Goal: Task Accomplishment & Management: Manage account settings

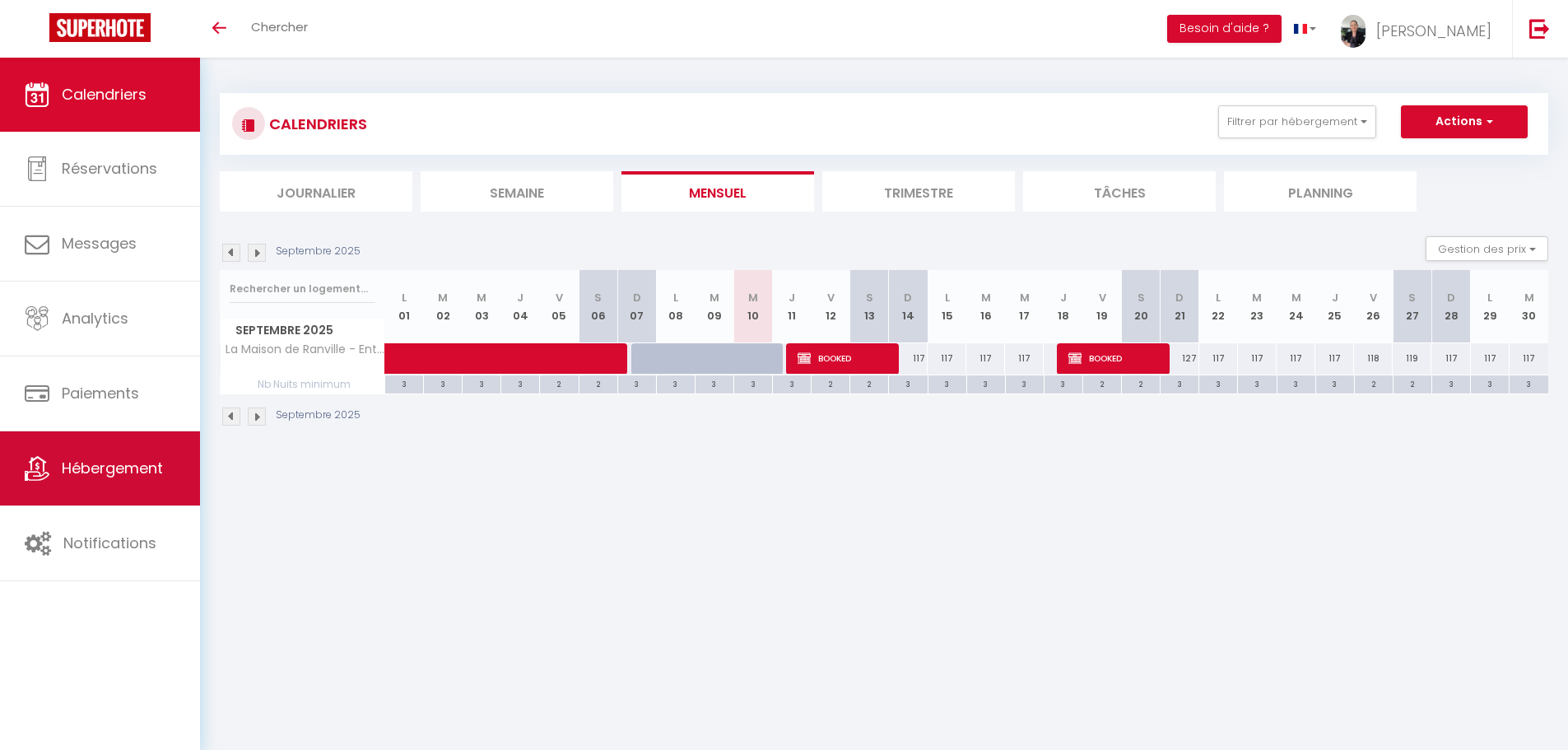
click at [103, 469] on span "Hébergement" at bounding box center [112, 467] width 101 height 20
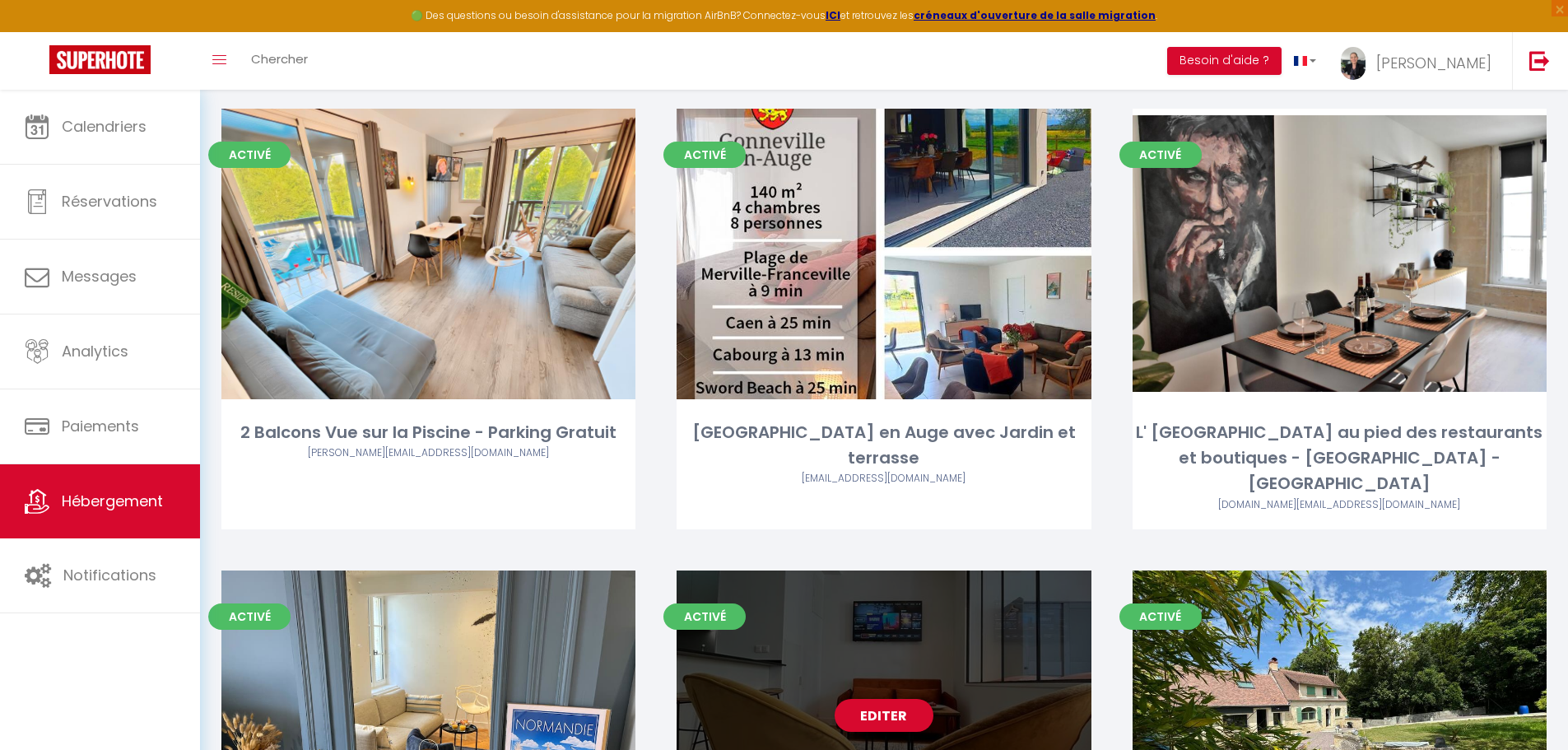
scroll to position [576, 0]
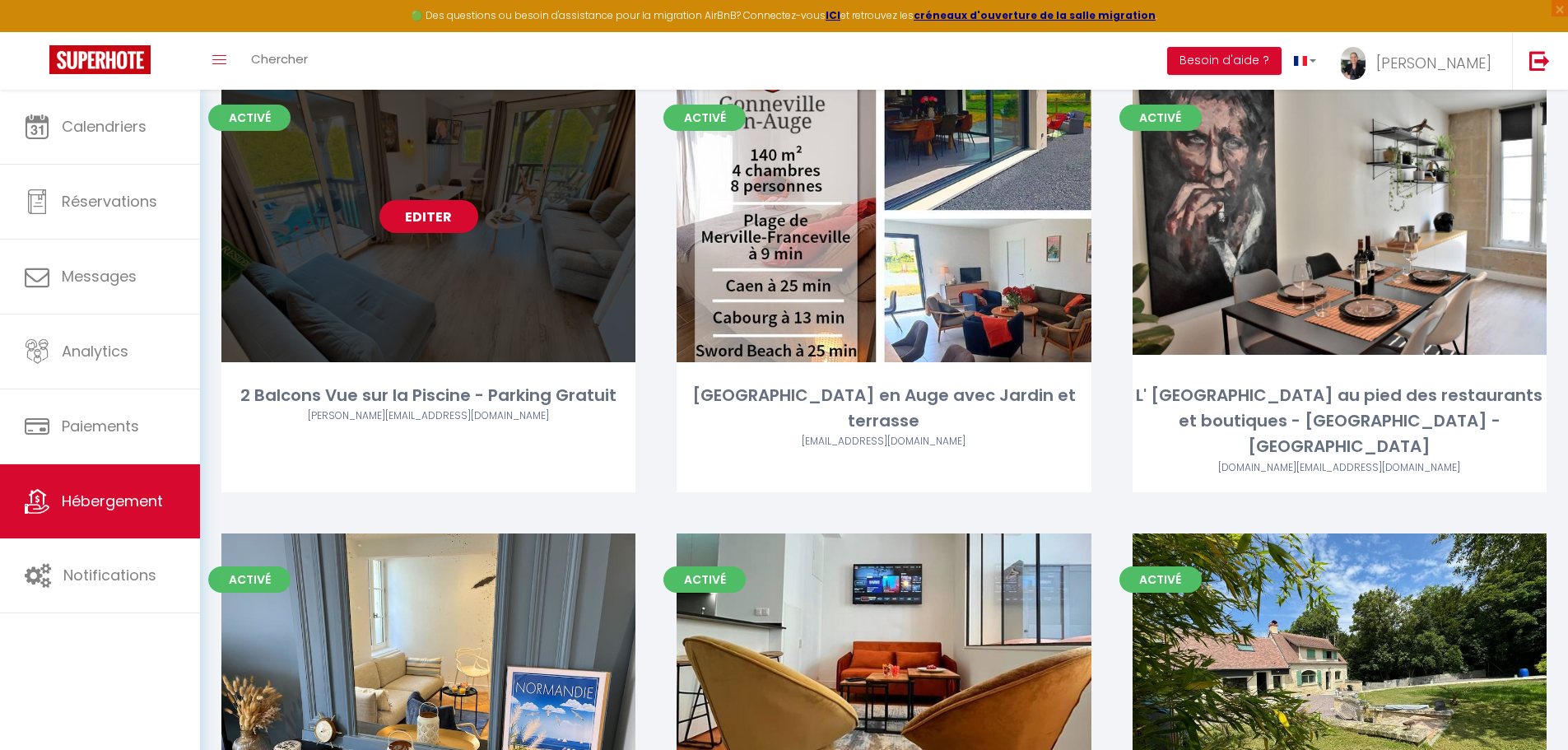
click at [438, 218] on link "Editer" at bounding box center [428, 217] width 98 height 33
select select "3"
select select "2"
select select "1"
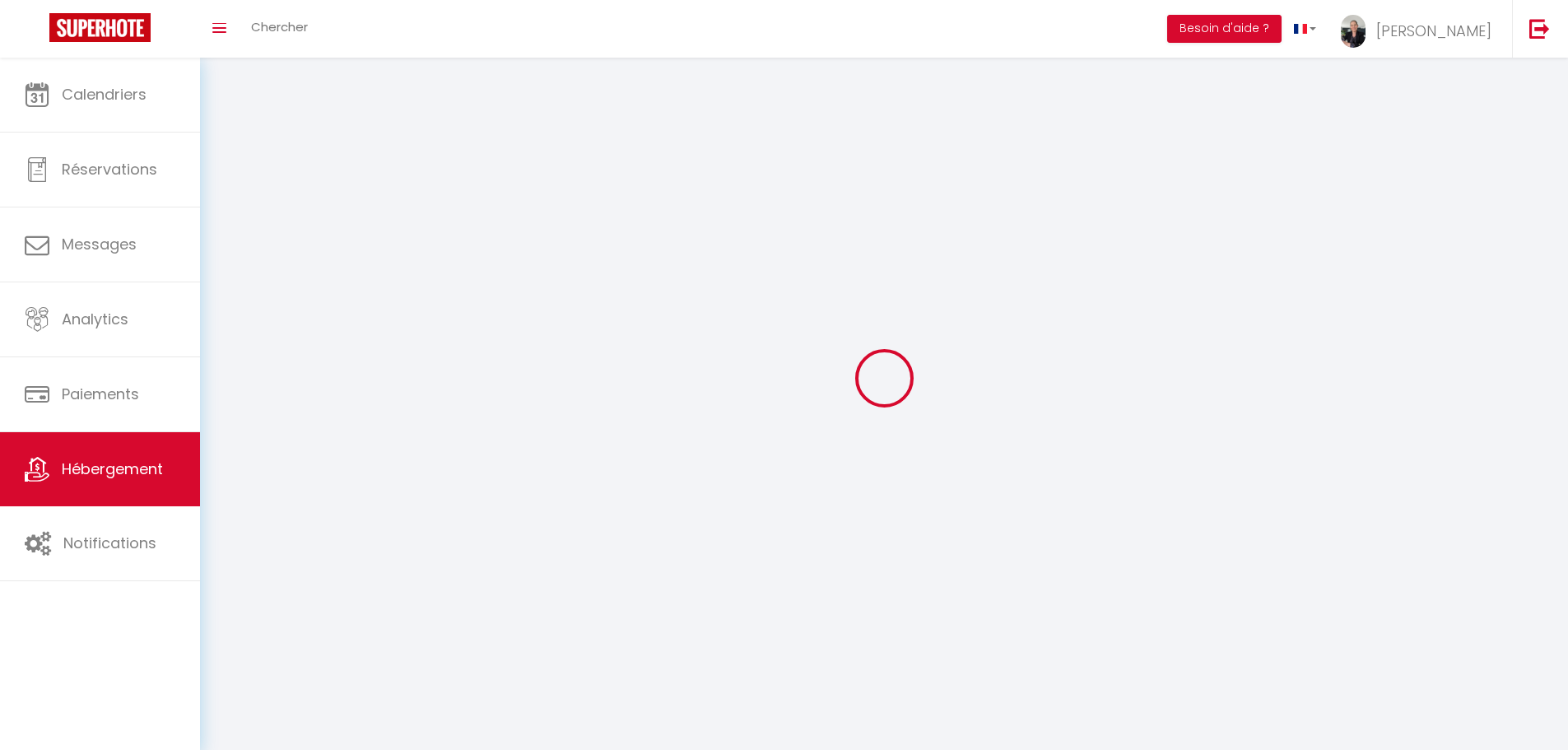
select select
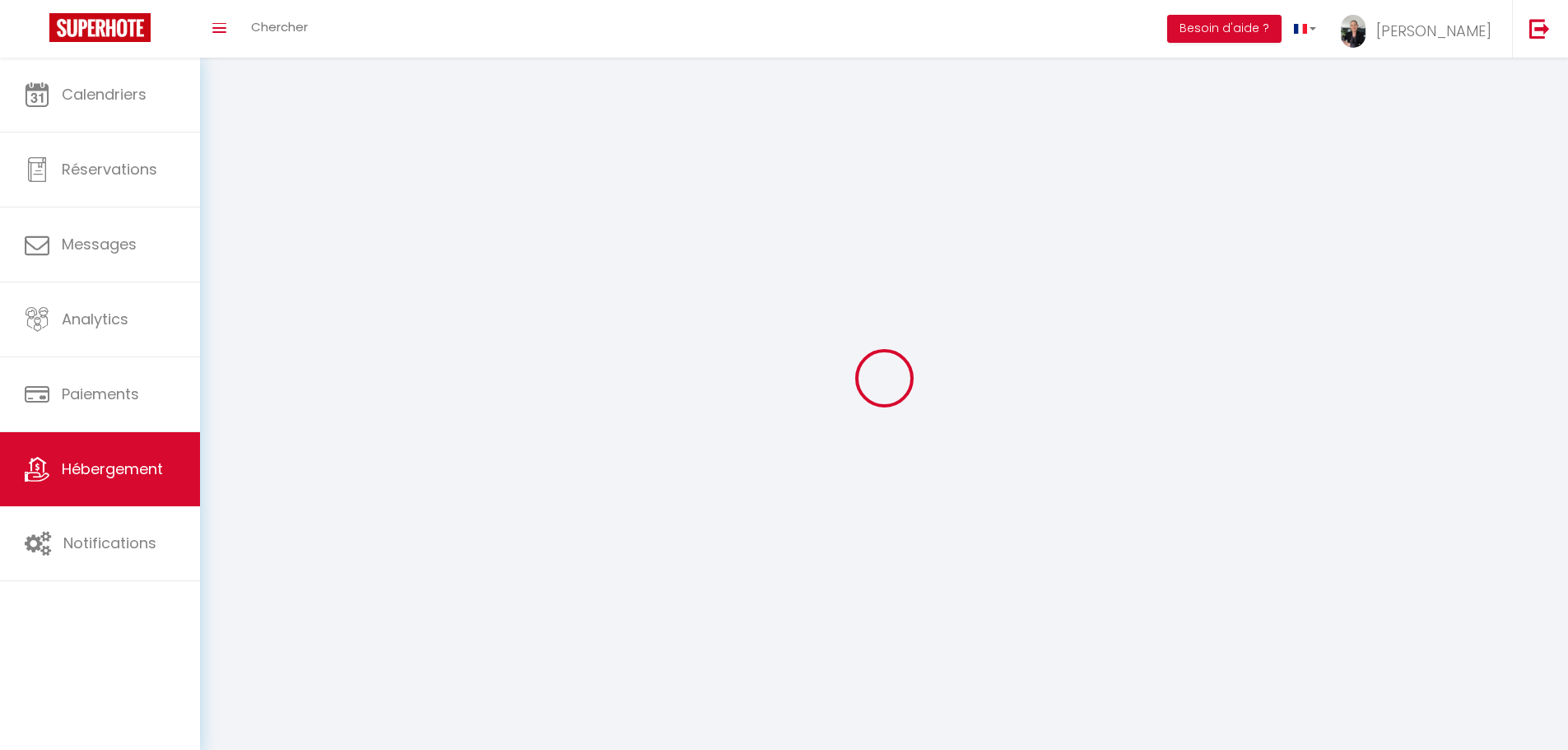
select select
checkbox input "false"
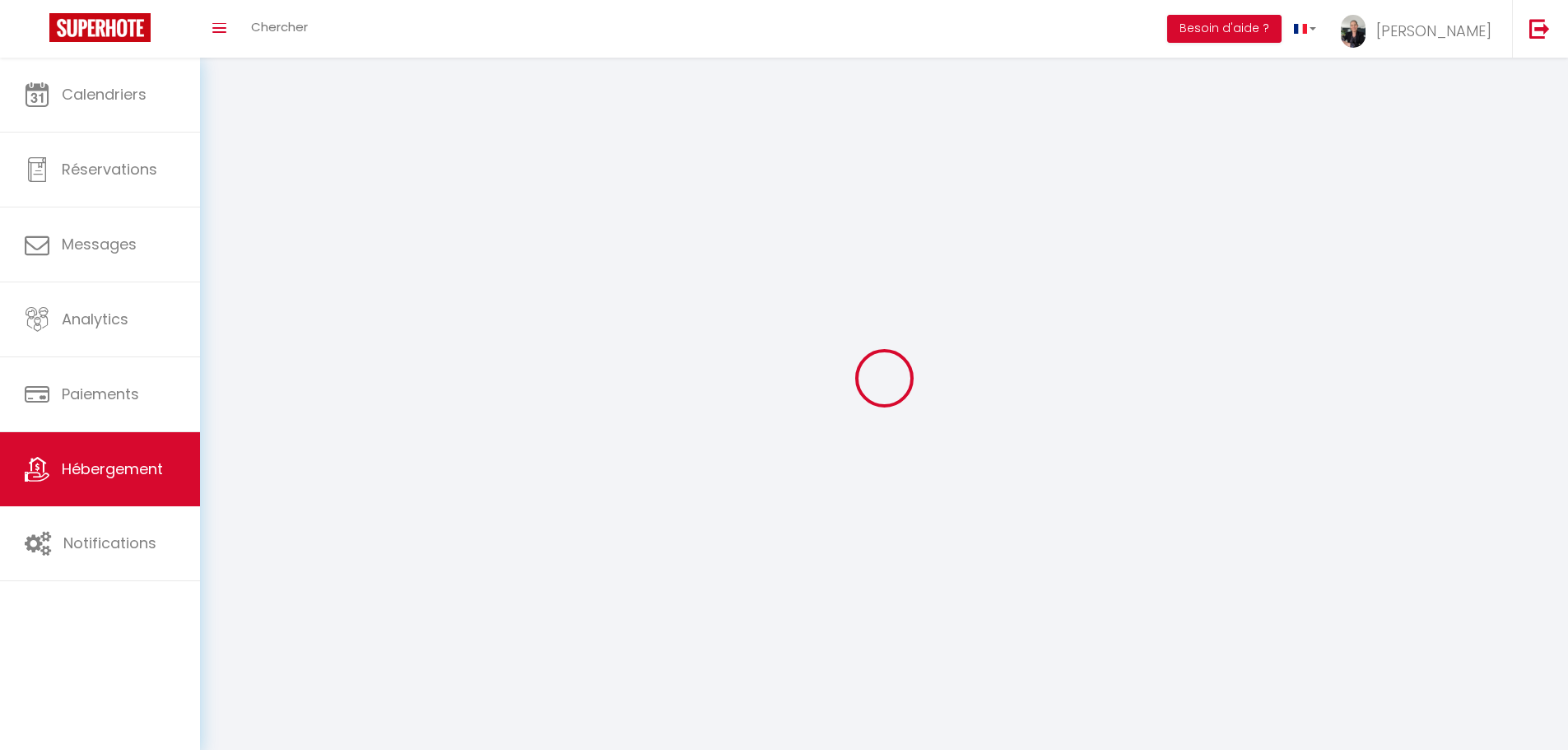
select select
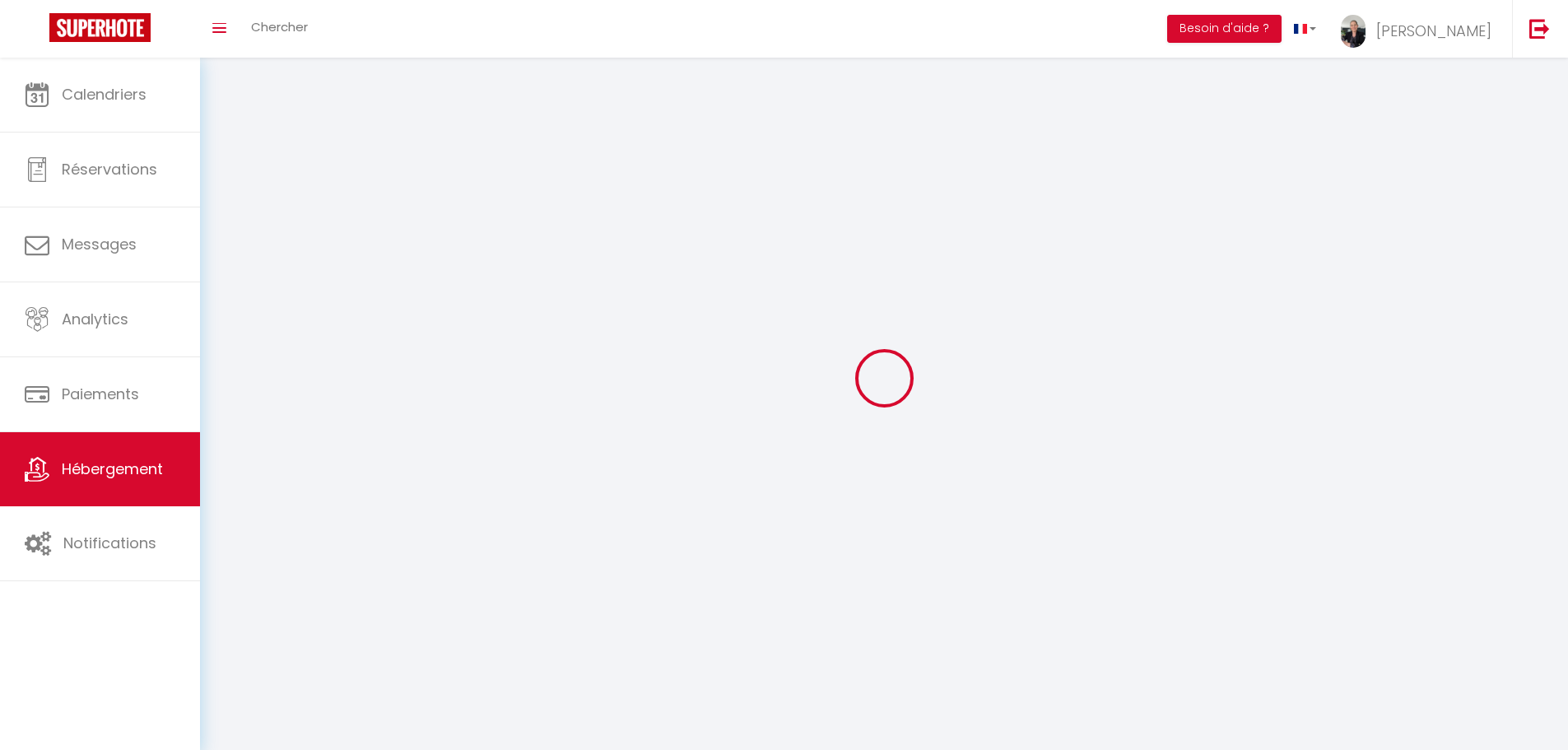
select select
checkbox input "false"
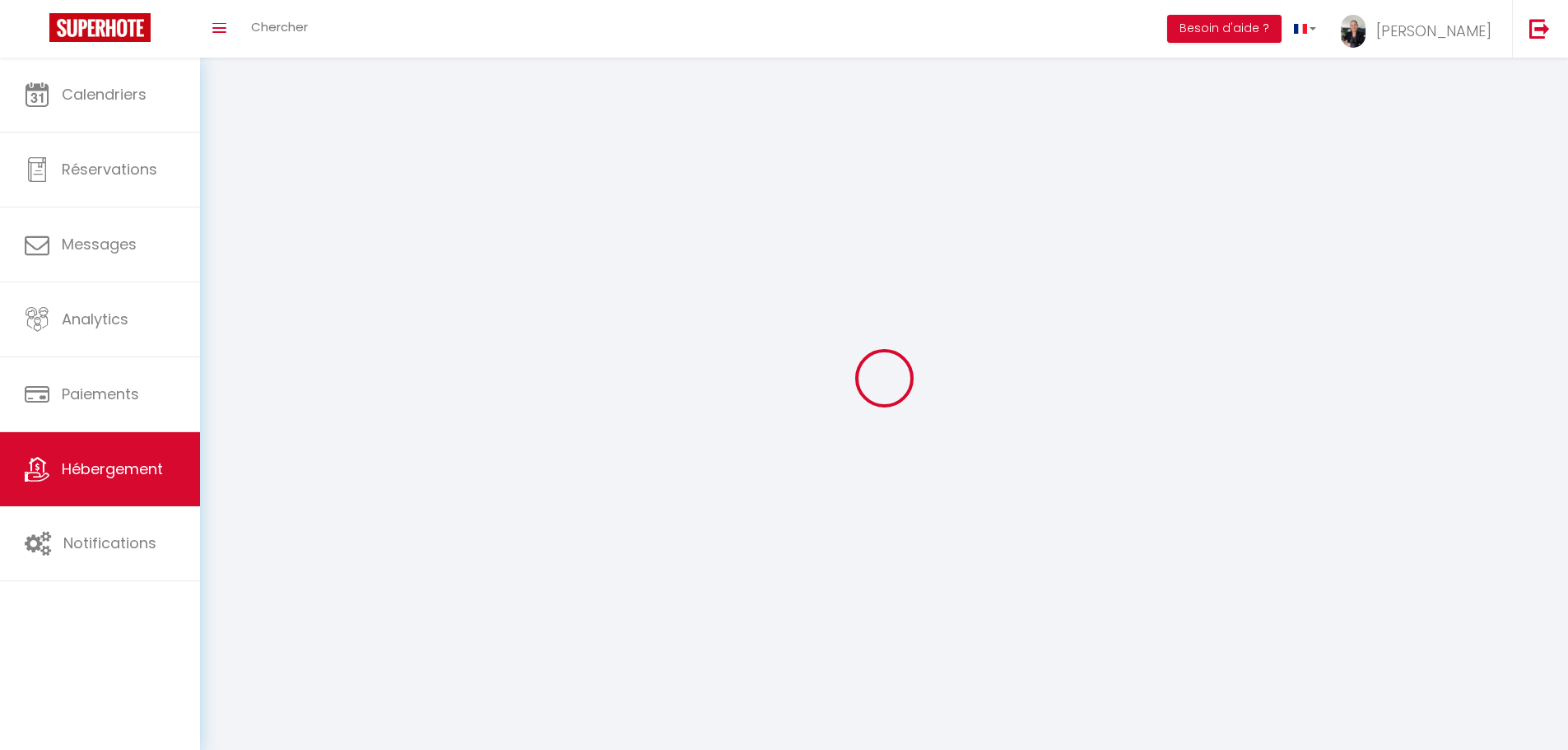
checkbox input "false"
select select
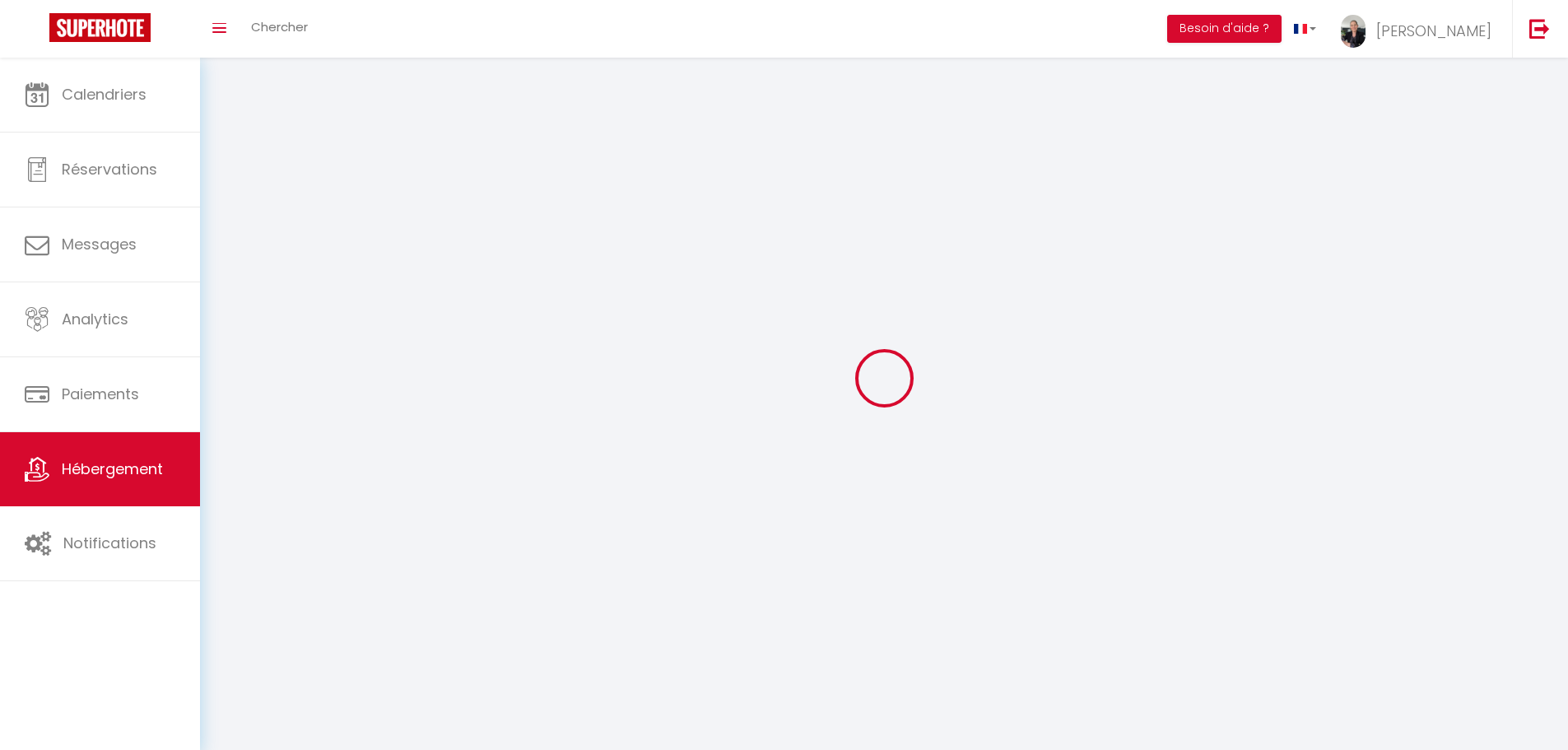
select select
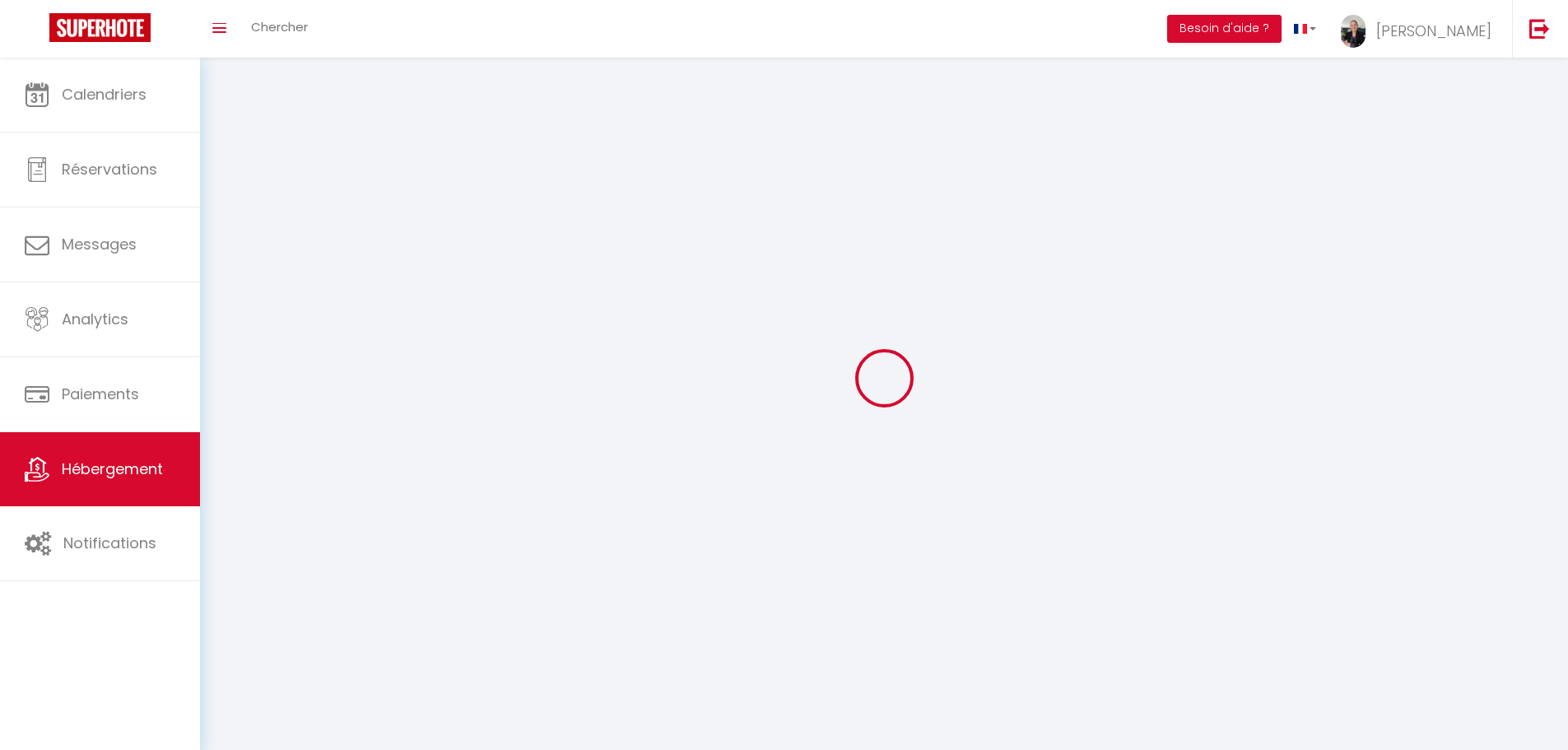
select select
checkbox input "false"
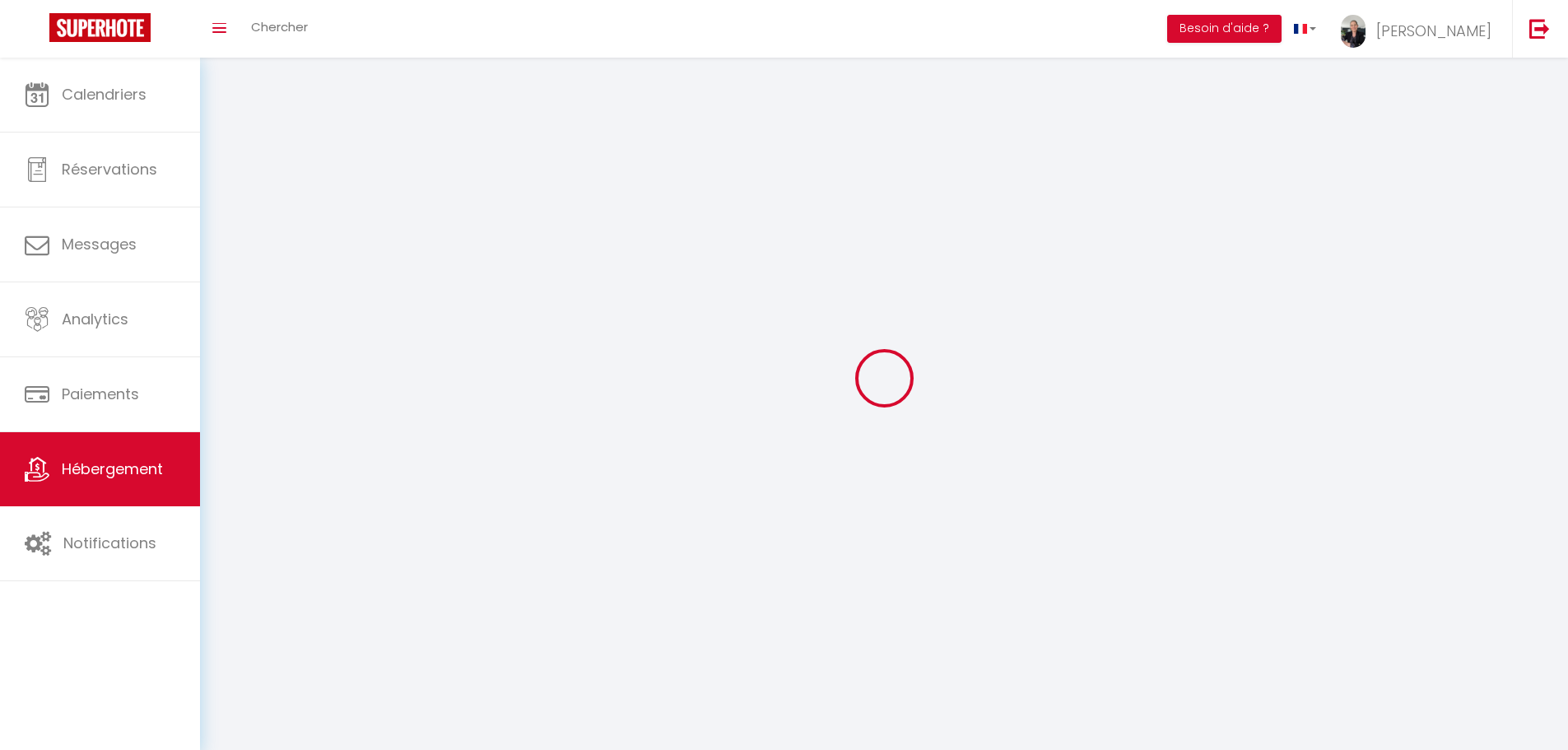
select select
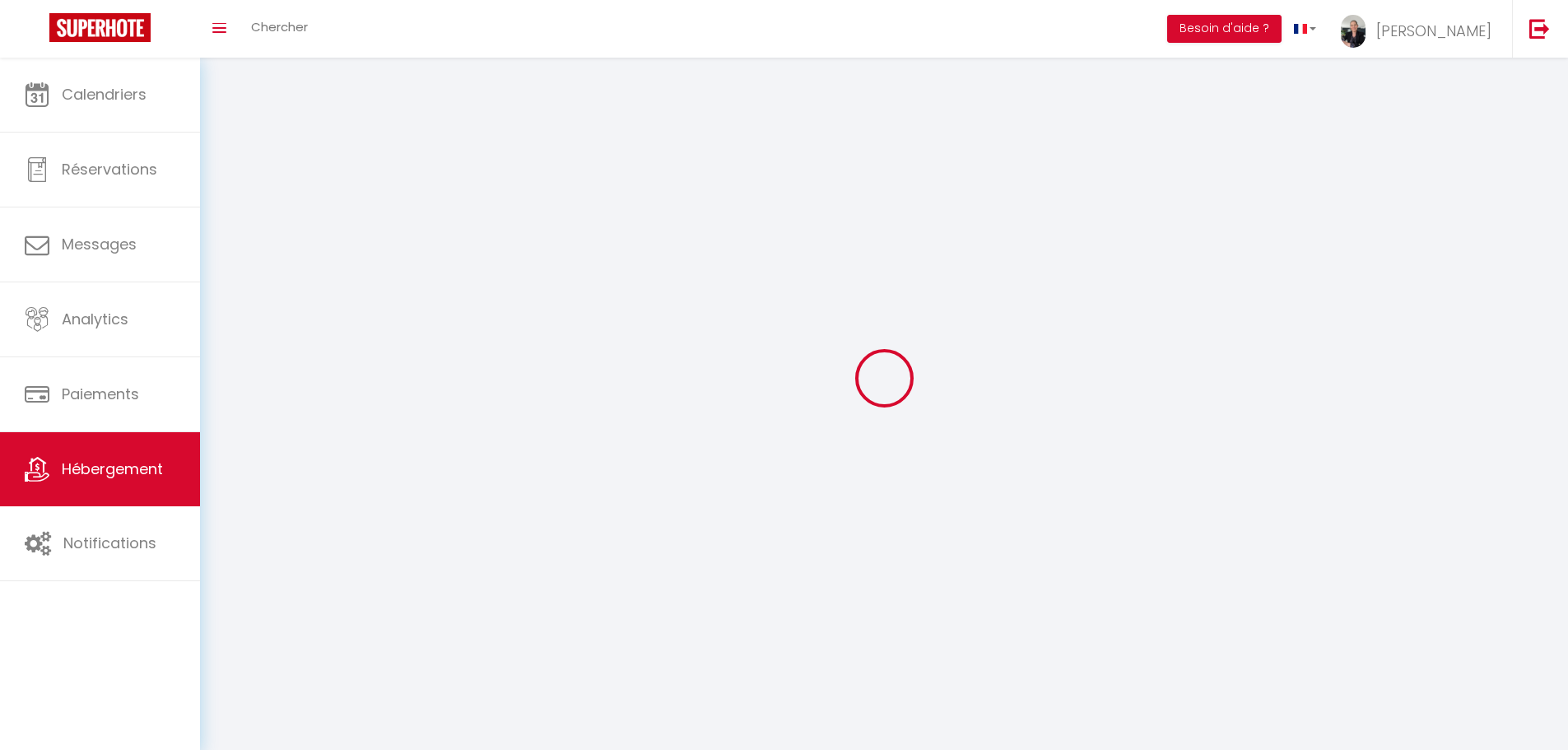
select select
checkbox input "false"
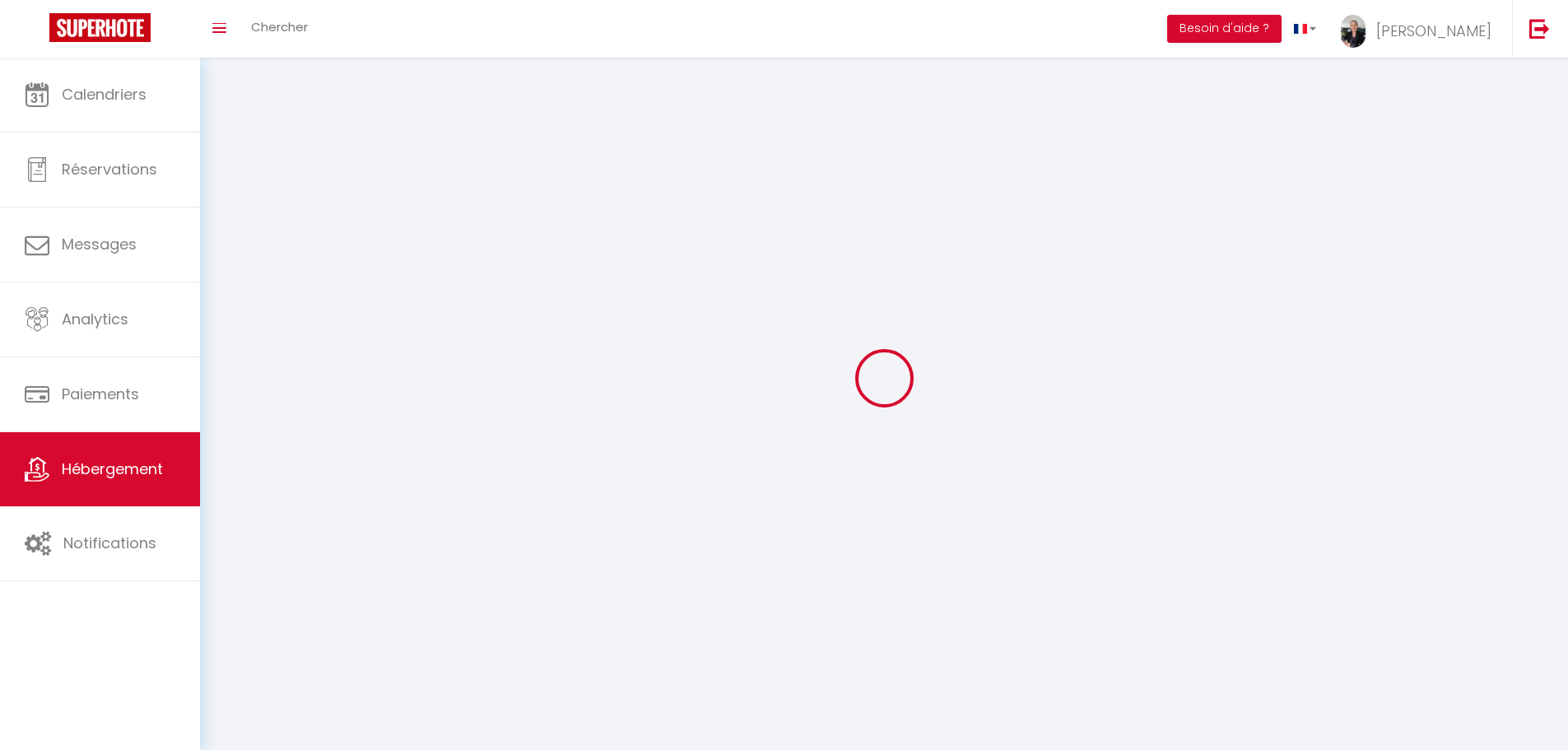
checkbox input "false"
select select
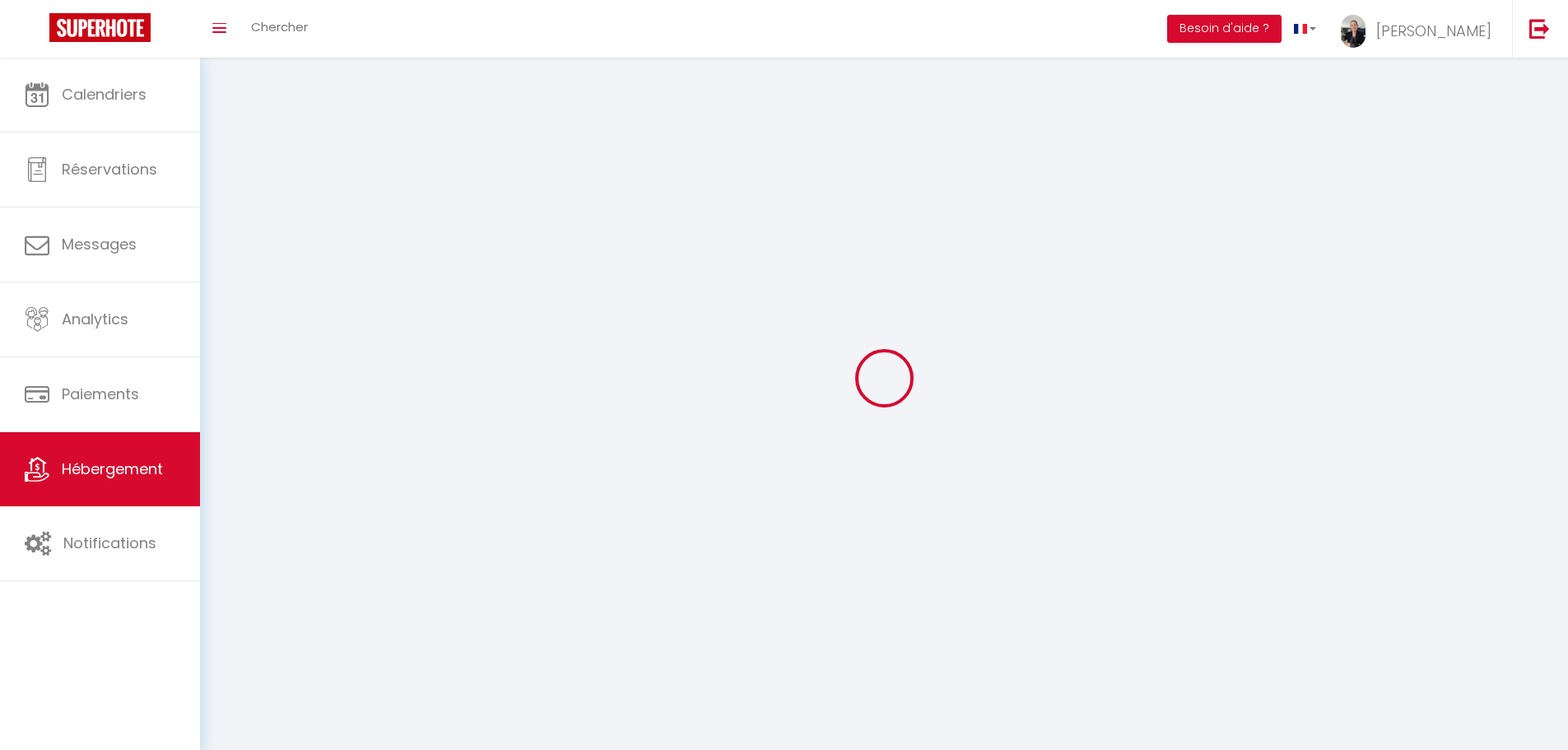
select select
checkbox input "false"
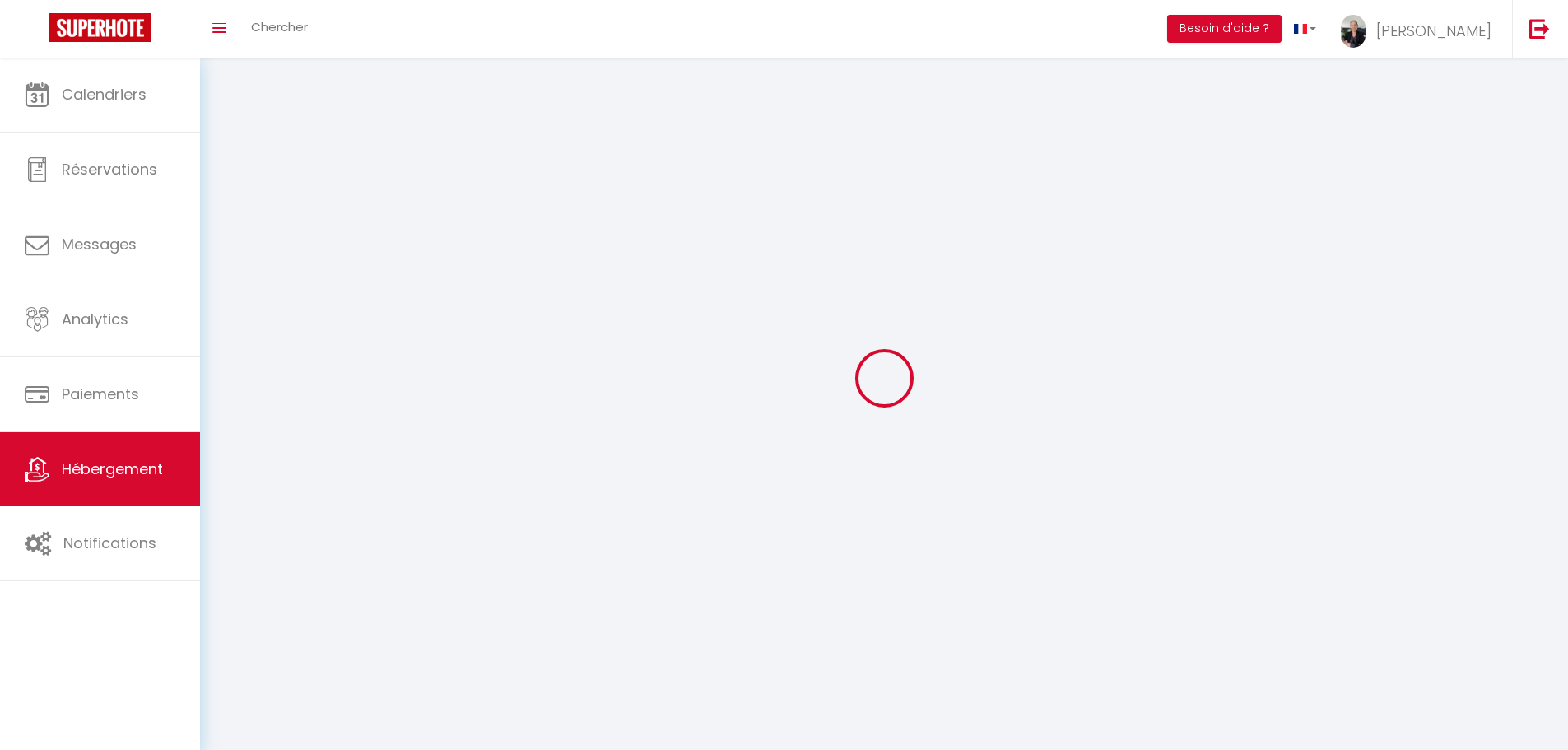
checkbox input "false"
select select
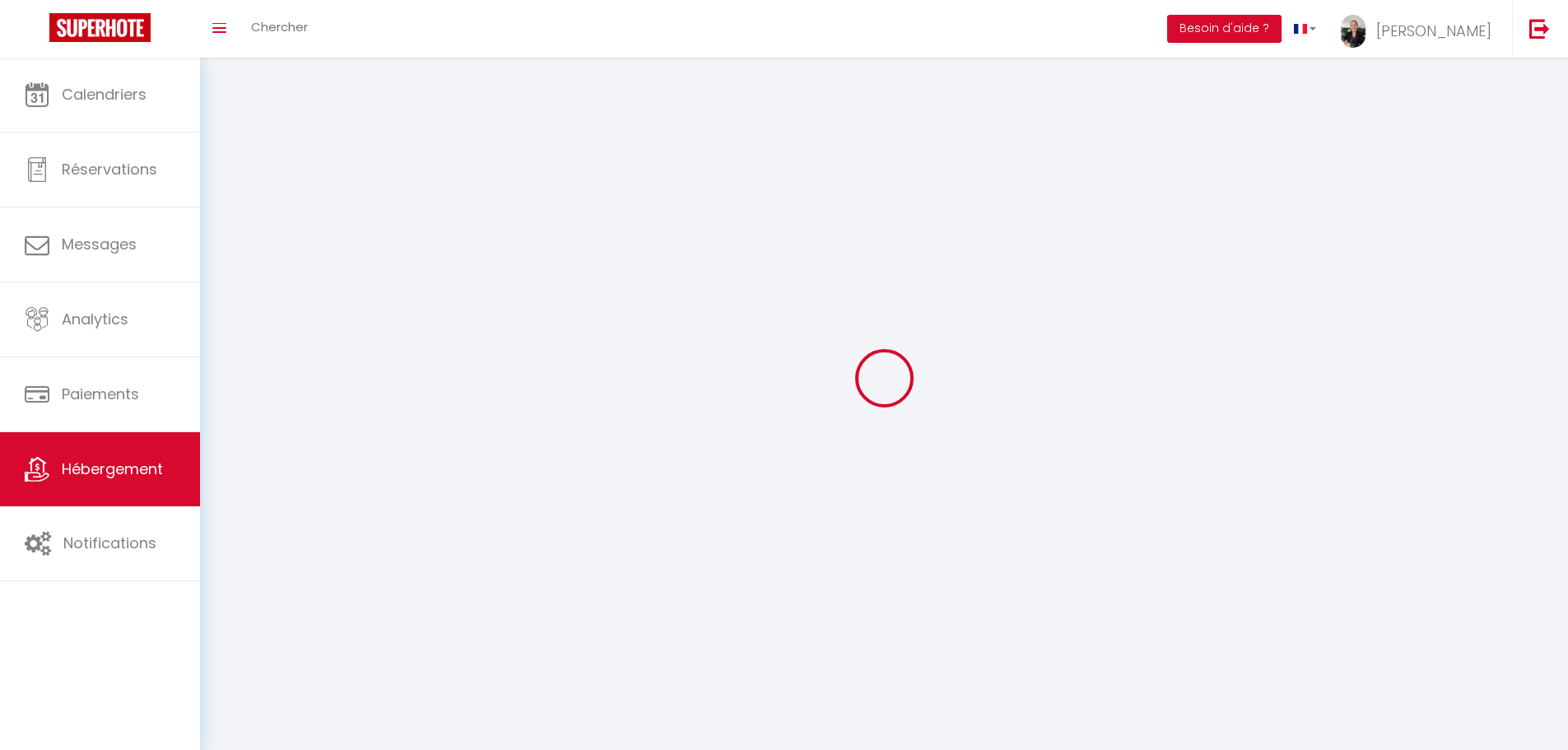
select select "28"
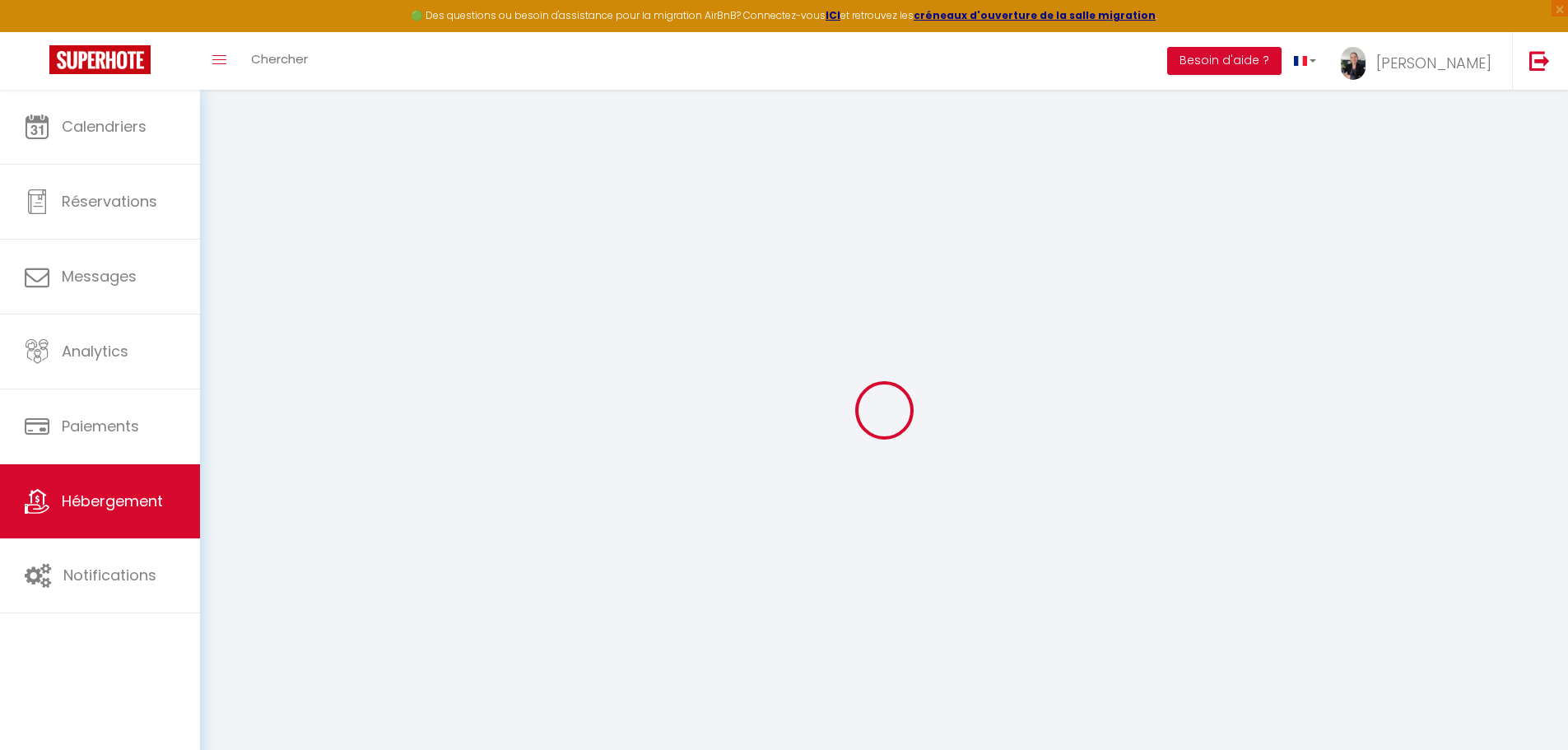
select select
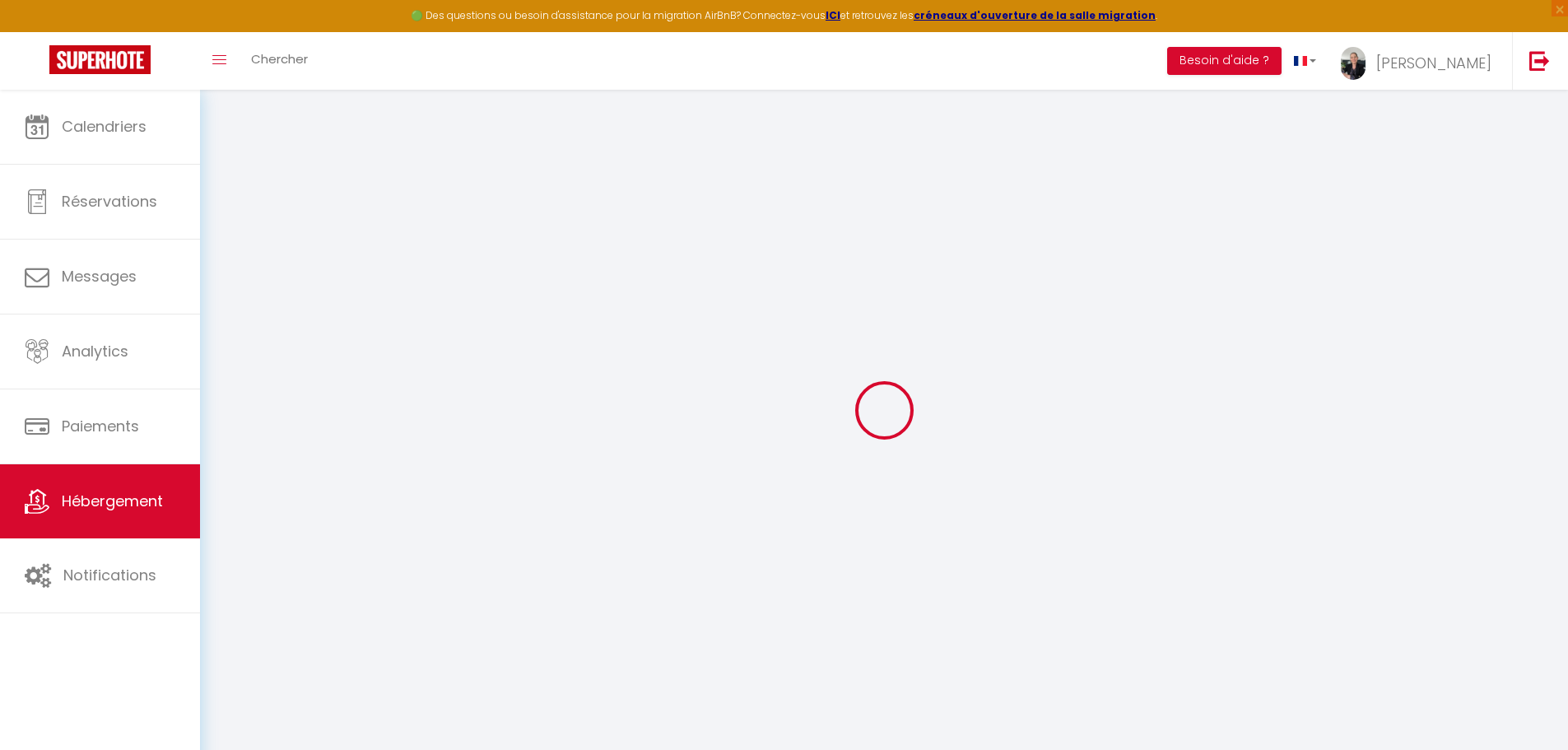
select select
checkbox input "false"
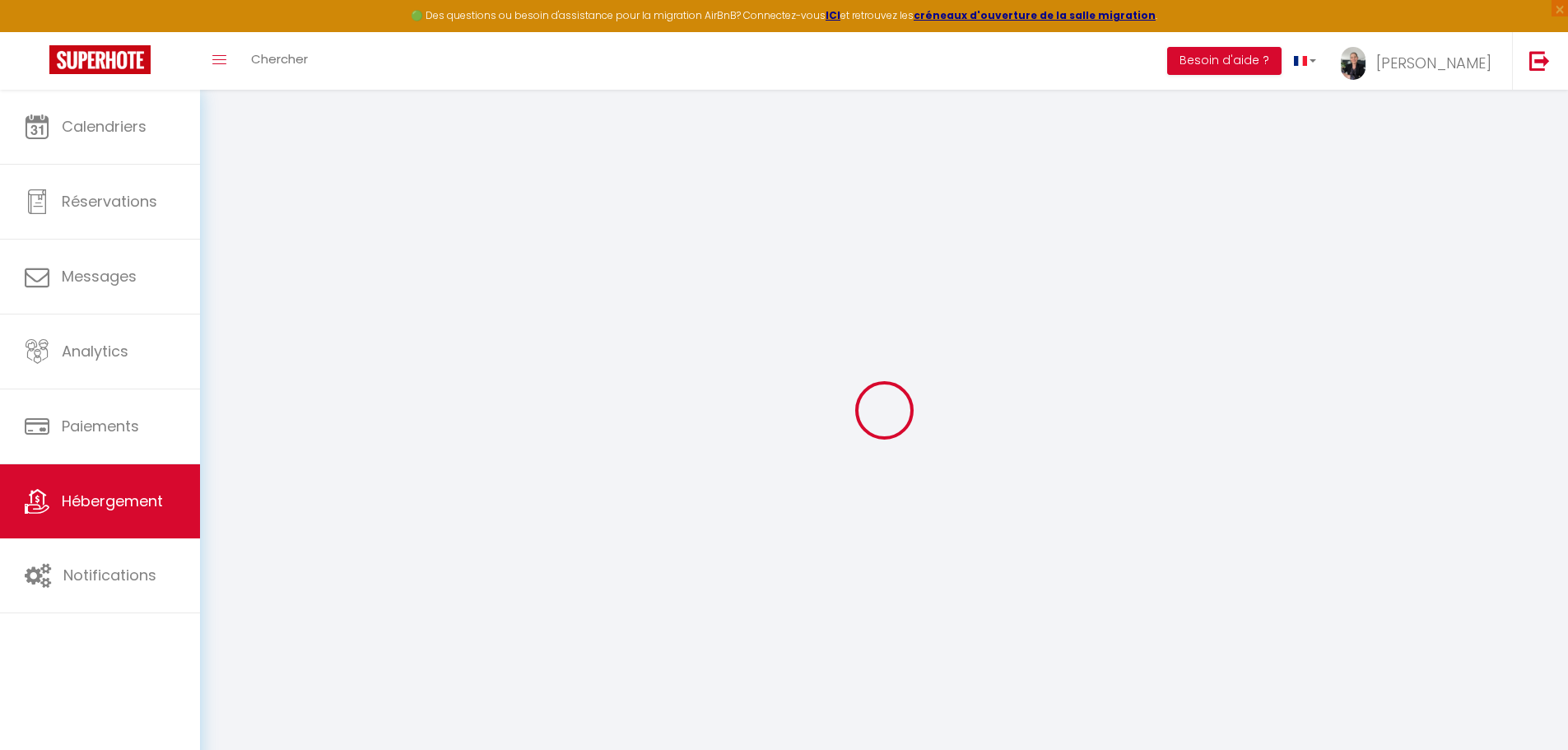
select select
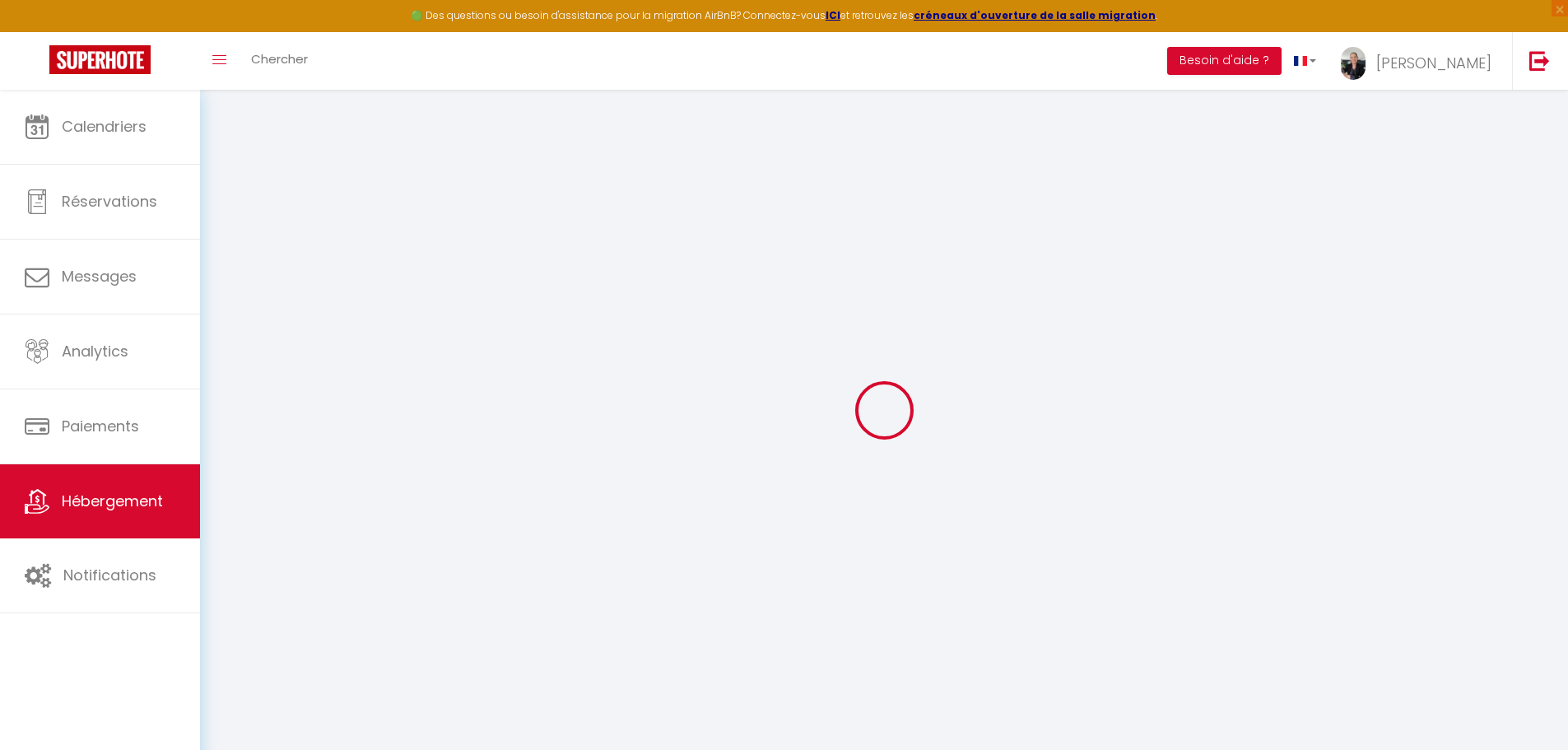
select select
checkbox input "false"
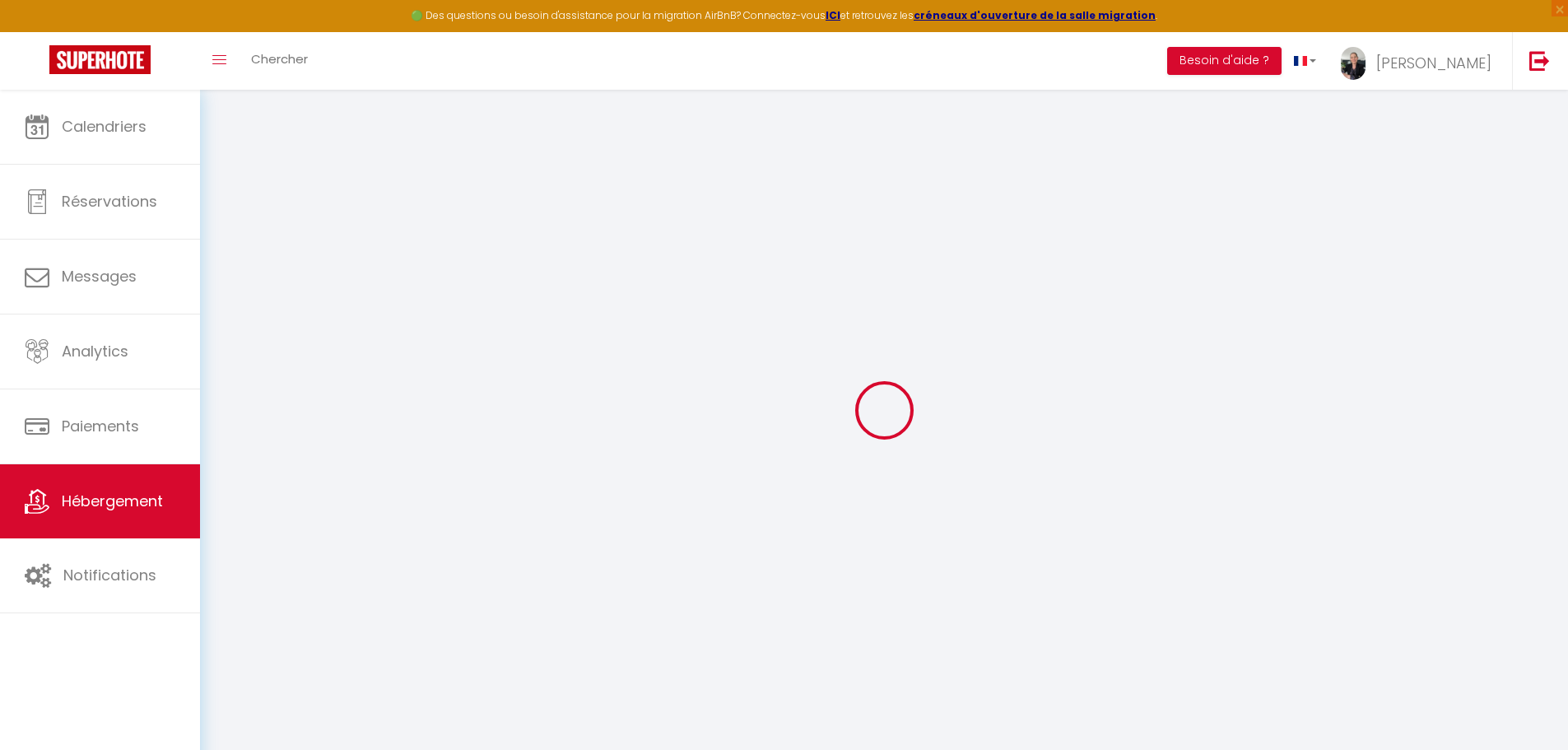
checkbox input "false"
select select
type input "2 Balcons Vue sur la Piscine - Parking Gratuit"
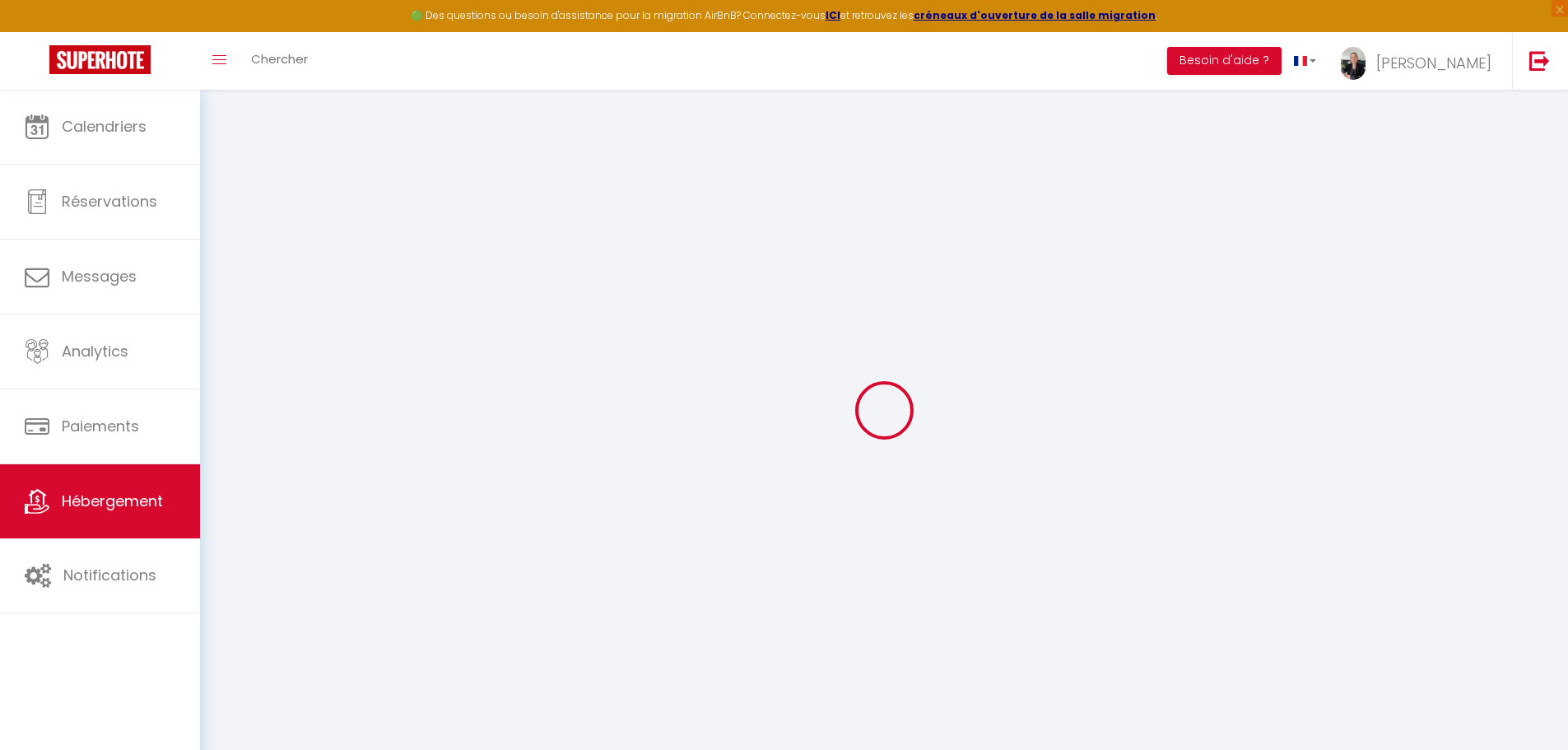
type input "[PERSON_NAME]"
type input "Bachelard"
select select "condominium"
select select "5"
type input "100"
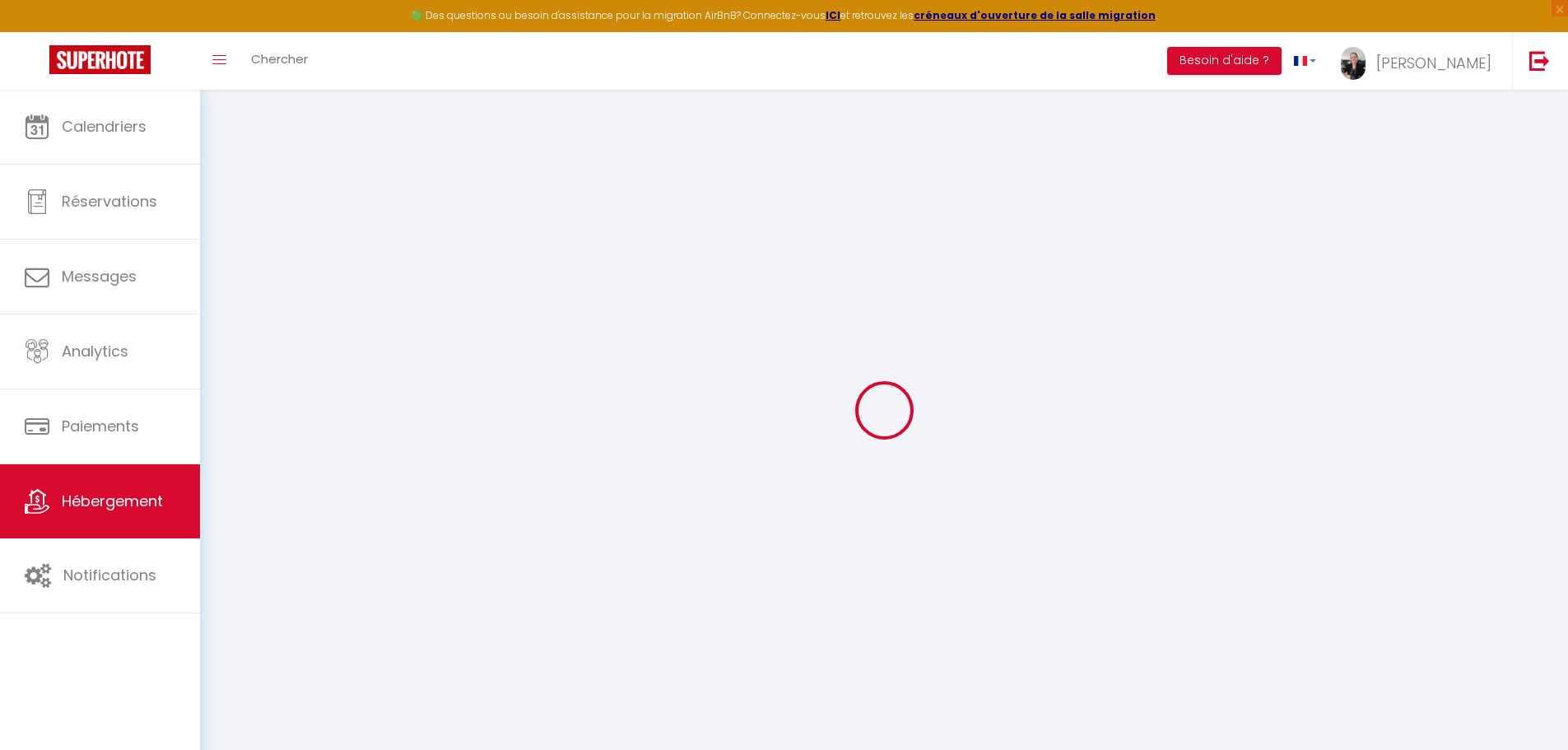
type input "77"
type input "5"
type input "4.8"
type input "500"
select select
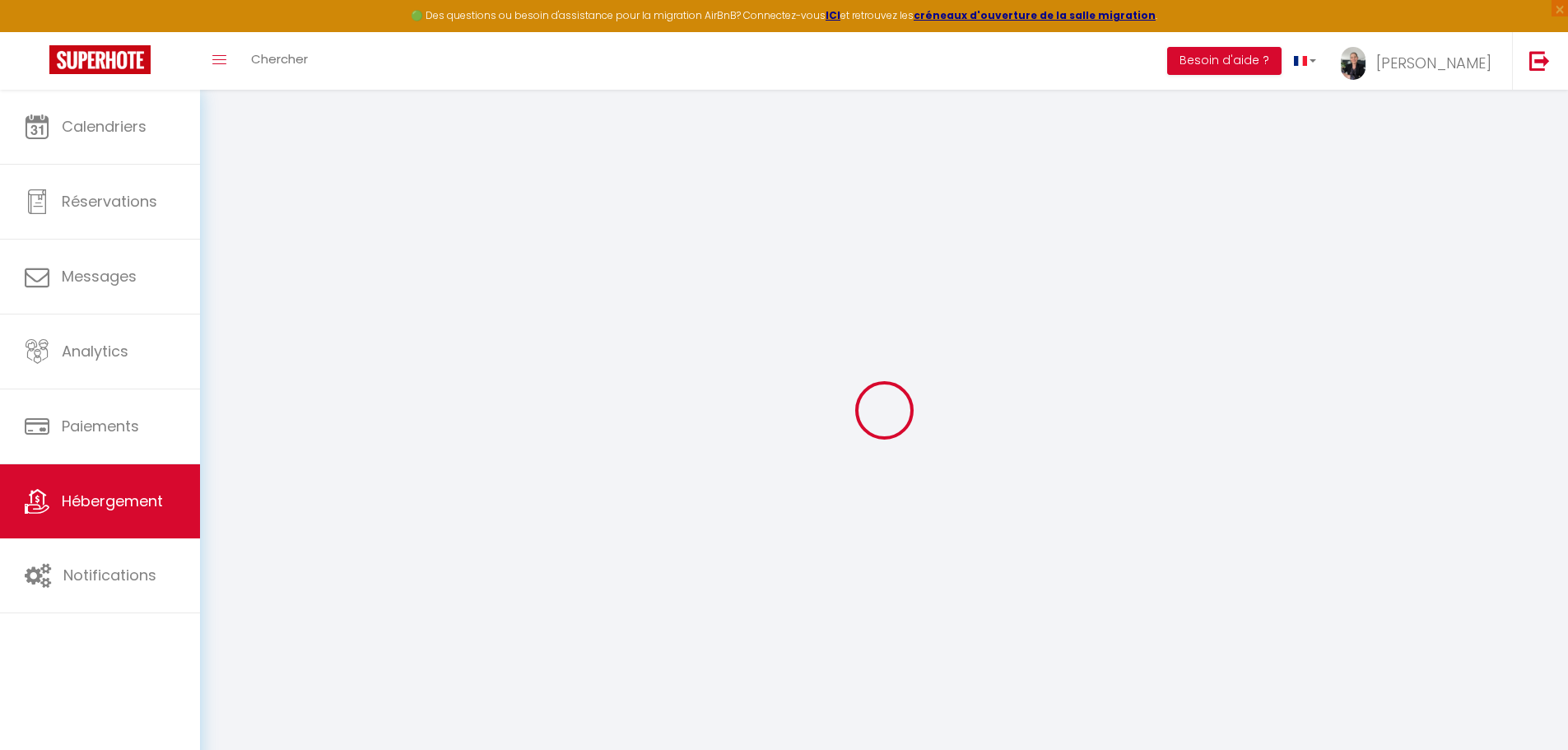
select select
type input "[STREET_ADDRESS]"
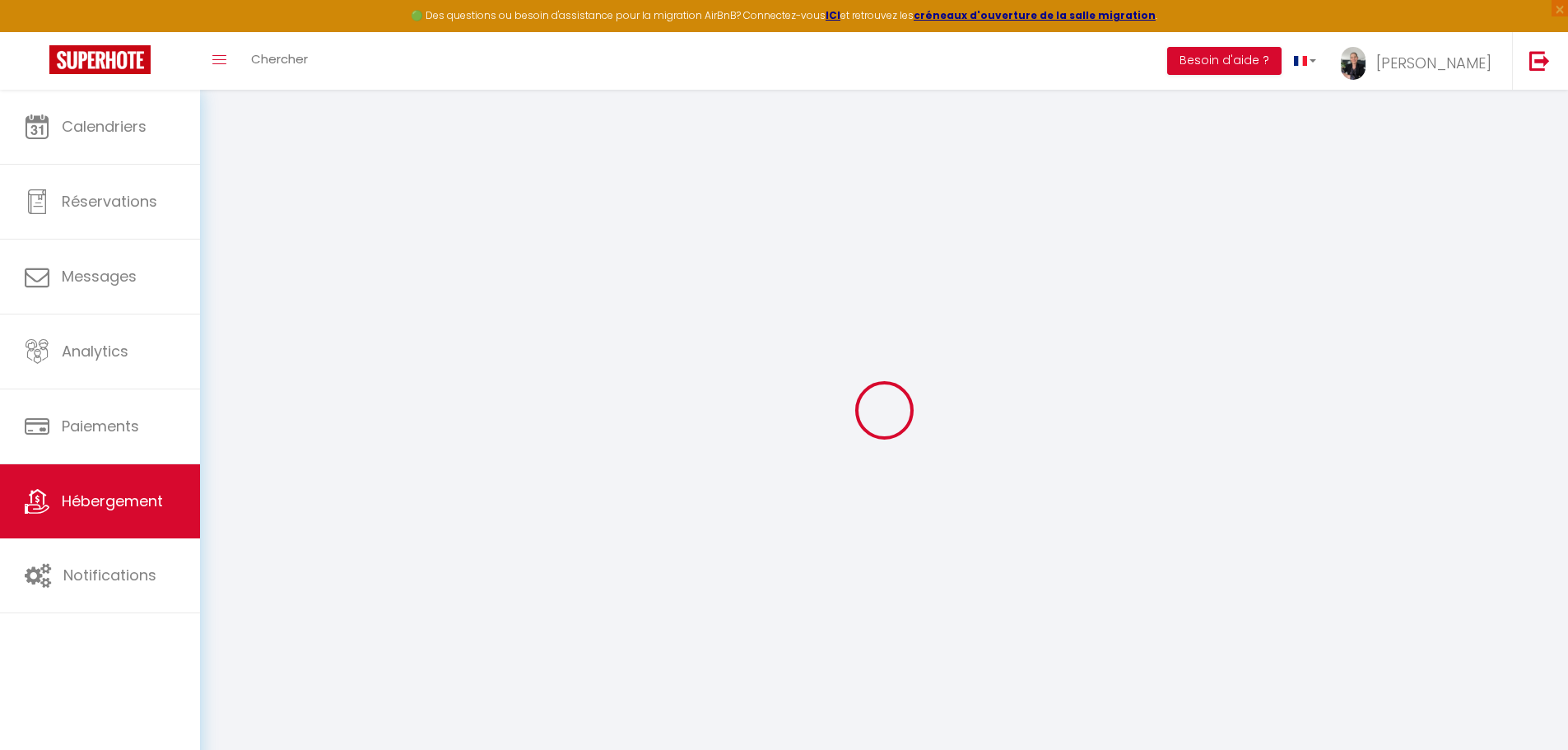
type input "14800"
type input "Deauville"
type input "[EMAIL_ADDRESS][DOMAIN_NAME]"
select select "6486"
checkbox input "true"
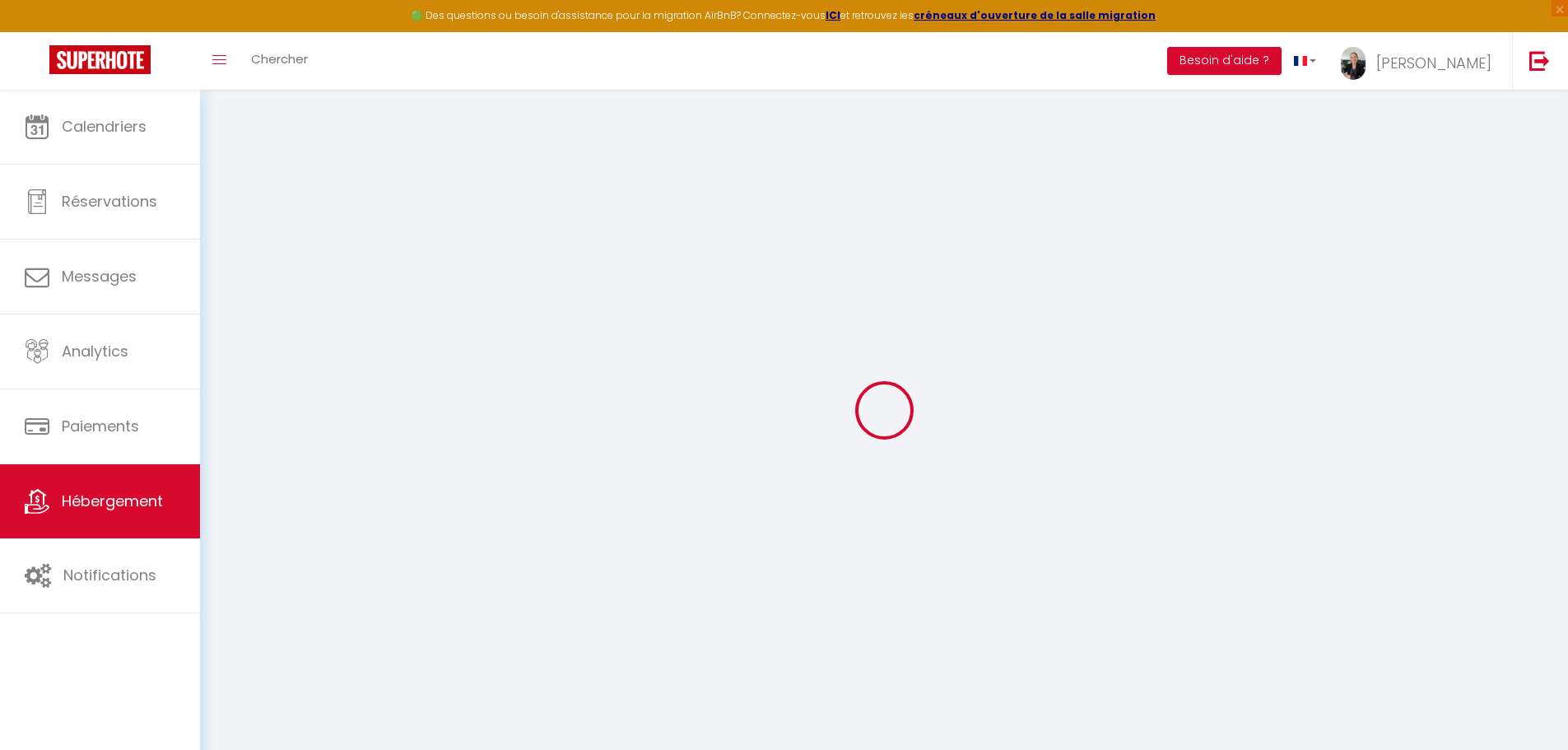
checkbox input "false"
checkbox input "true"
checkbox input "false"
radio input "true"
type input "25"
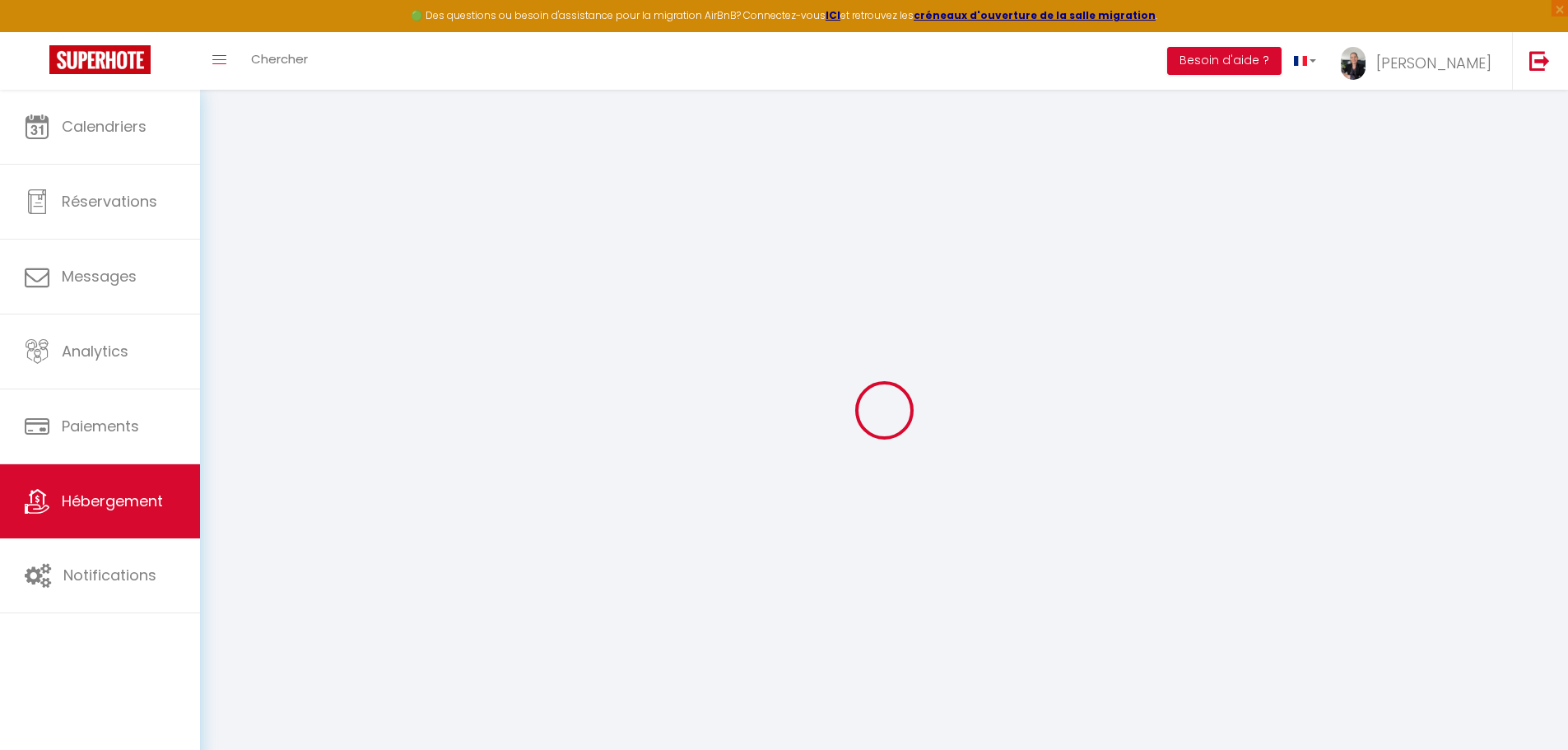
type input "77"
type input "0"
select select
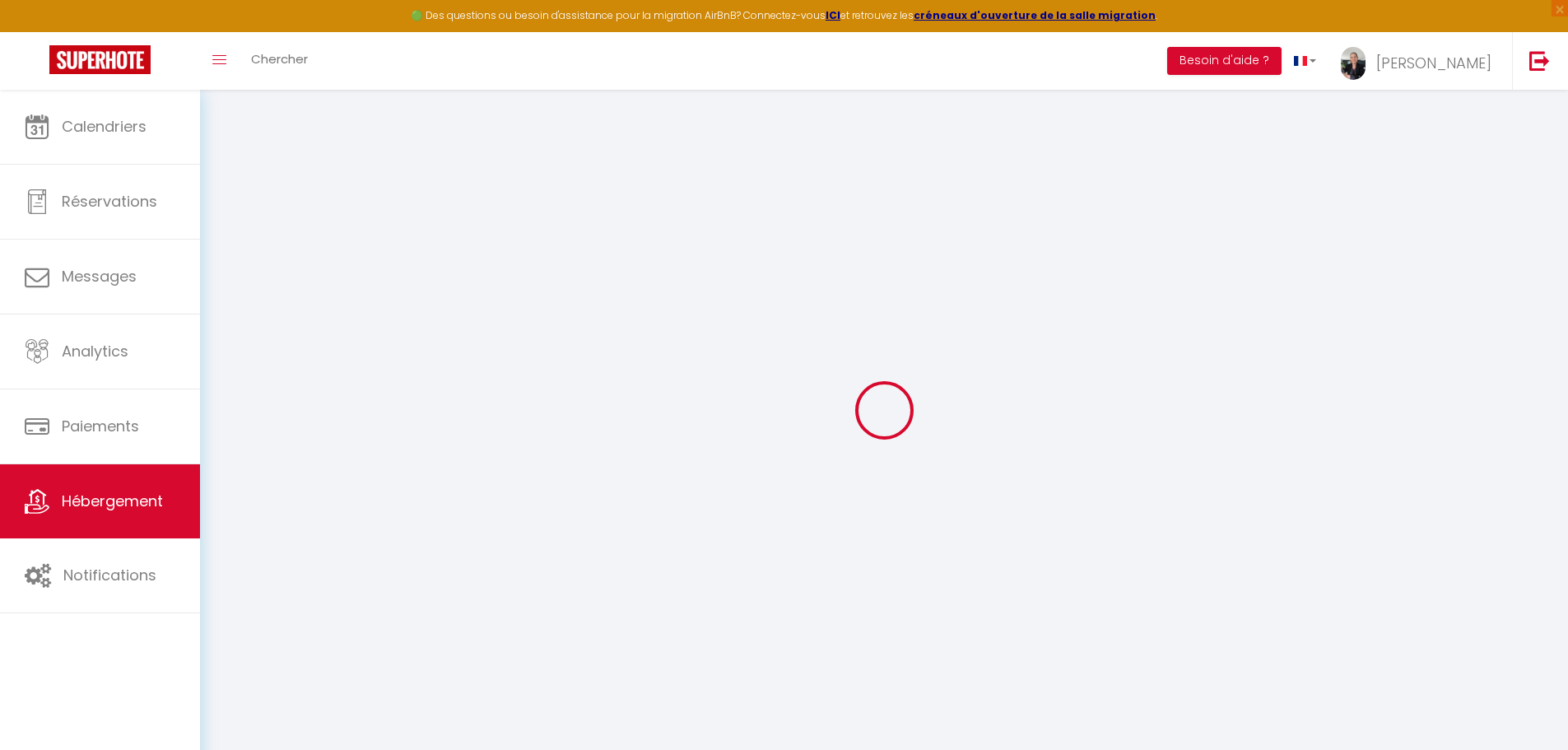
select select
checkbox input "true"
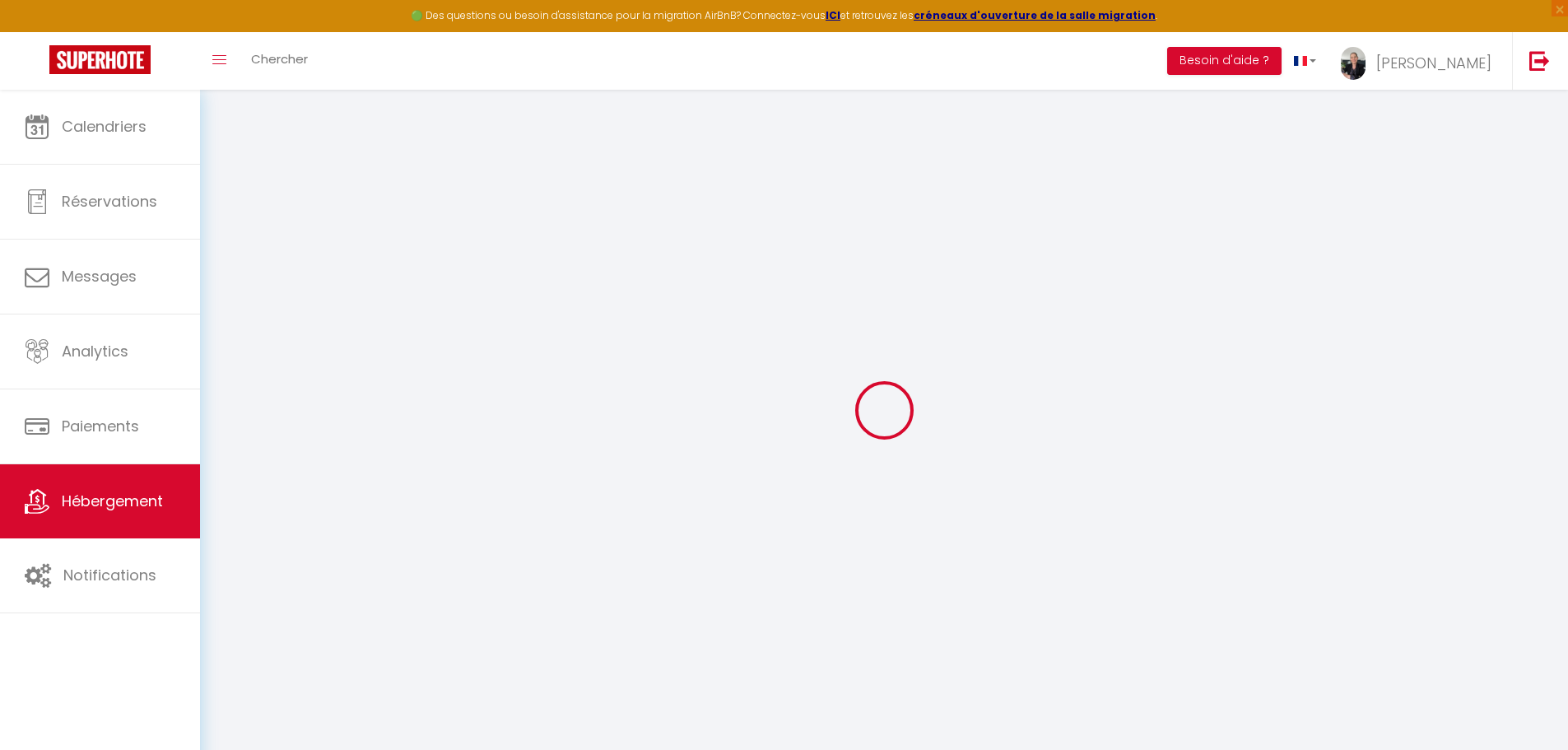
checkbox input "false"
checkbox input "true"
checkbox input "false"
select select
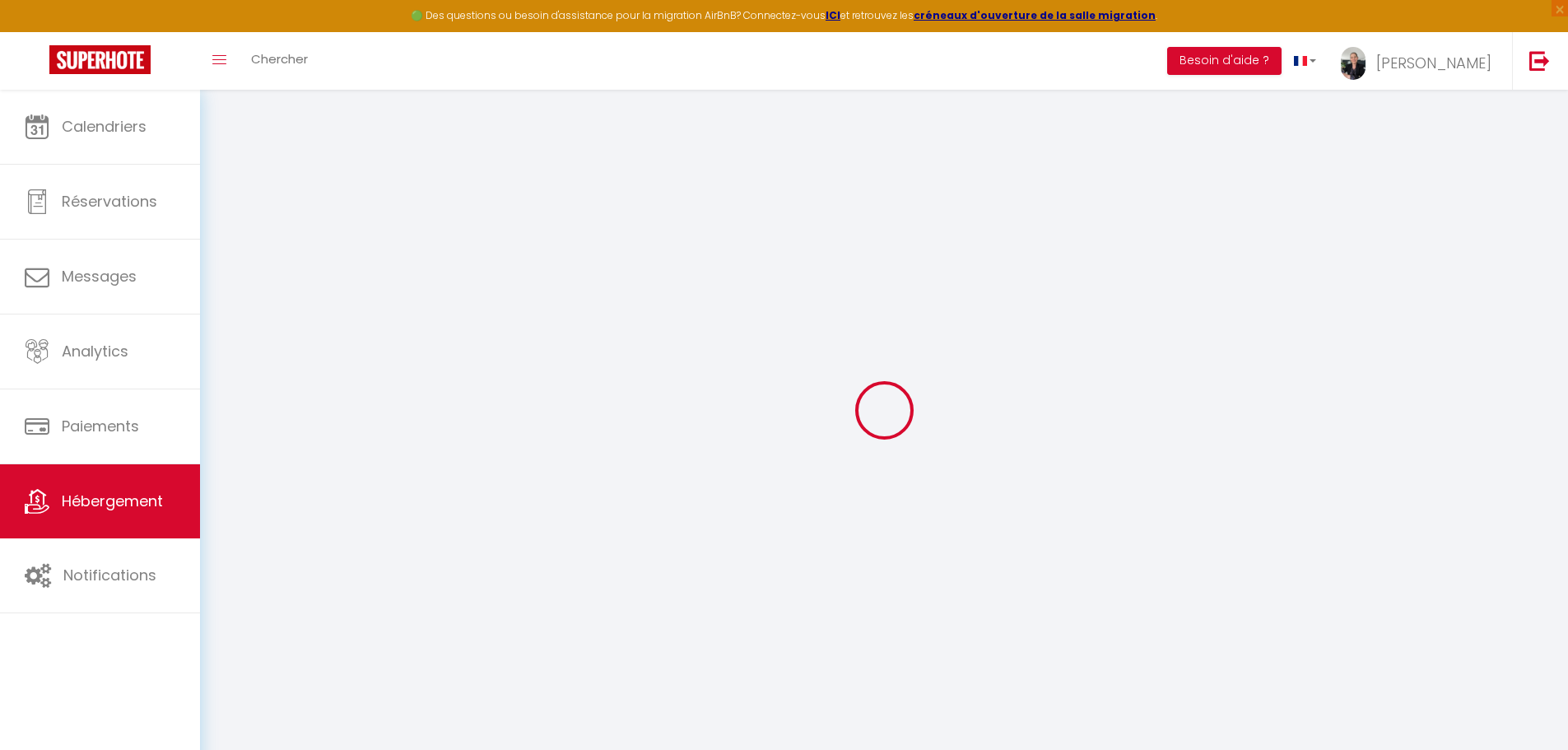
select select
checkbox input "true"
checkbox input "false"
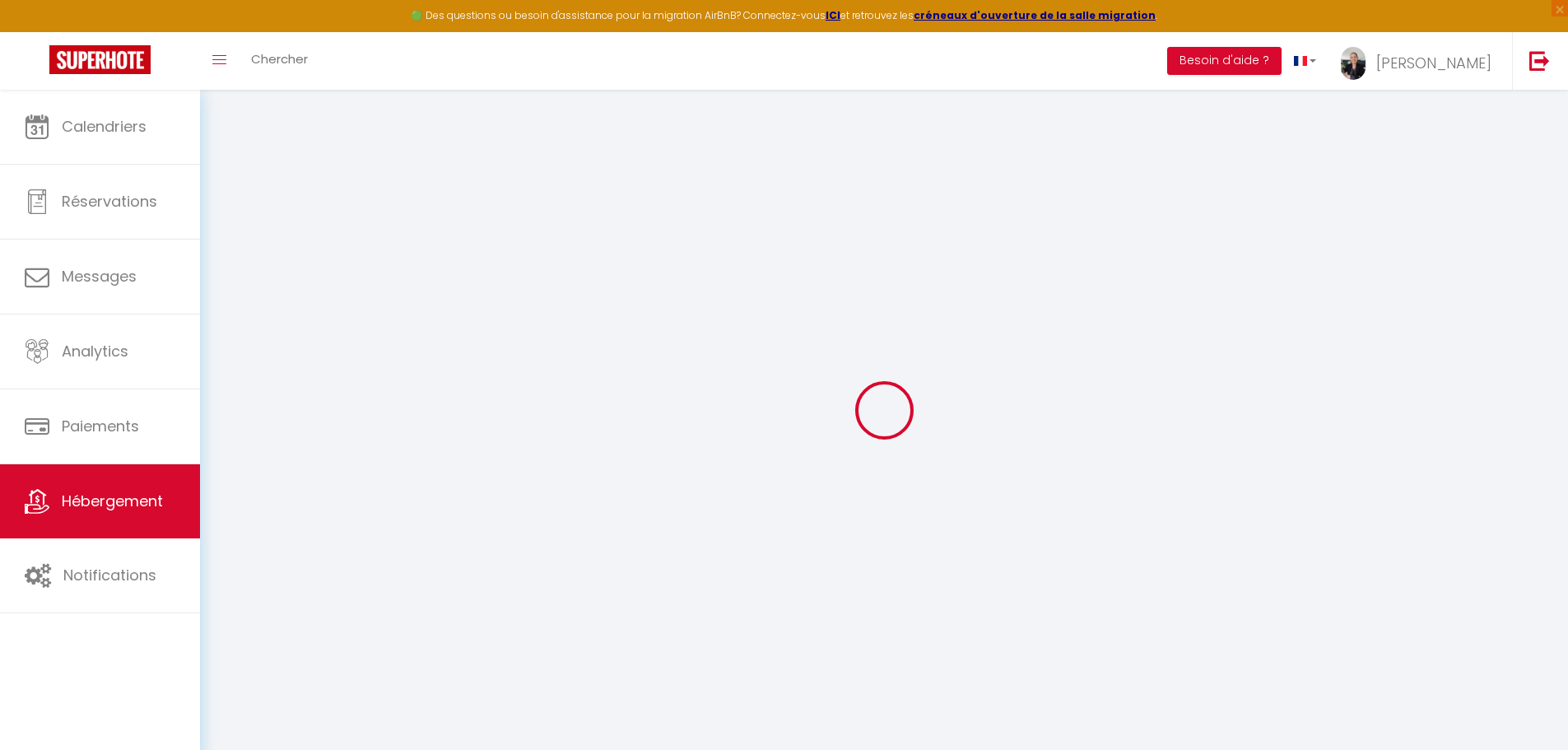
checkbox input "true"
checkbox input "false"
checkbox input "true"
checkbox input "false"
checkbox input "true"
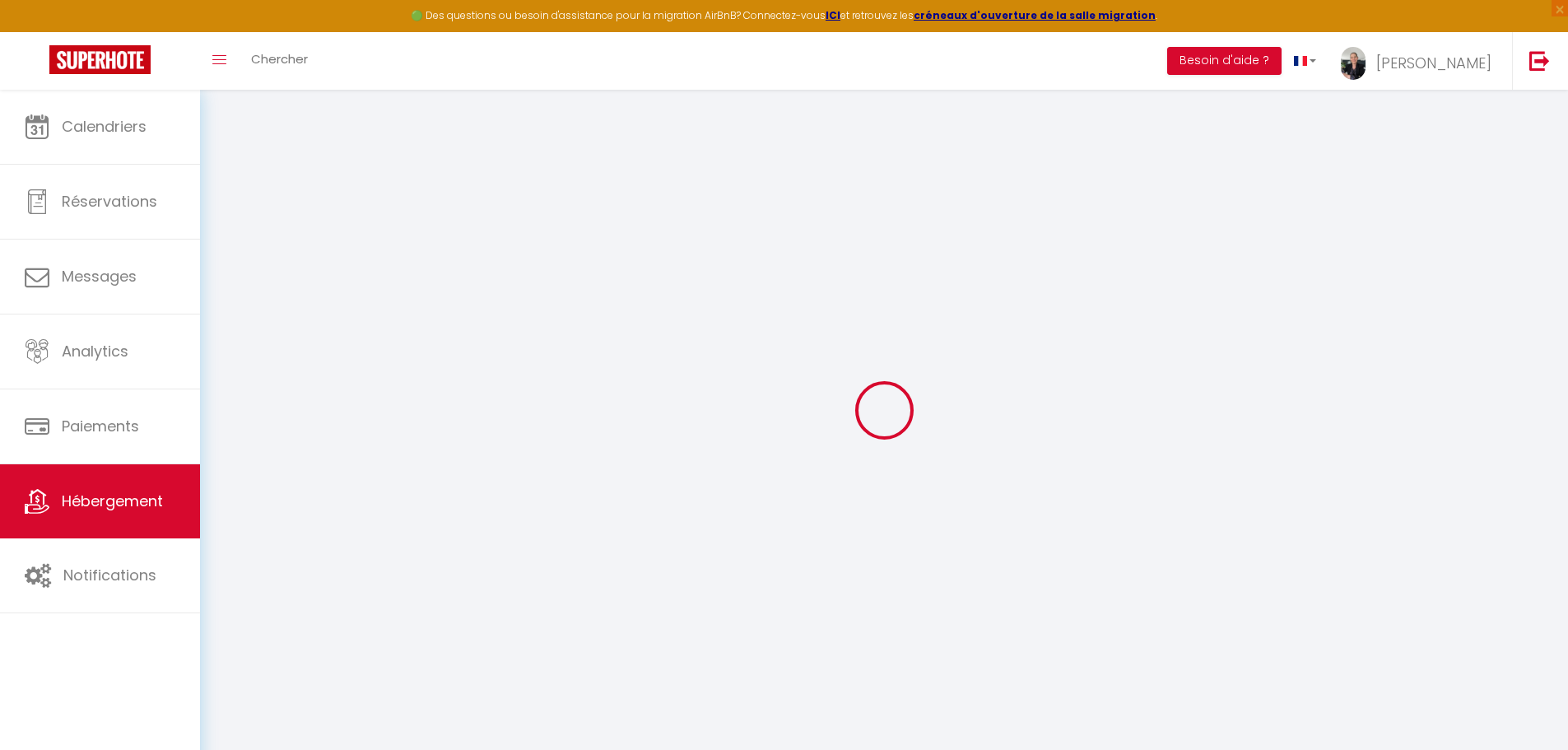
checkbox input "false"
select select "17:00"
select select "23:45"
select select "10:00"
select select "30"
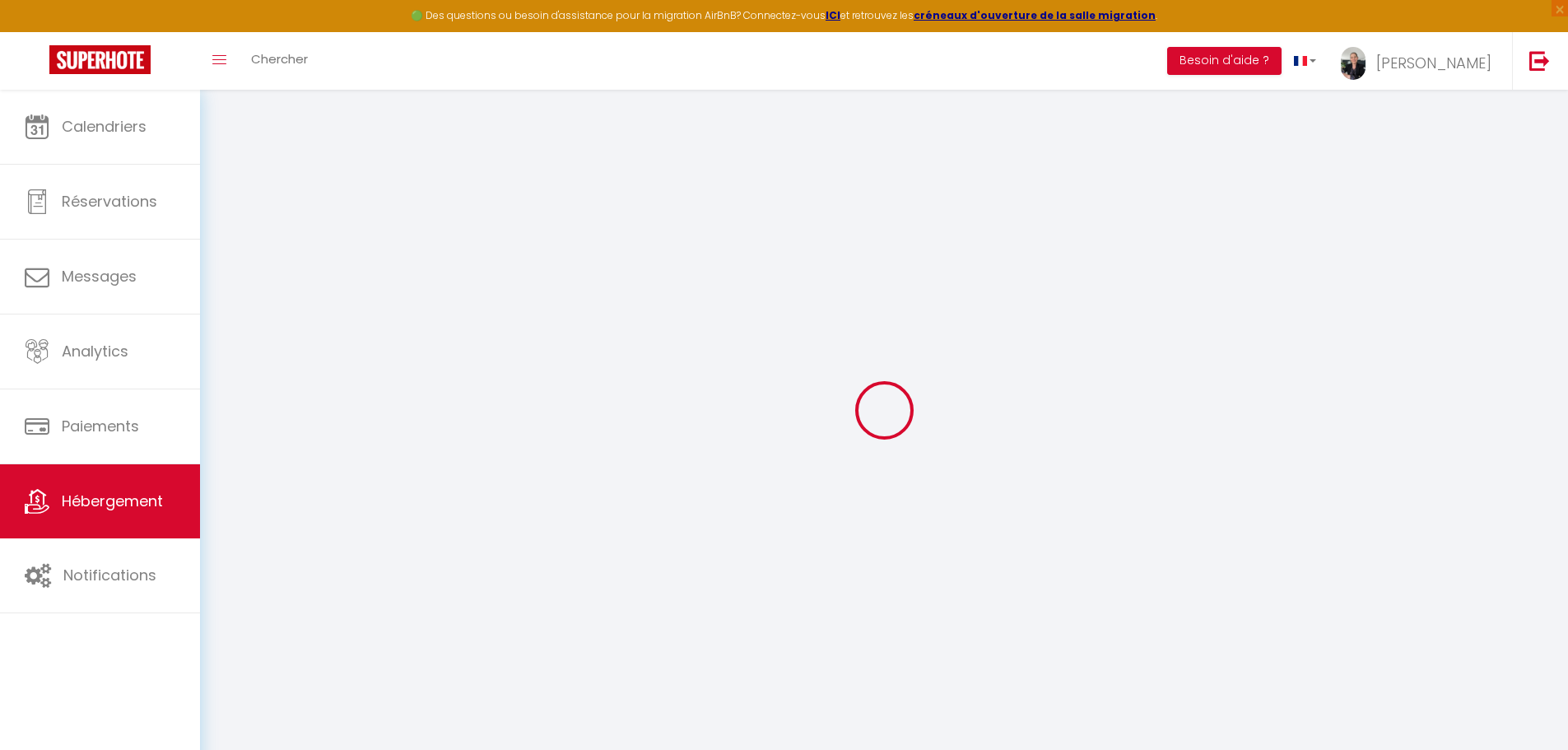
select select "120"
checkbox input "true"
checkbox input "false"
checkbox input "true"
checkbox input "false"
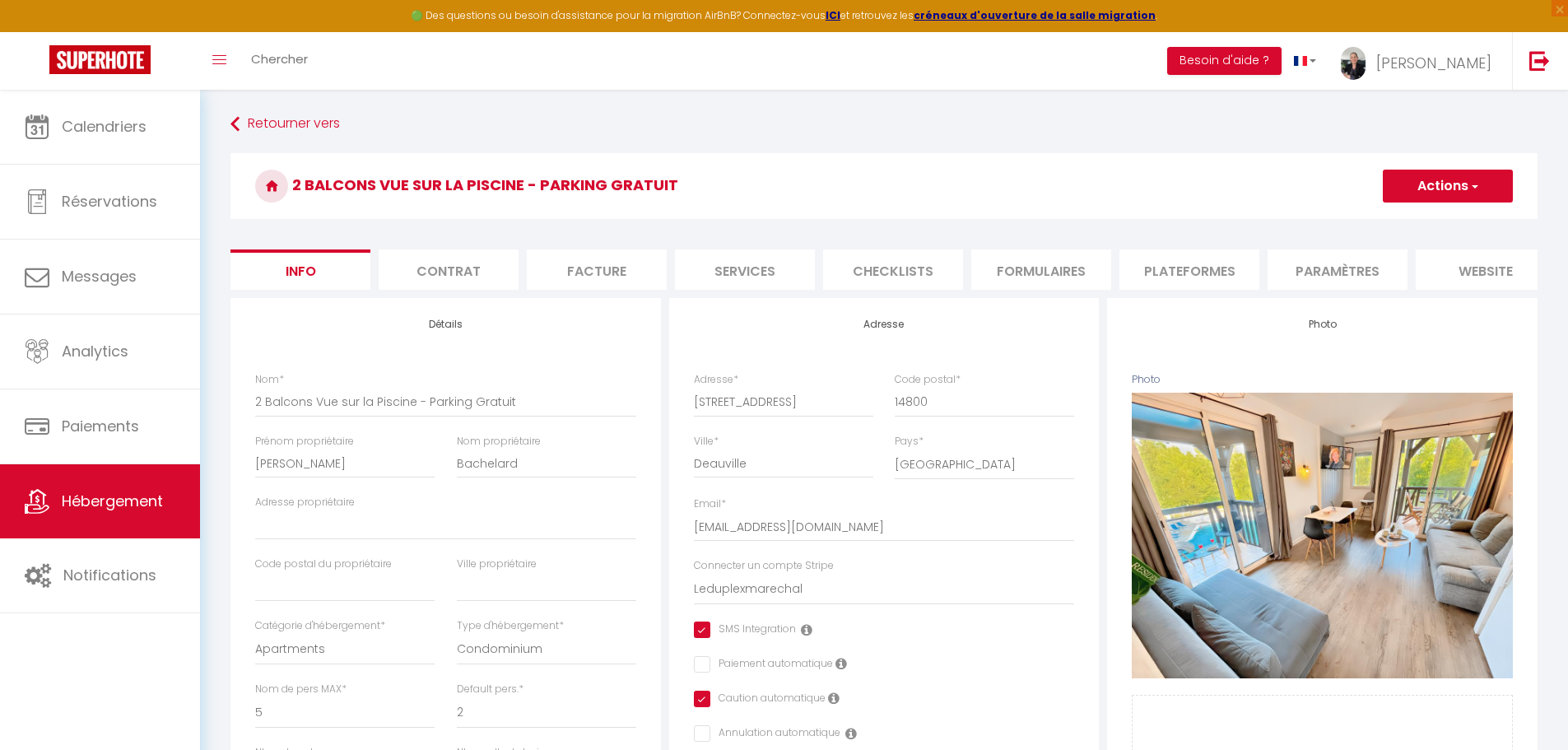
checkbox input "true"
checkbox input "false"
checkbox input "true"
checkbox input "false"
click at [433, 268] on li "Contrat" at bounding box center [449, 269] width 140 height 40
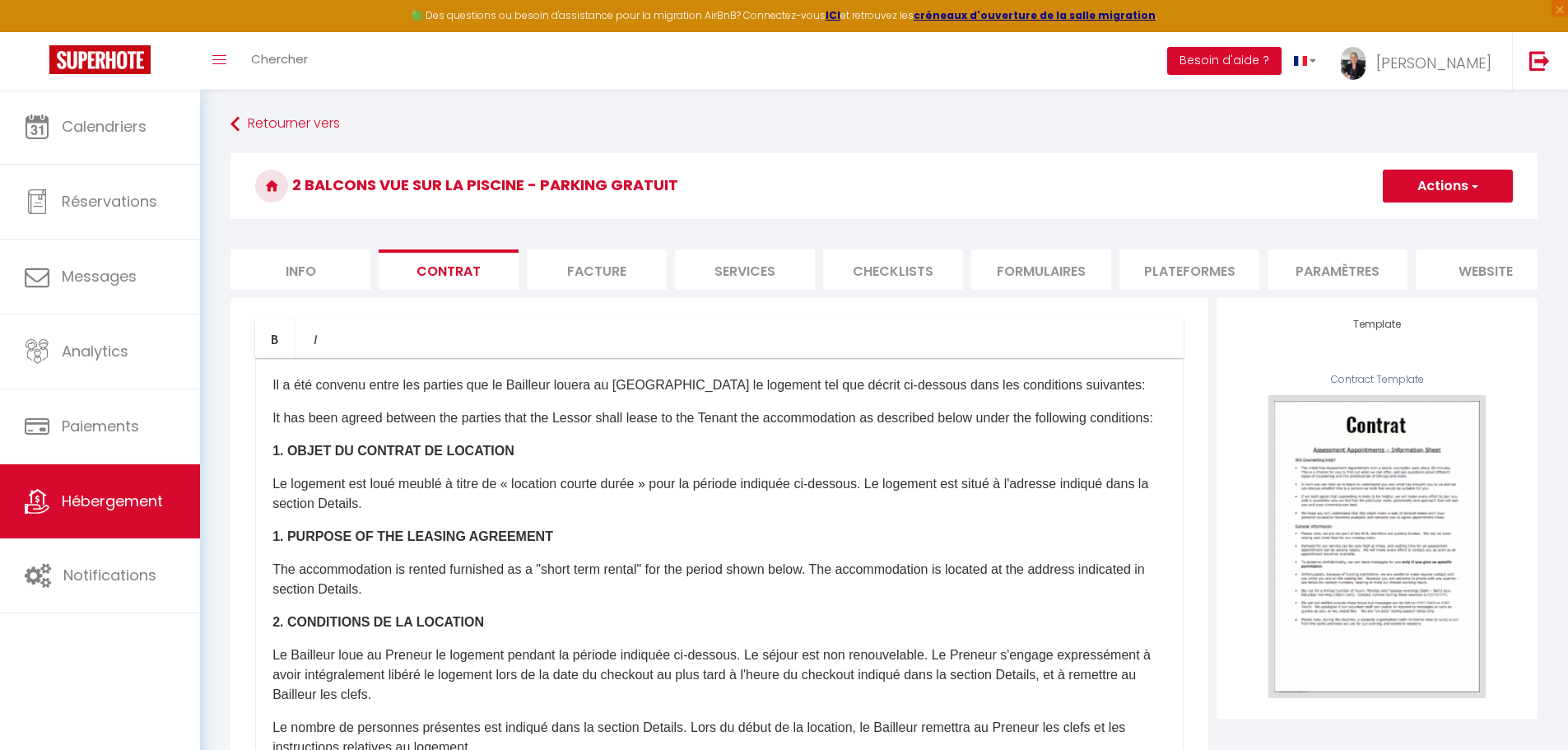
click at [568, 268] on li "Facture" at bounding box center [597, 269] width 140 height 40
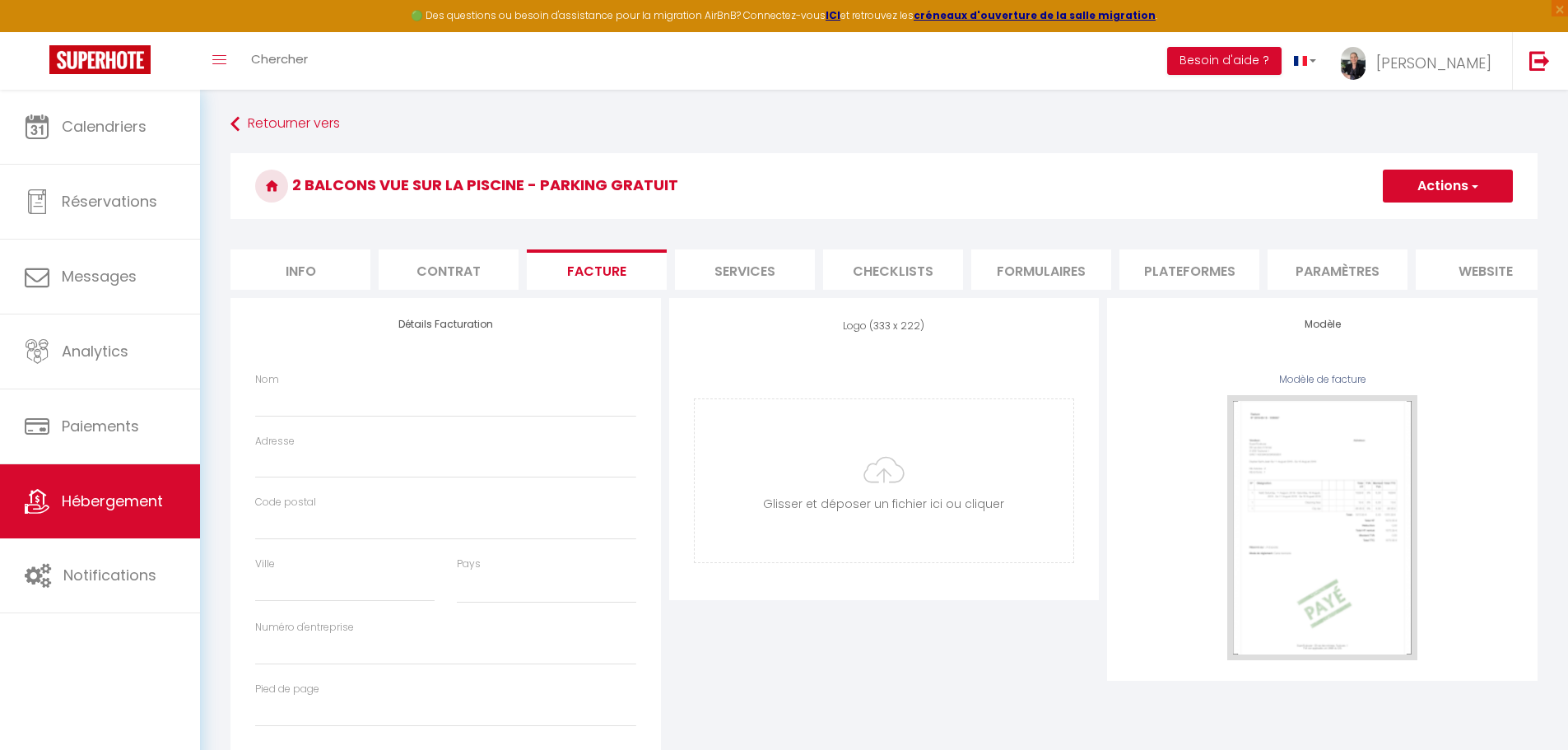
select select
select select "365"
select select "EUR"
select select
click at [740, 276] on li "Services" at bounding box center [745, 269] width 140 height 40
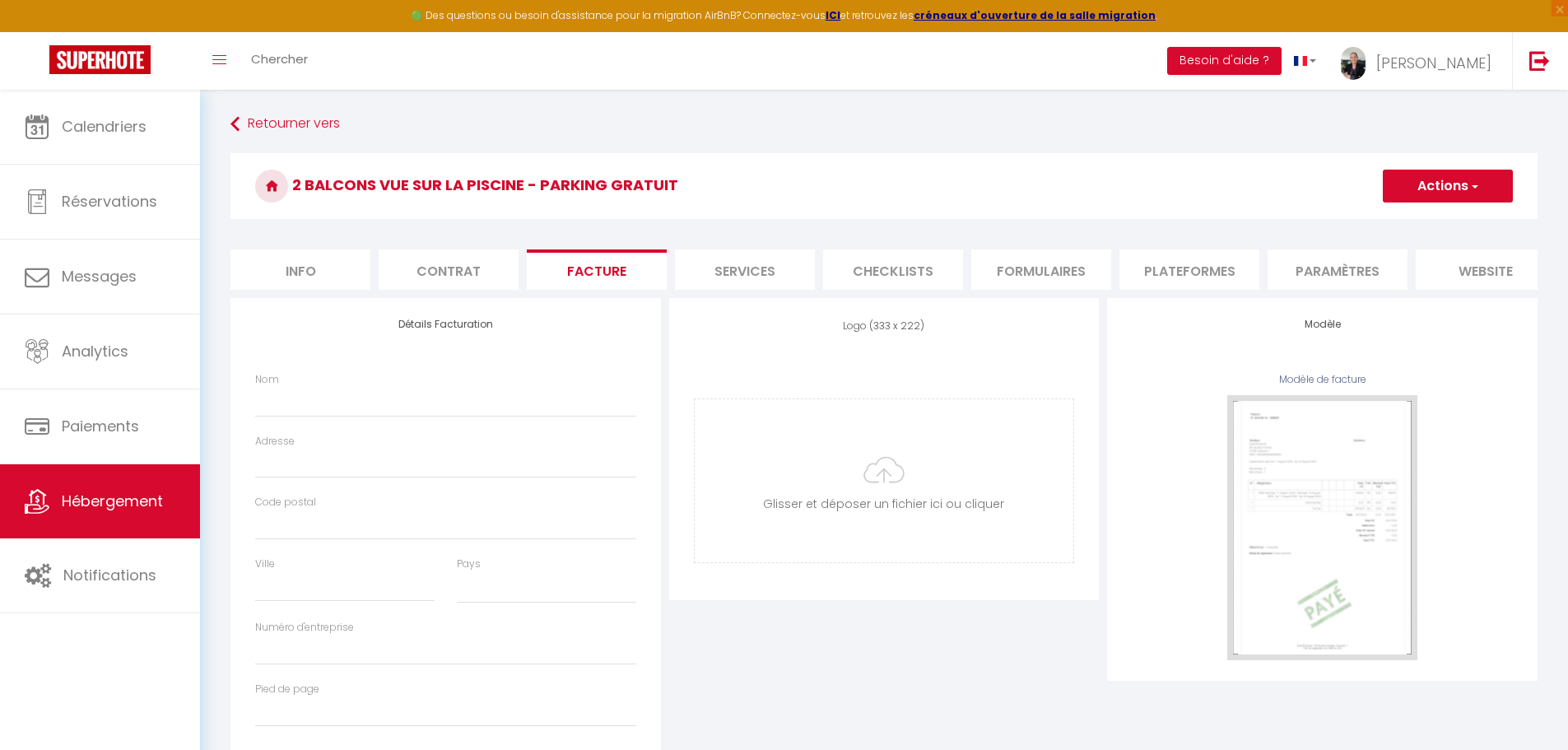
select select
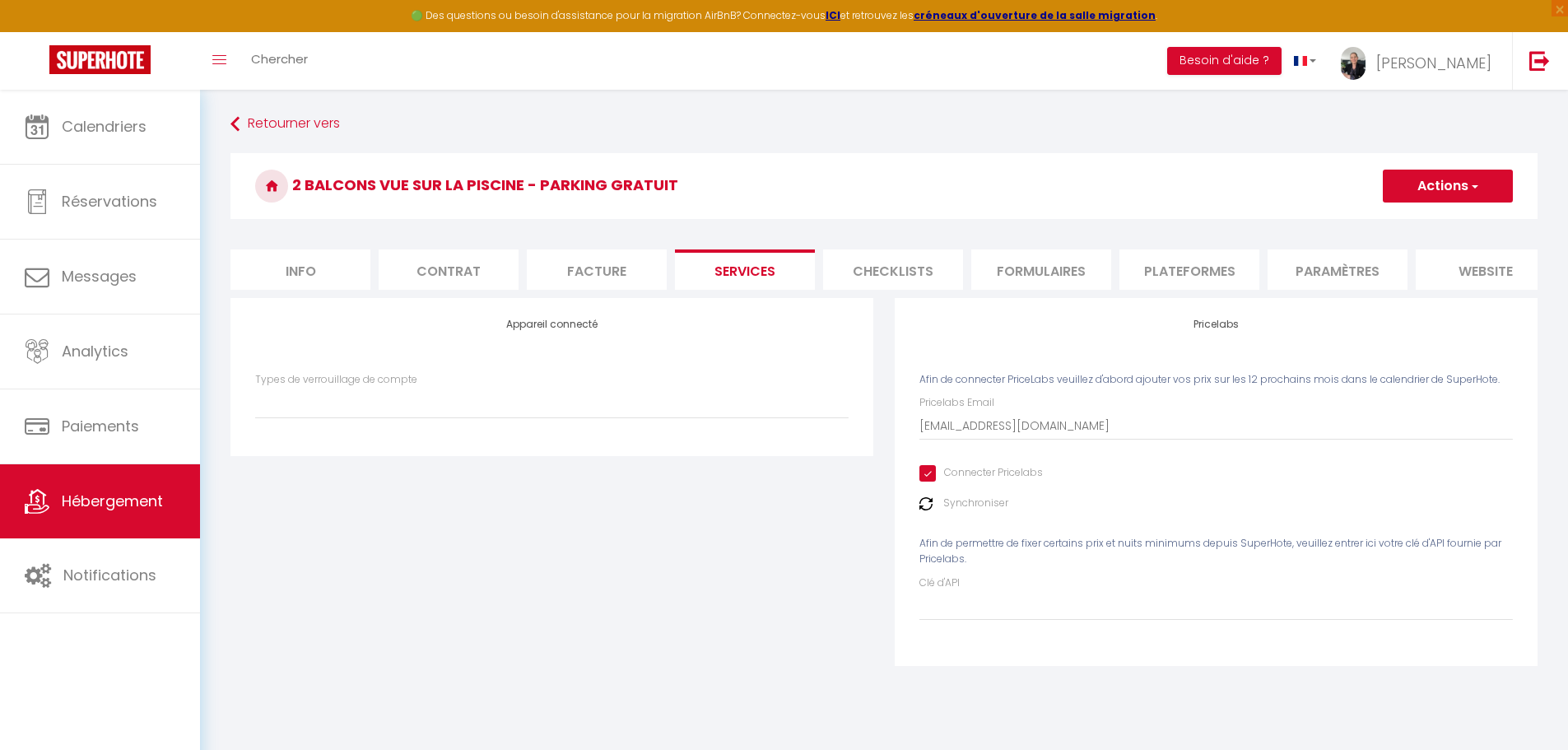
click at [1193, 277] on li "Plateformes" at bounding box center [1190, 269] width 140 height 40
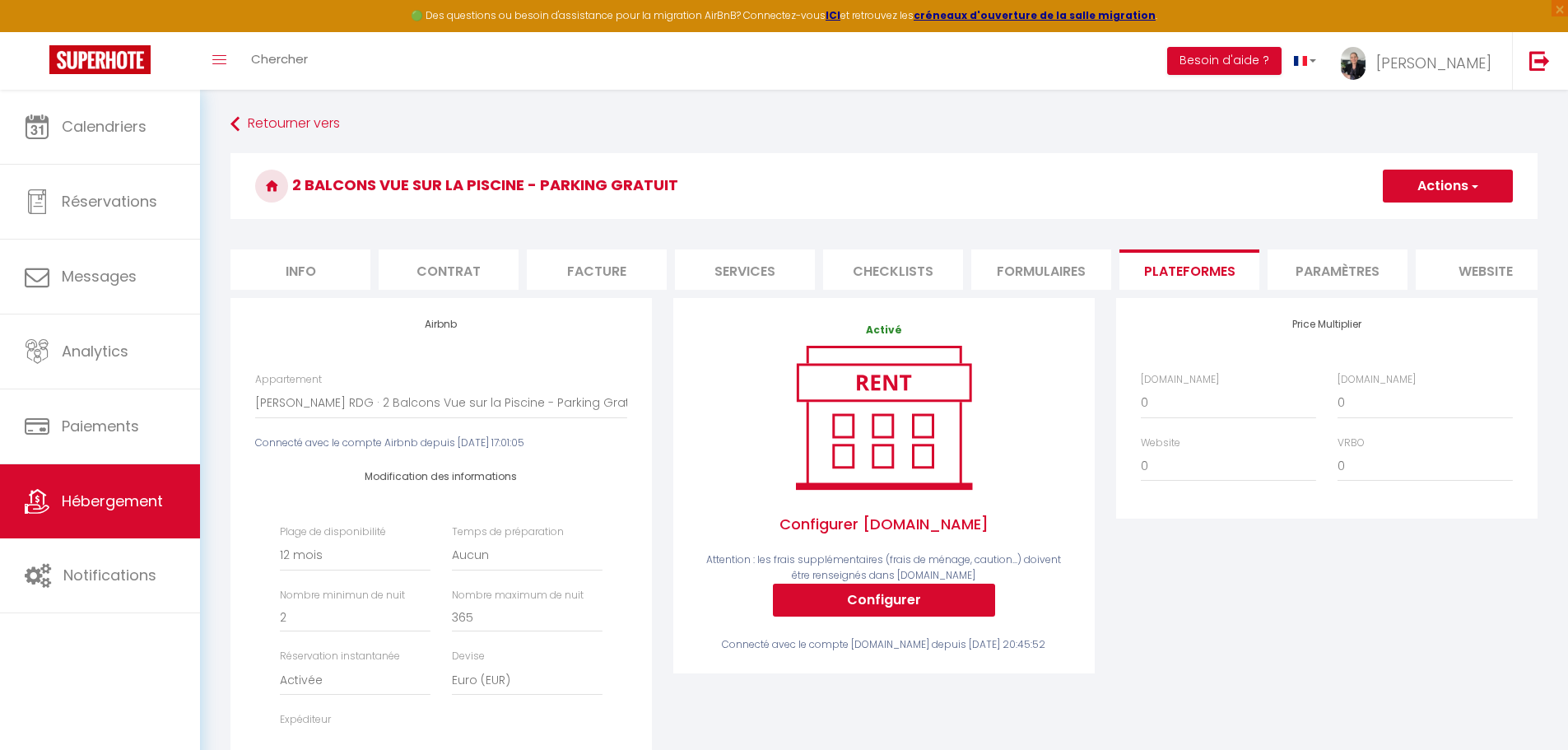
click at [1346, 275] on li "Paramètres" at bounding box center [1338, 269] width 140 height 40
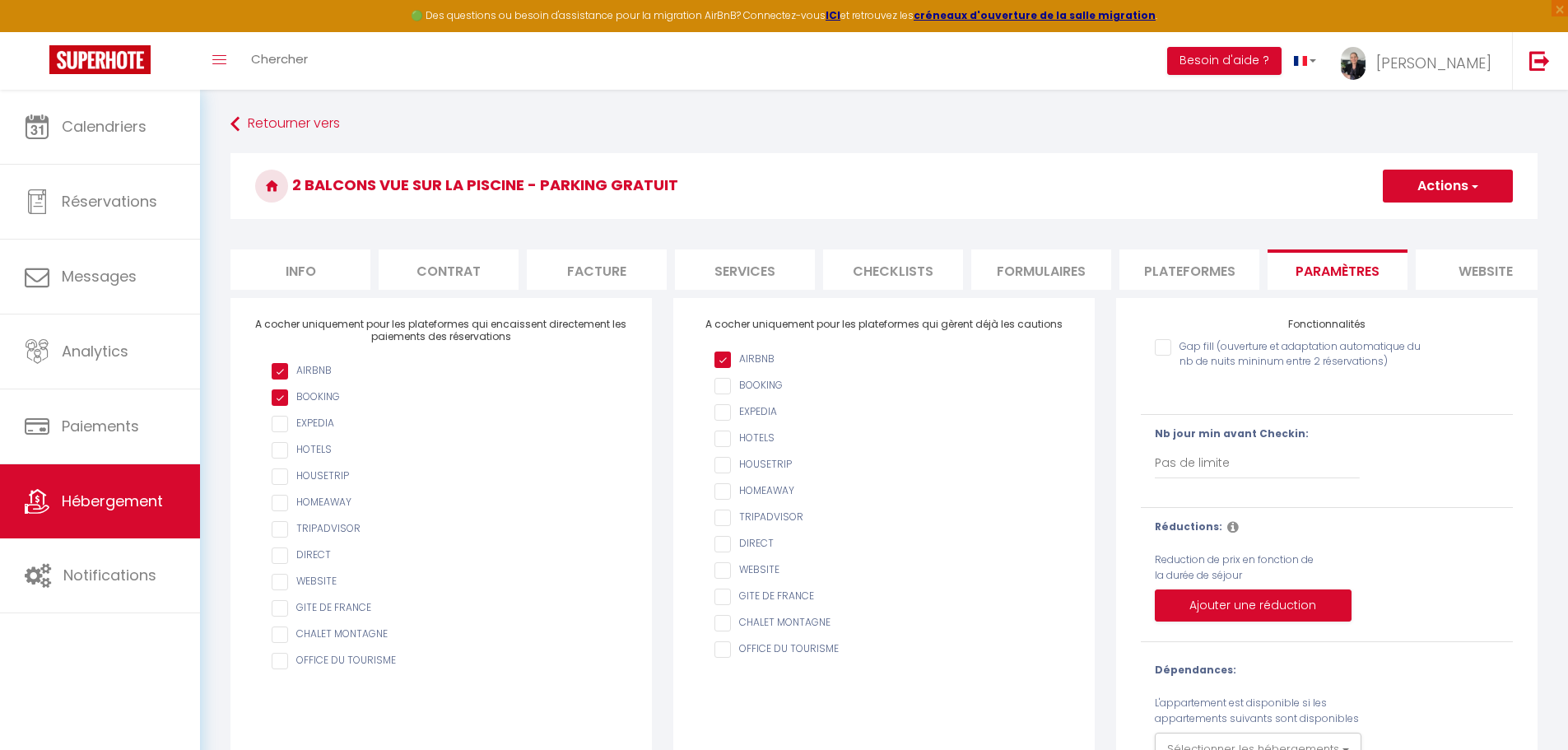
click at [1167, 272] on li "Plateformes" at bounding box center [1190, 269] width 140 height 40
select select
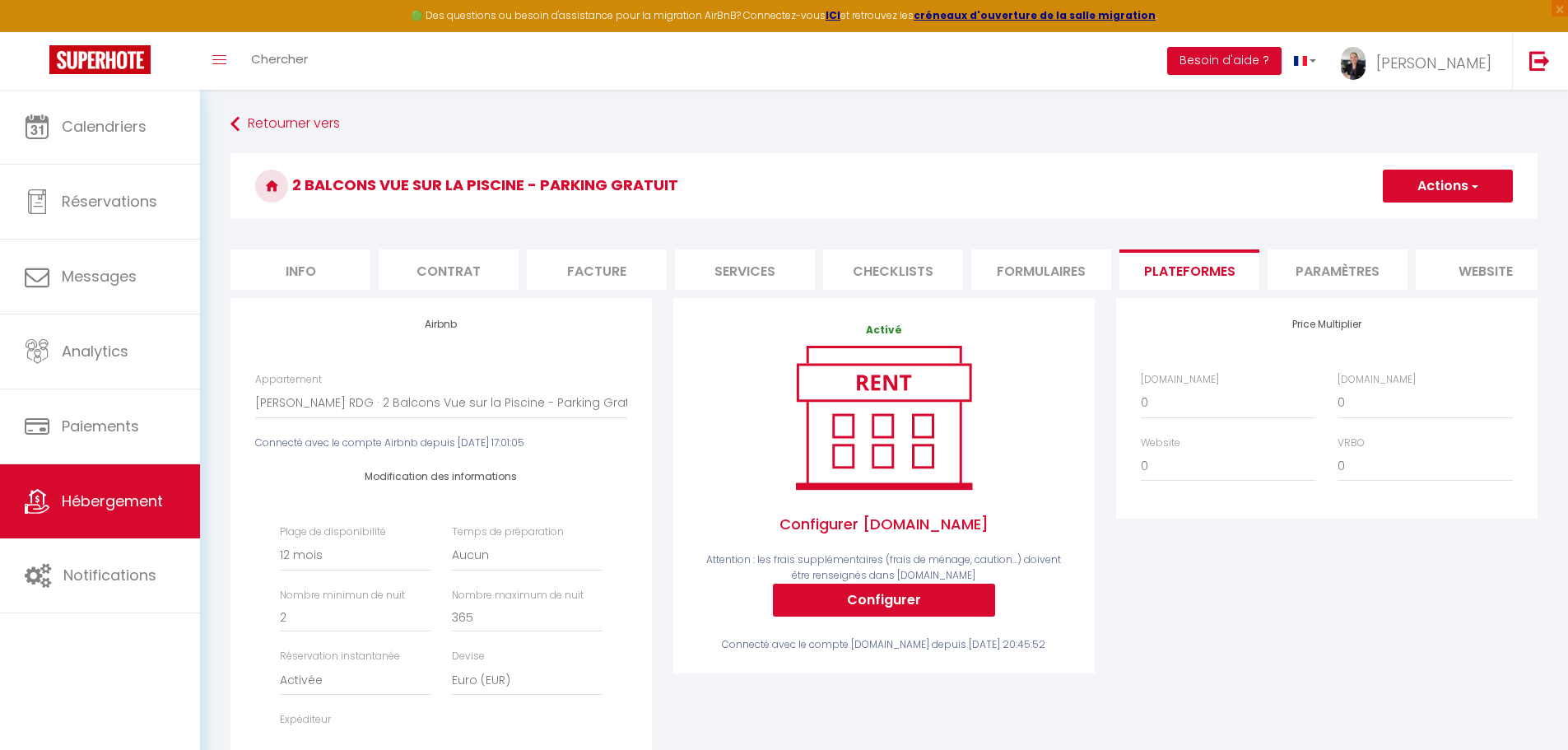
click at [1478, 271] on li "website" at bounding box center [1486, 269] width 140 height 40
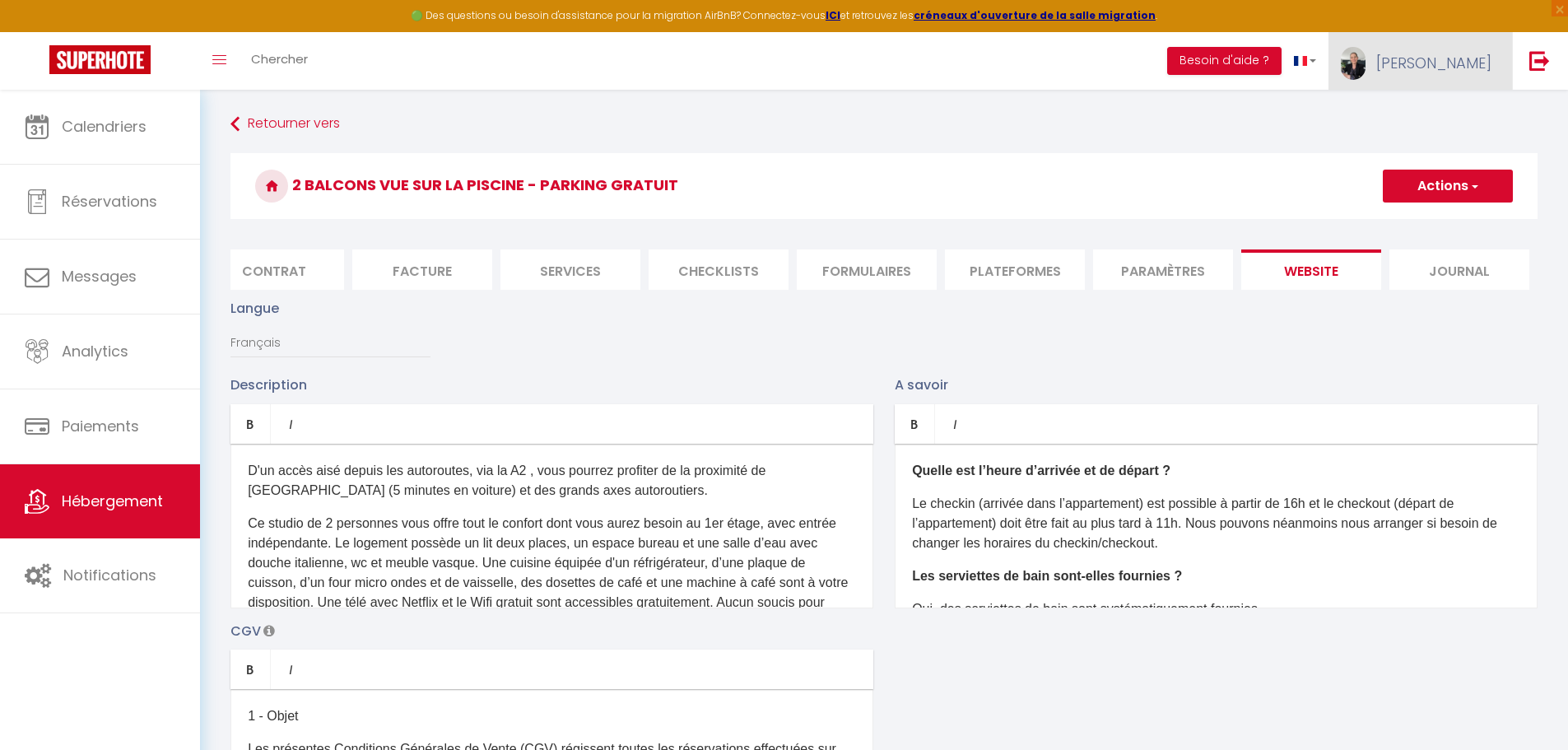
click at [1454, 66] on span "[PERSON_NAME]" at bounding box center [1434, 62] width 115 height 20
click at [1431, 109] on link "Paramètres" at bounding box center [1446, 114] width 122 height 28
select select "28"
select select "fr"
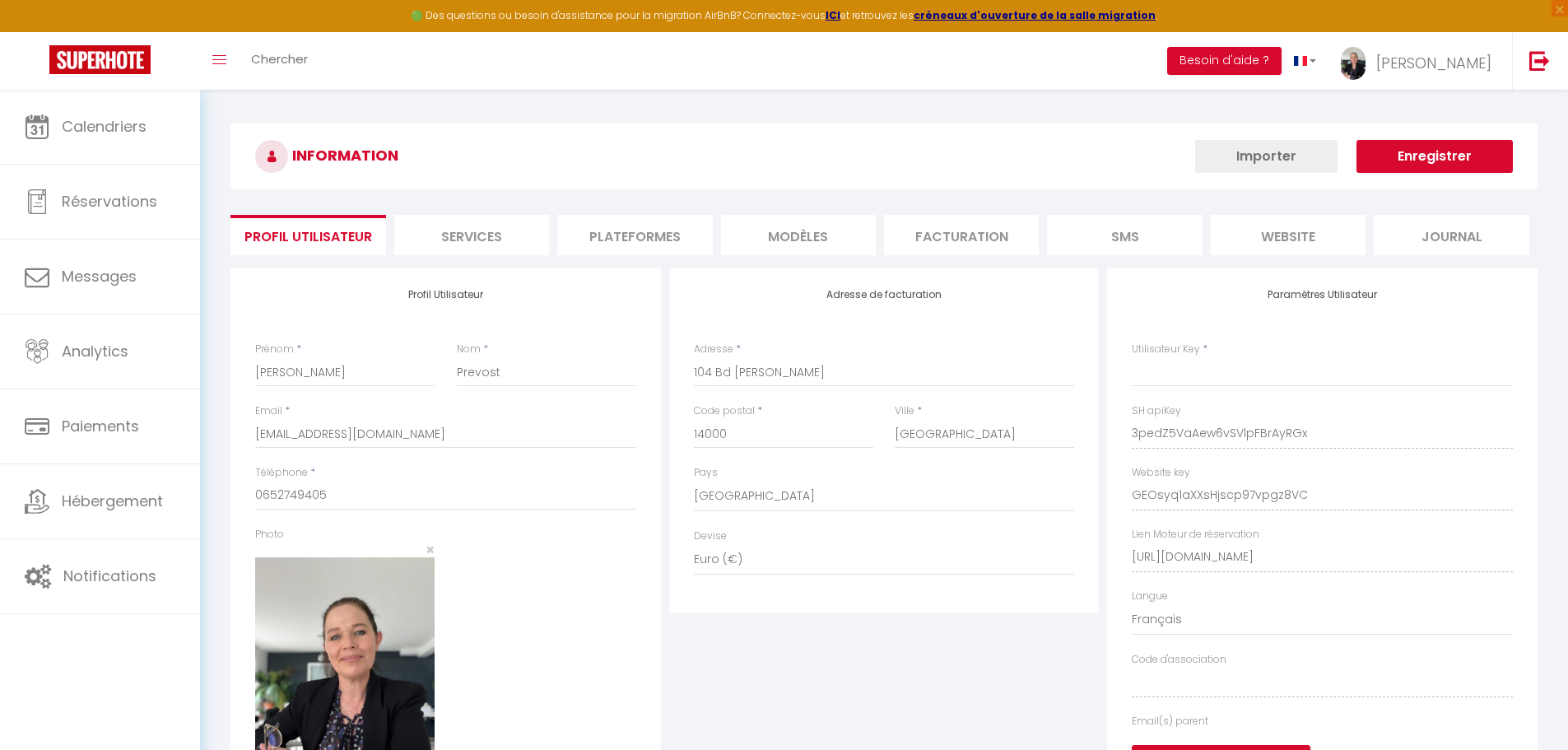
type input "3pedZ5VaAew6vSVlpFBrAyRGx"
type input "GEOsyq1aXXsHjscp97vpgz8VC"
type input "[URL][DOMAIN_NAME]"
select select "fr"
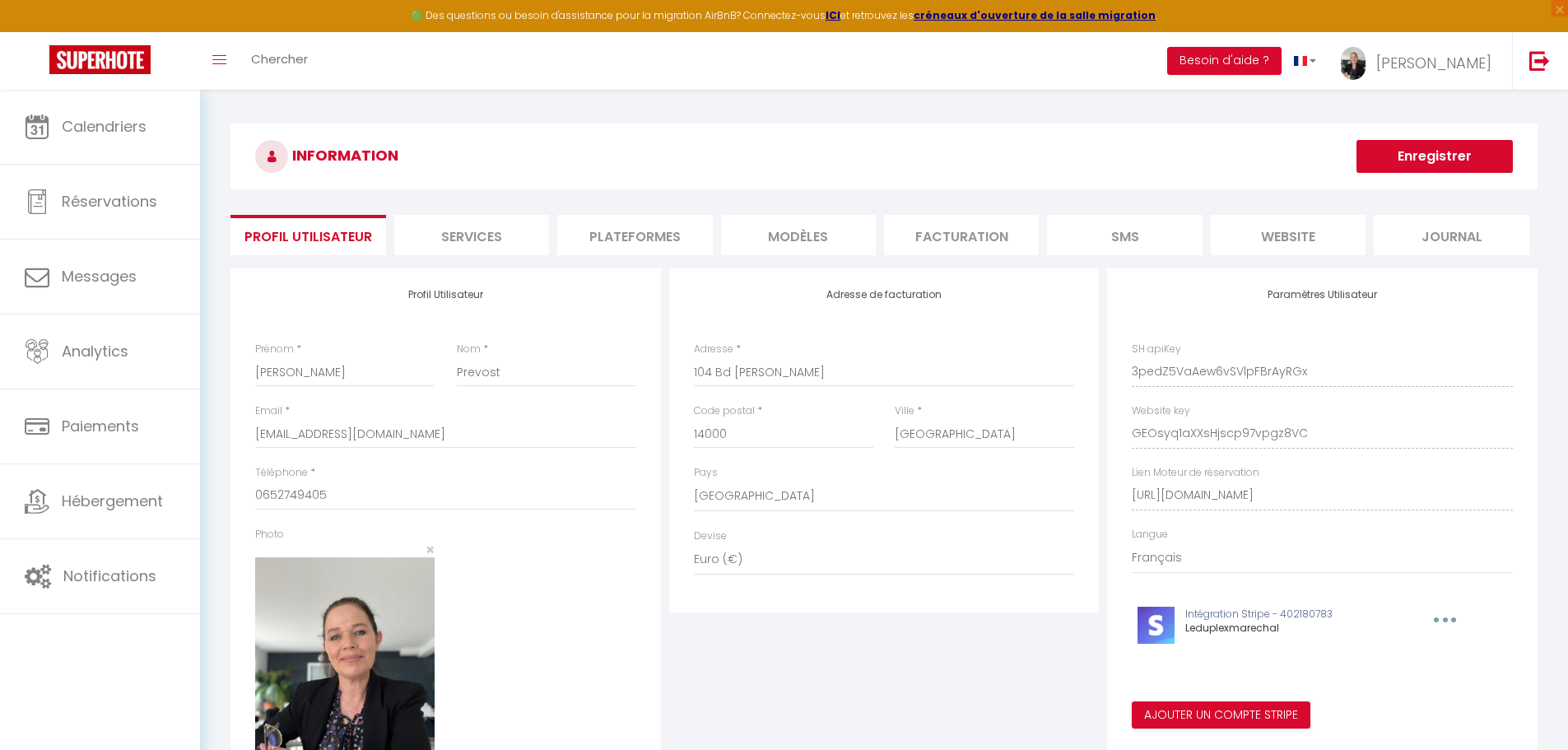
click at [638, 235] on li "Plateformes" at bounding box center [635, 234] width 155 height 40
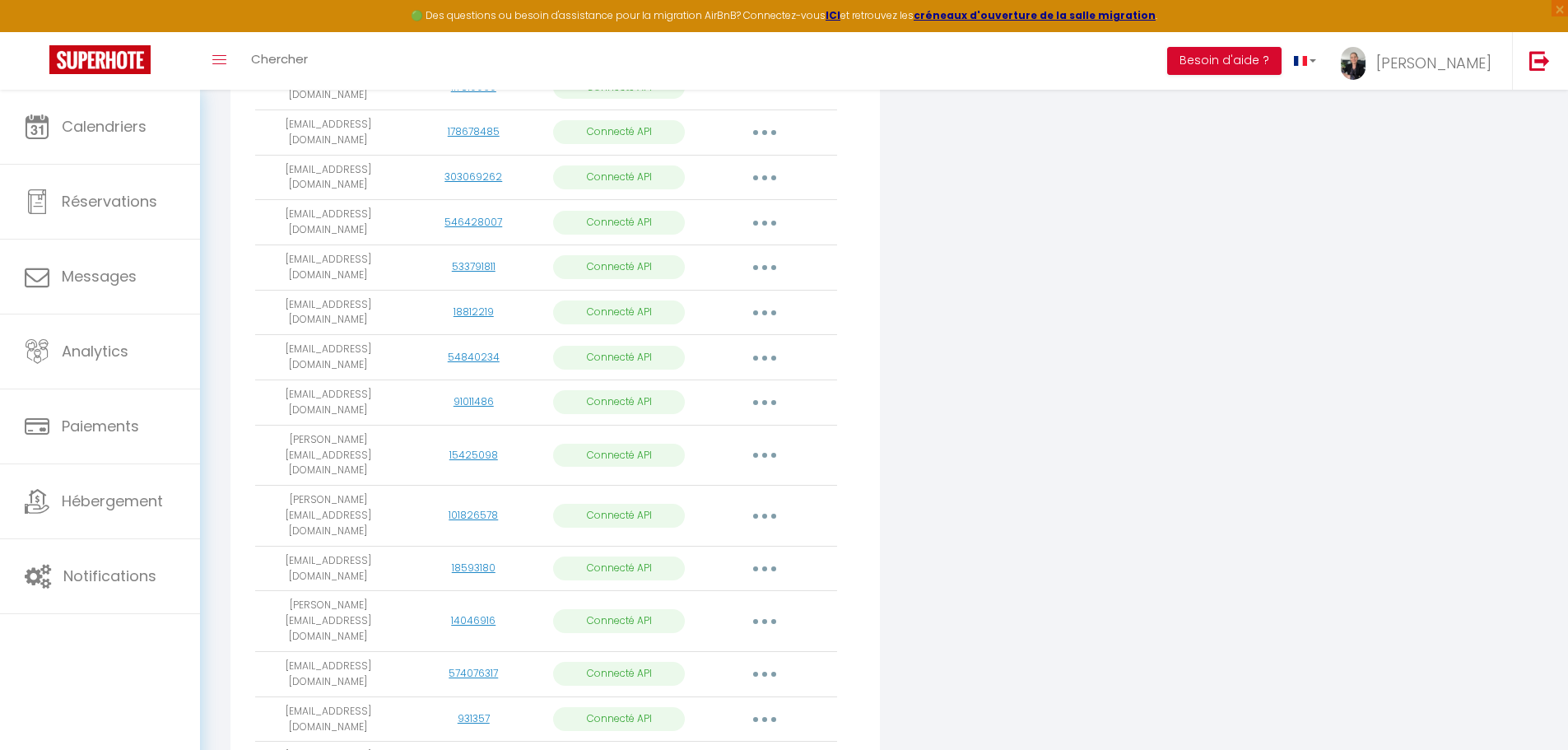
scroll to position [729, 0]
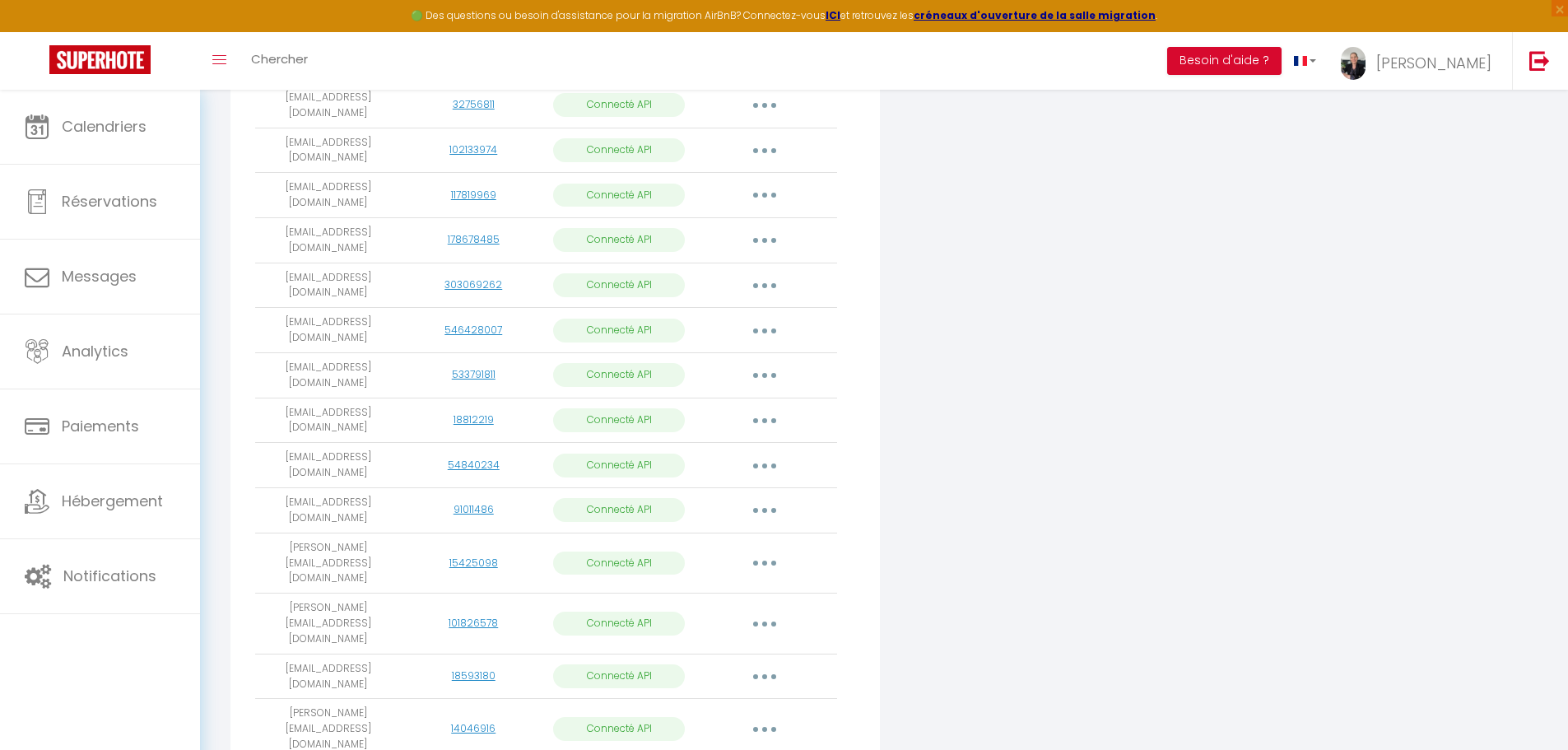
click at [754, 227] on button "button" at bounding box center [764, 240] width 46 height 26
click at [730, 263] on link "Importer les appartements" at bounding box center [691, 277] width 182 height 28
select select
select select "76380"
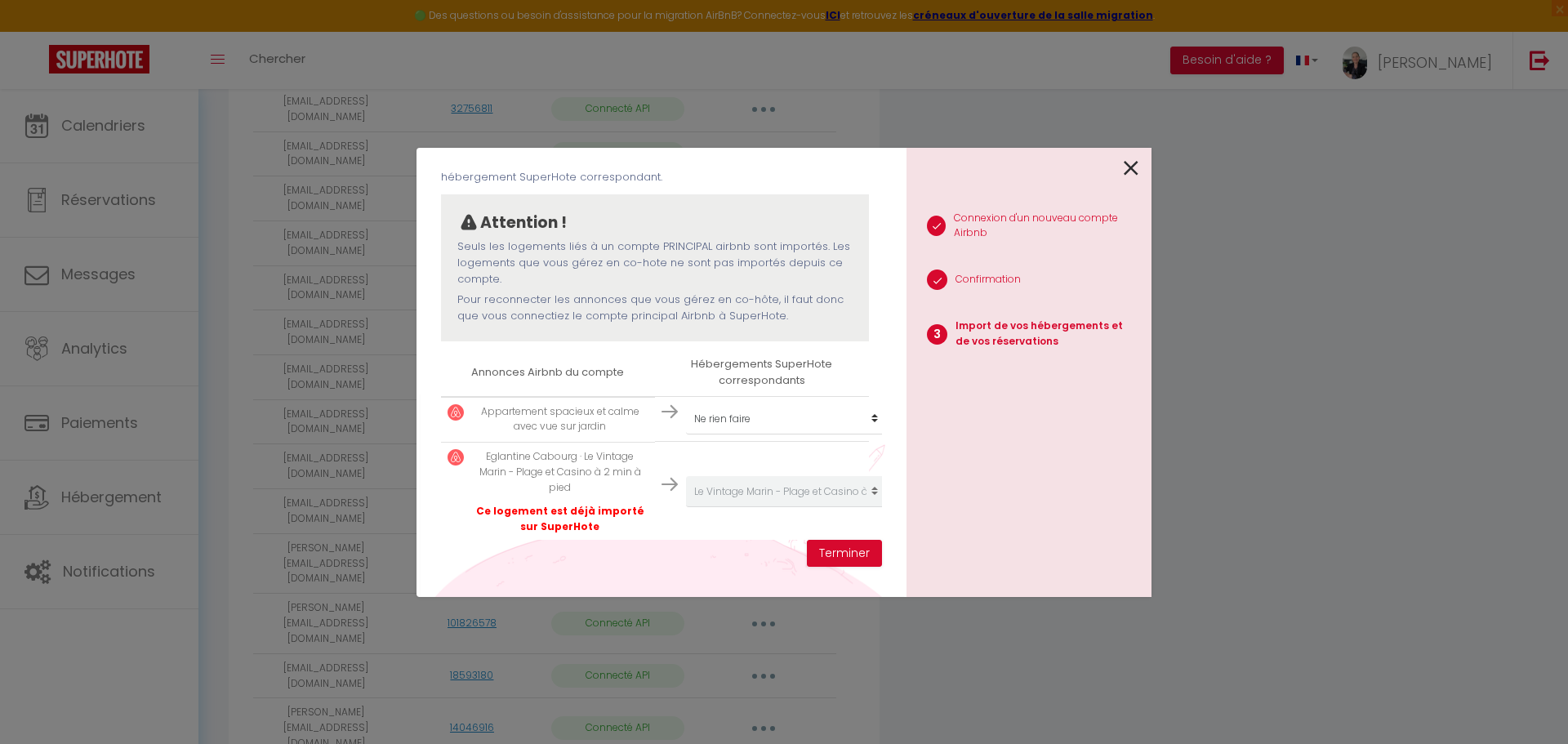
scroll to position [136, 0]
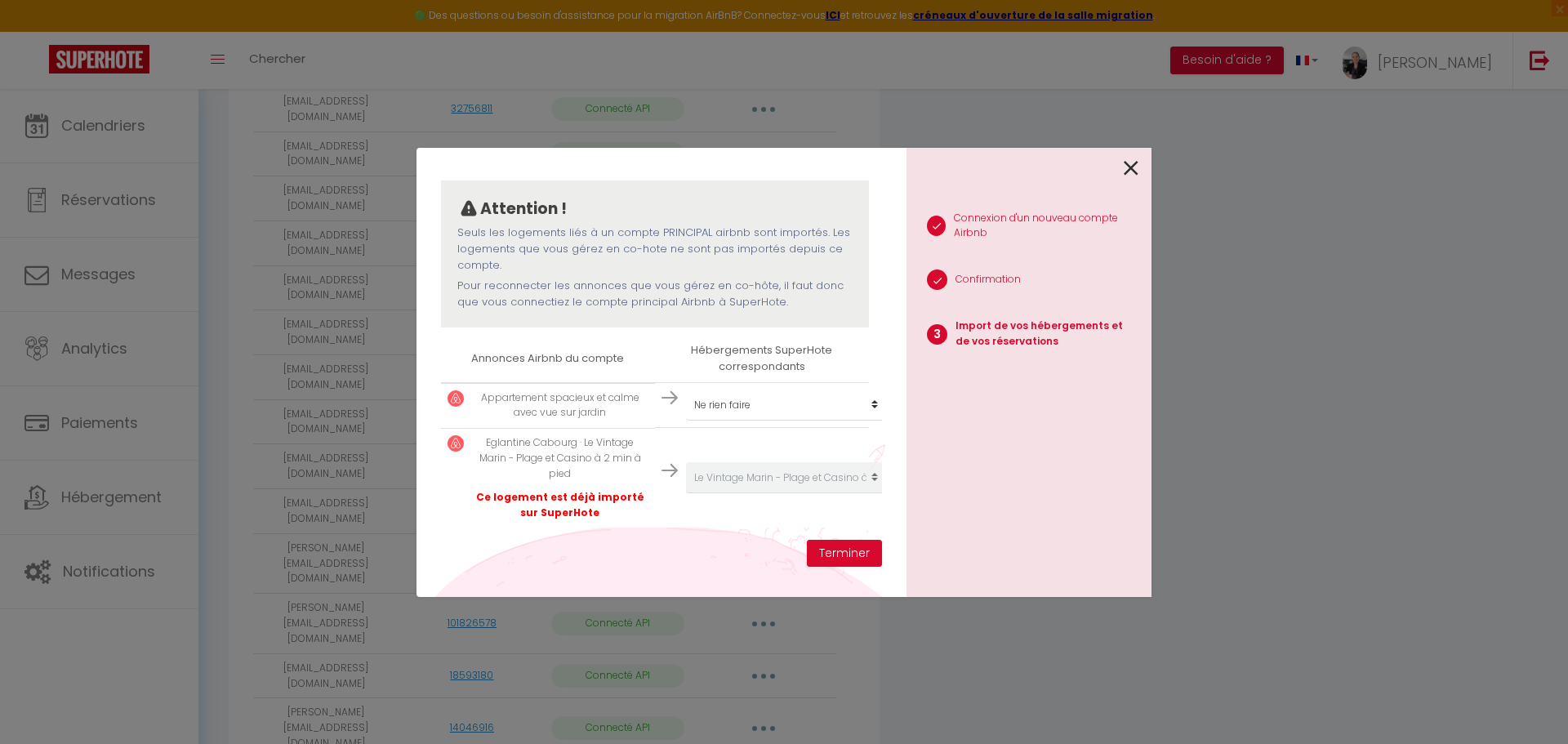
click at [1131, 169] on icon at bounding box center [1131, 167] width 15 height 24
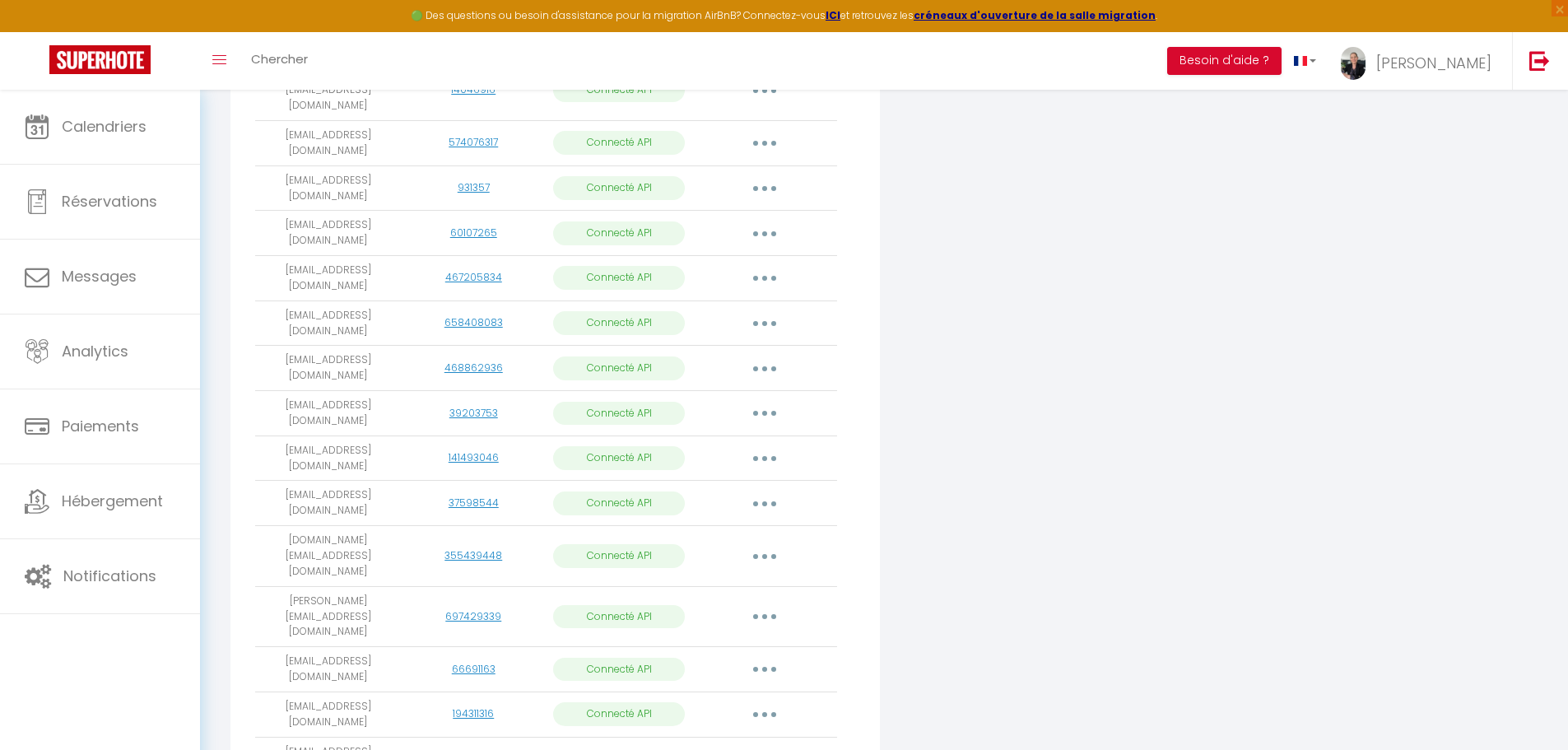
scroll to position [1388, 0]
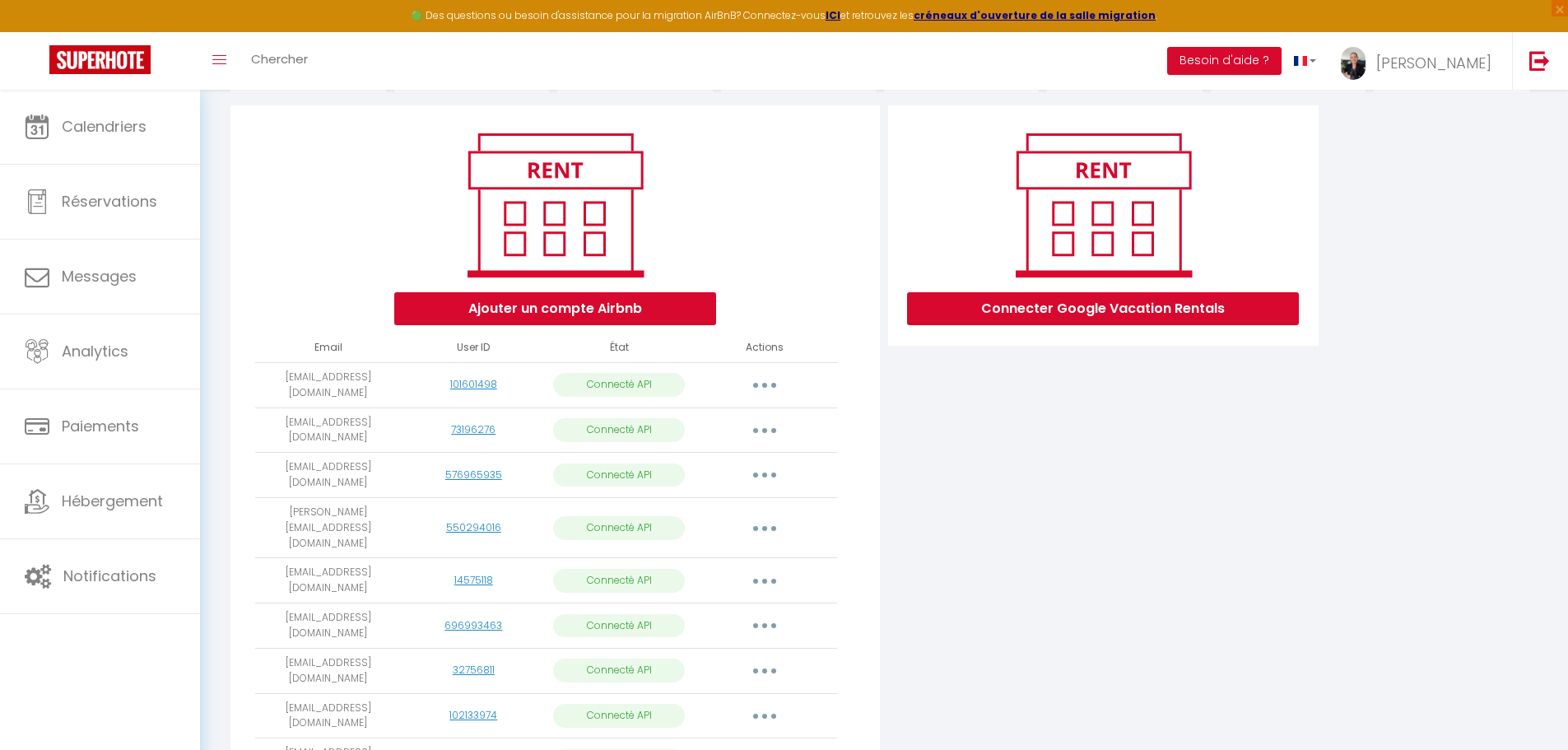
scroll to position [0, 0]
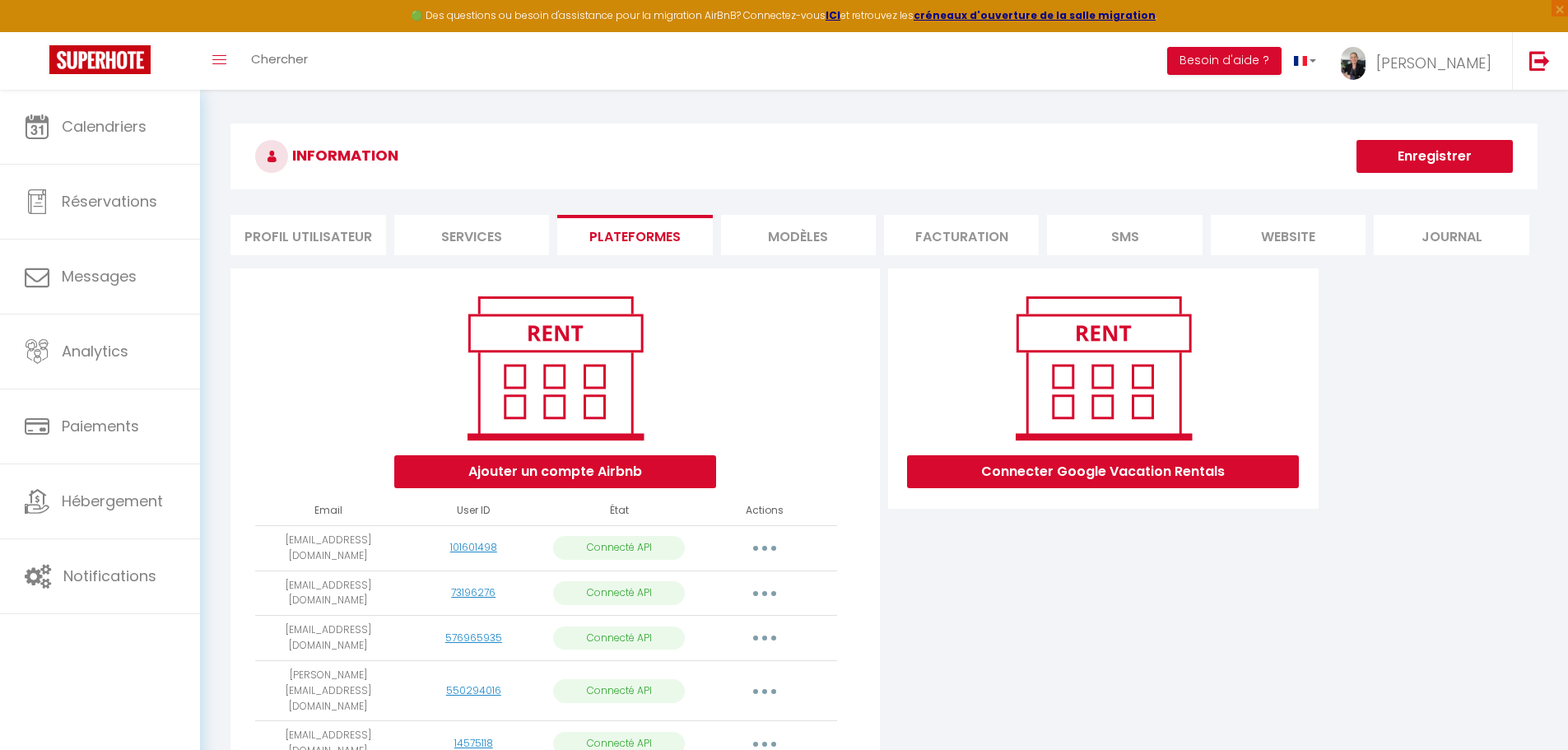
click at [331, 236] on li "Profil Utilisateur" at bounding box center [307, 234] width 155 height 40
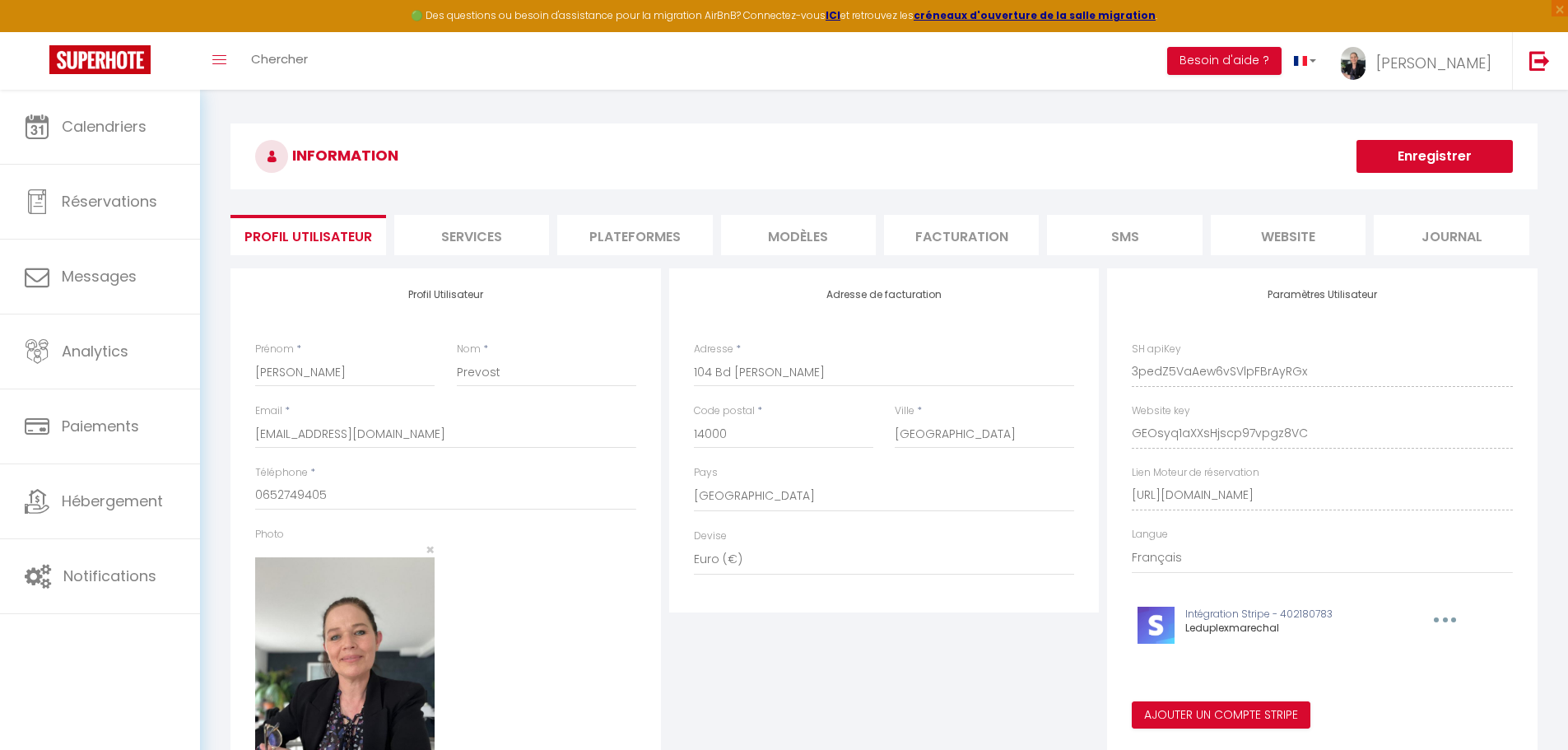
click at [475, 237] on li "Services" at bounding box center [471, 234] width 155 height 40
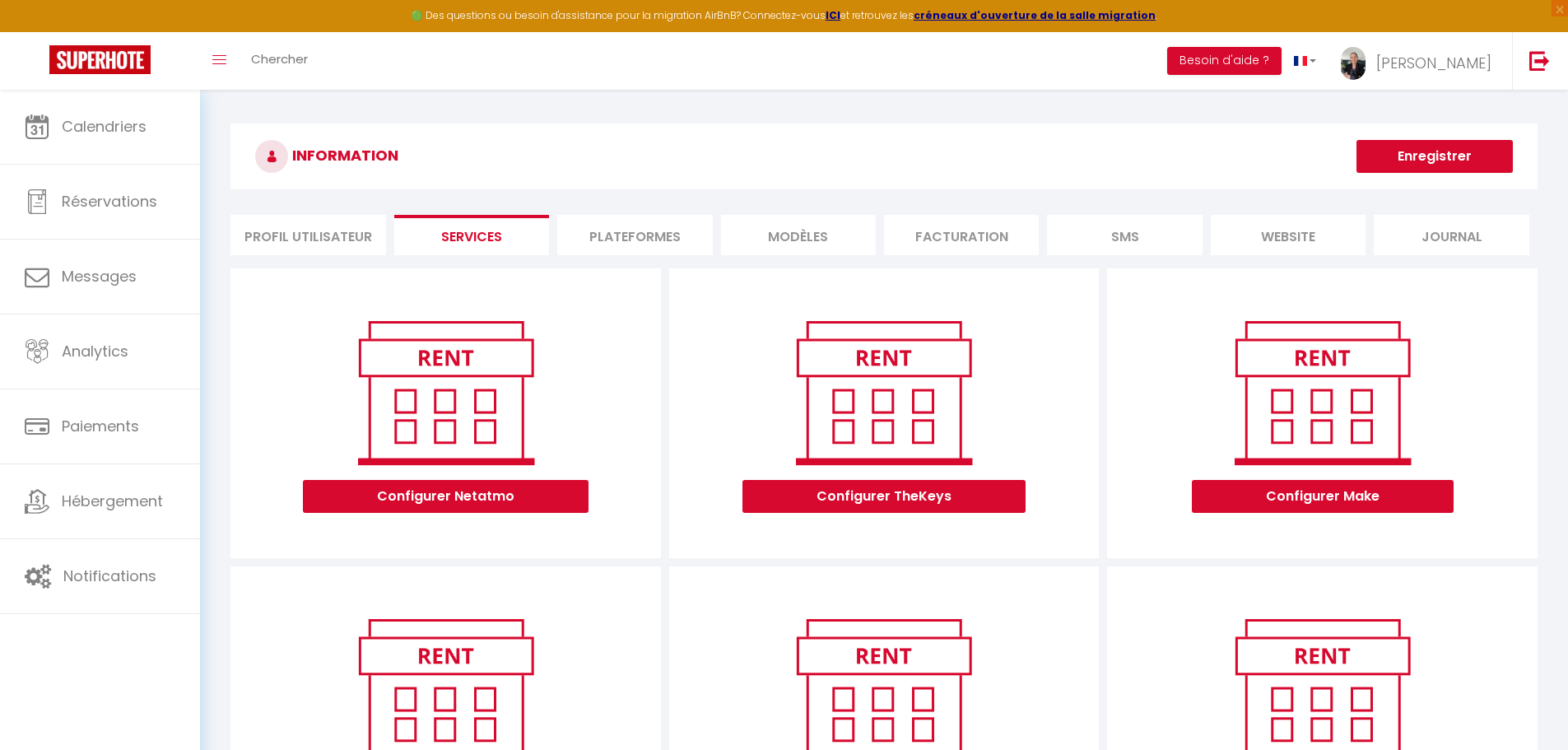
click at [641, 239] on li "Plateformes" at bounding box center [635, 234] width 155 height 40
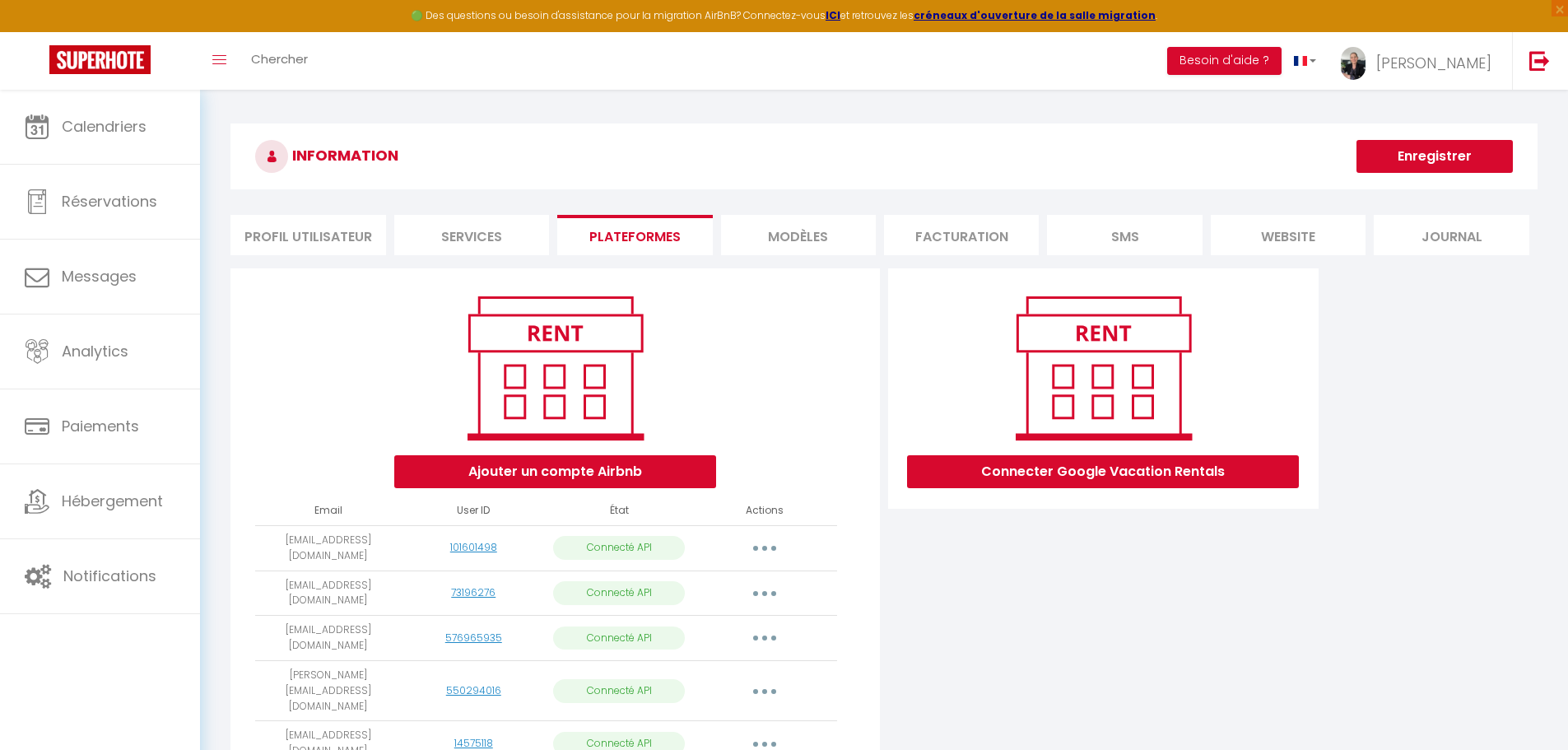
click at [782, 237] on li "MODÈLES" at bounding box center [799, 234] width 155 height 40
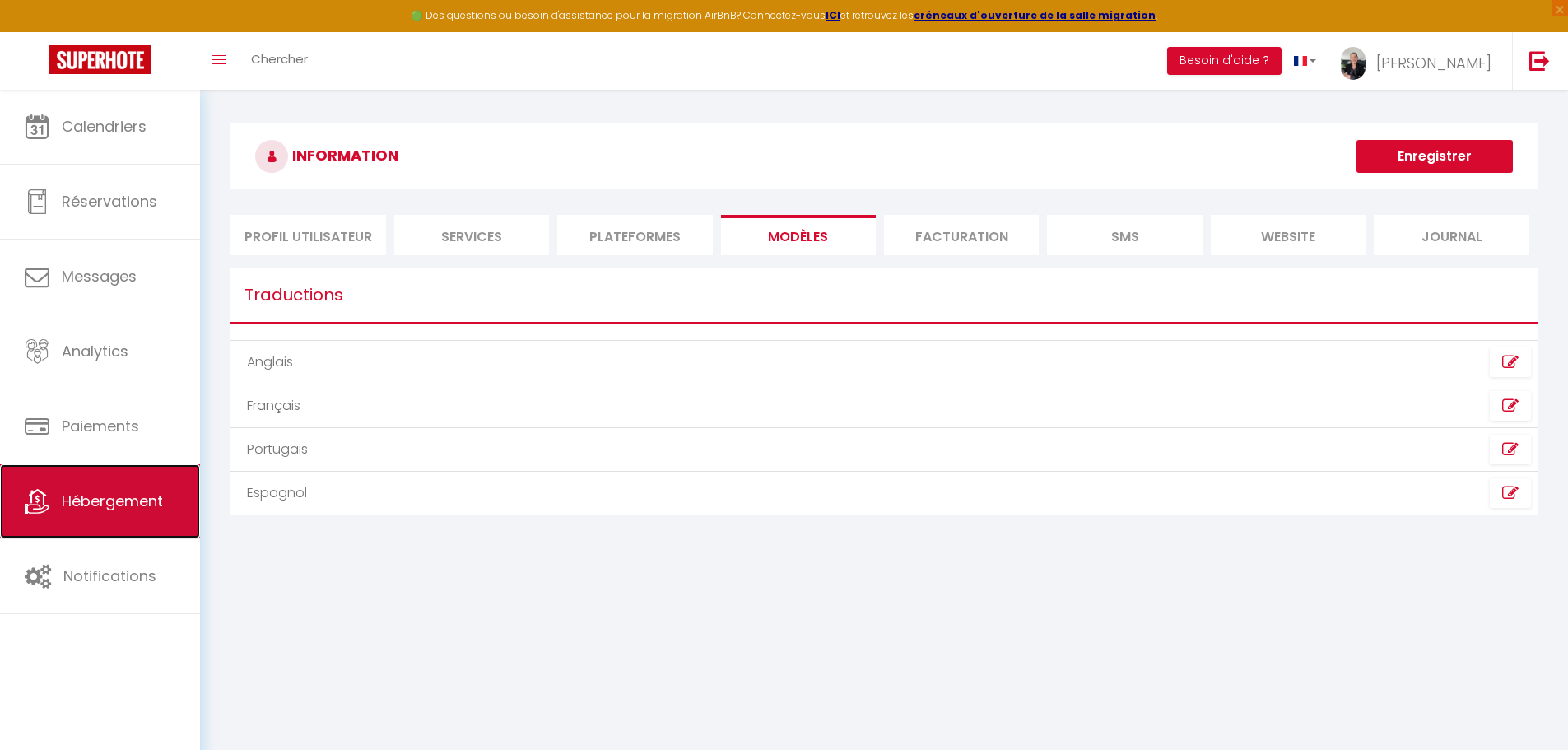
click at [98, 497] on span "Hébergement" at bounding box center [112, 500] width 101 height 20
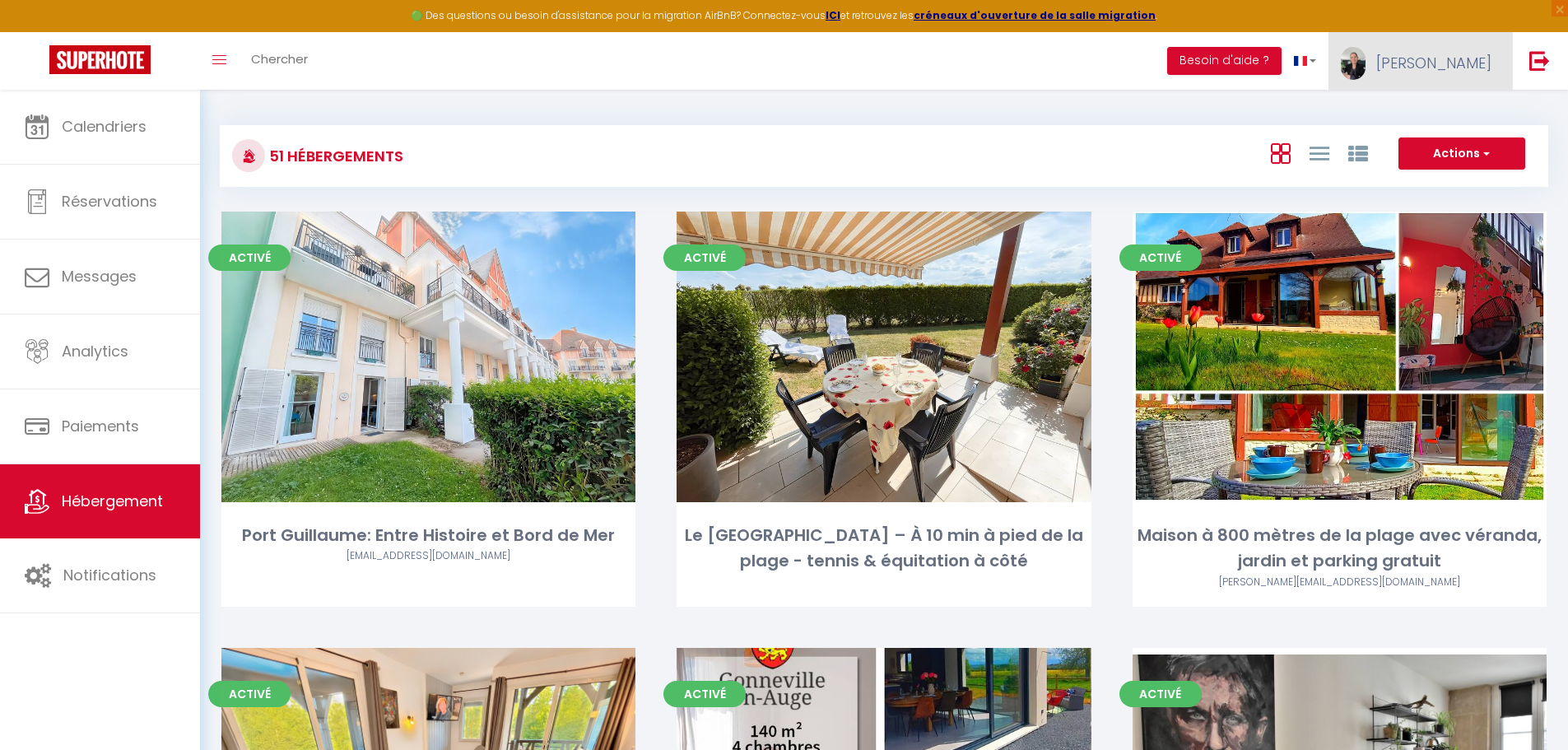
click at [1465, 75] on link "[PERSON_NAME]" at bounding box center [1421, 60] width 183 height 58
click at [1440, 120] on link "Paramètres" at bounding box center [1446, 114] width 122 height 28
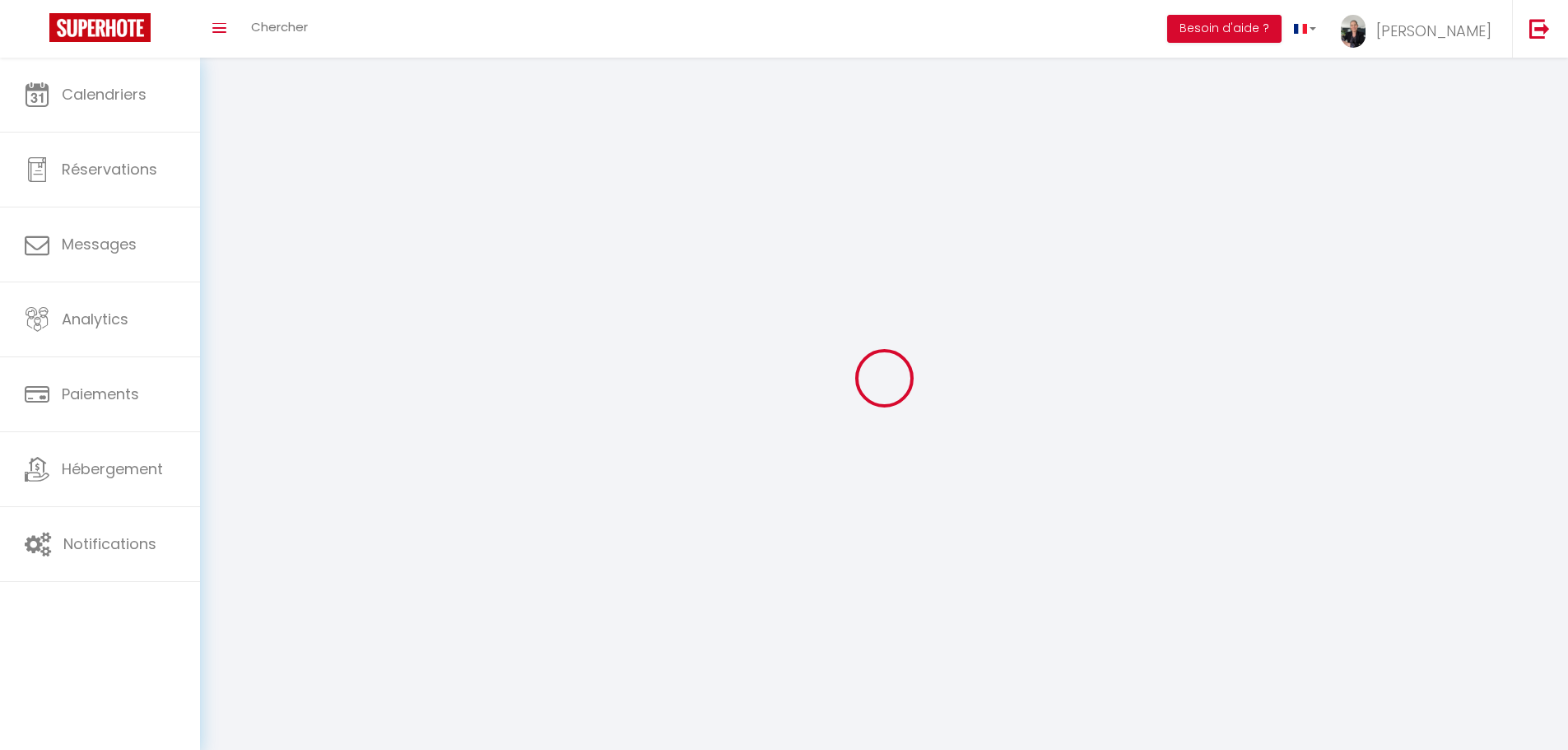
type input "[PERSON_NAME]"
type input "Prevost"
type input "0652749405"
type input "104 Bd [PERSON_NAME]"
type input "14000"
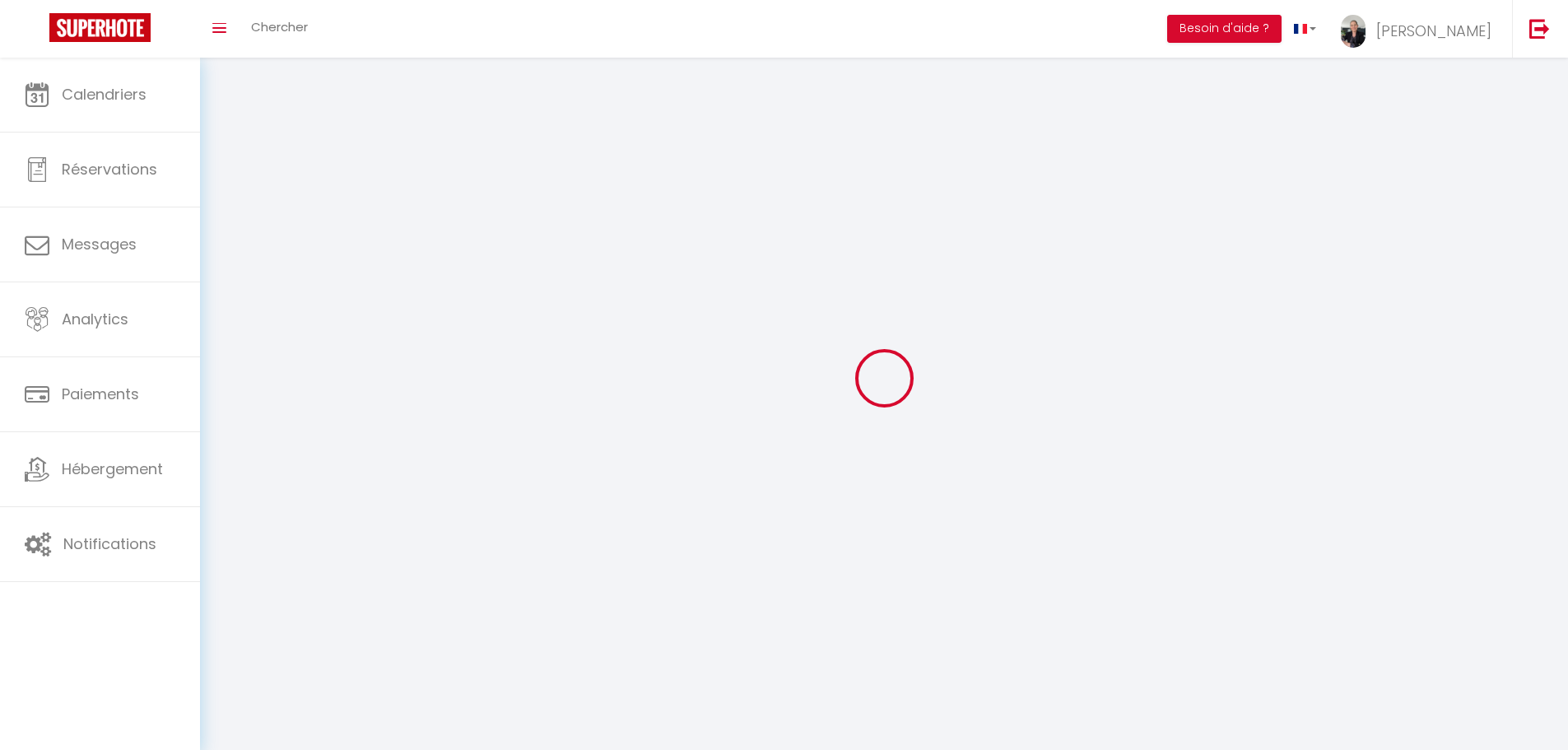
type input "[GEOGRAPHIC_DATA]"
type input "3pedZ5VaAew6vSVlpFBrAyRGx"
type input "GEOsyq1aXXsHjscp97vpgz8VC"
select select "28"
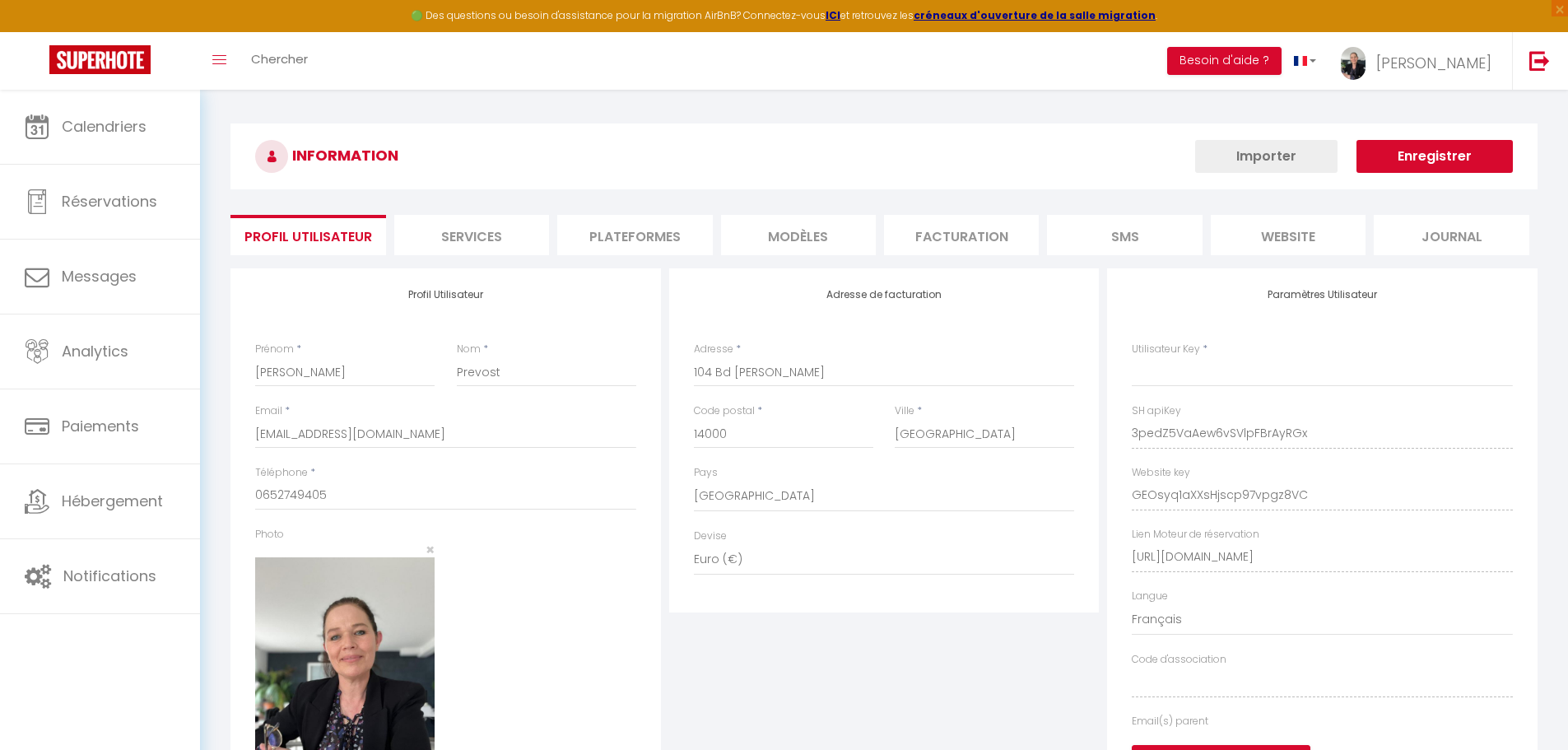
type input "3pedZ5VaAew6vSVlpFBrAyRGx"
type input "GEOsyq1aXXsHjscp97vpgz8VC"
type input "[URL][DOMAIN_NAME]"
select select "fr"
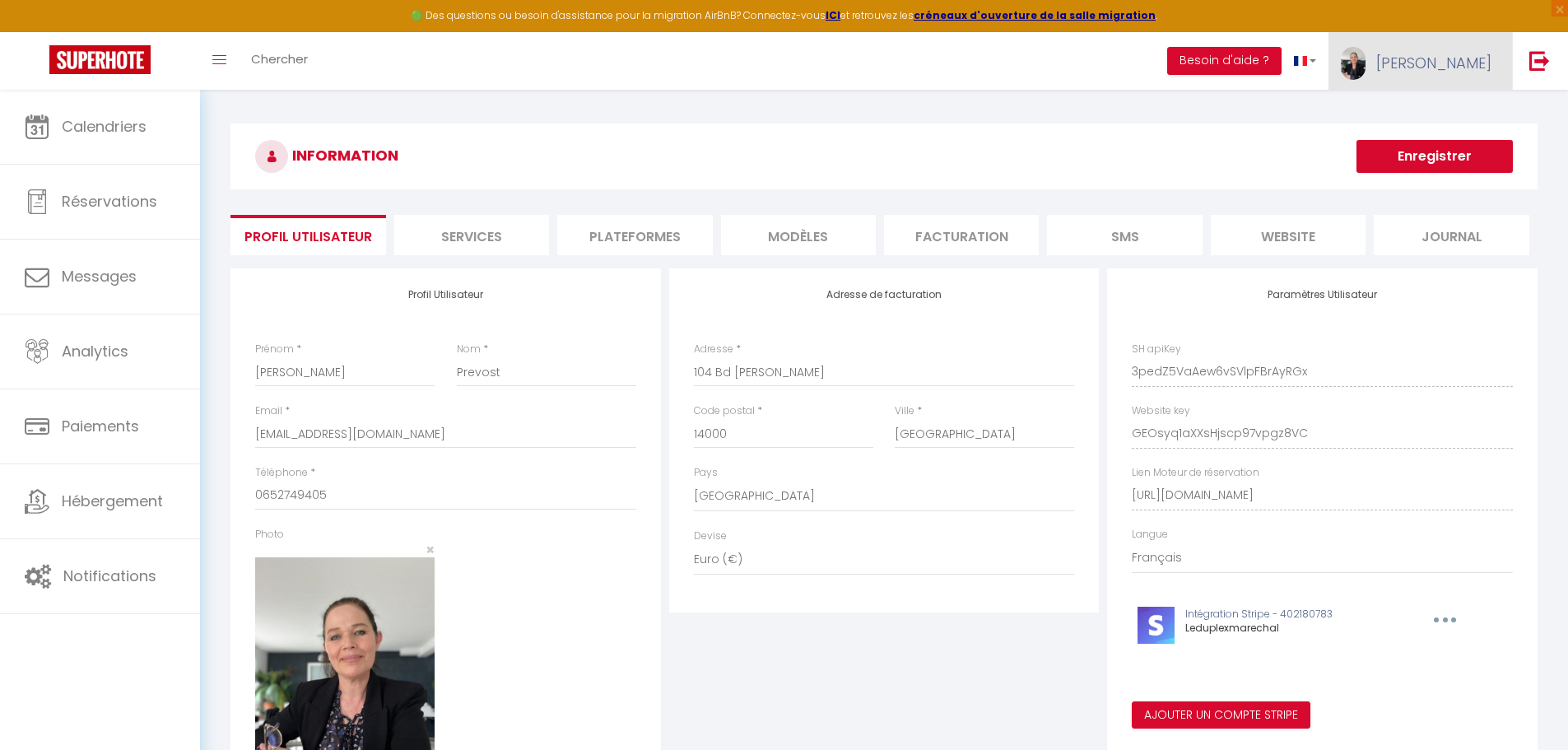
click at [1473, 66] on span "[PERSON_NAME]" at bounding box center [1434, 62] width 115 height 20
click at [1440, 140] on link "Équipe" at bounding box center [1446, 143] width 122 height 28
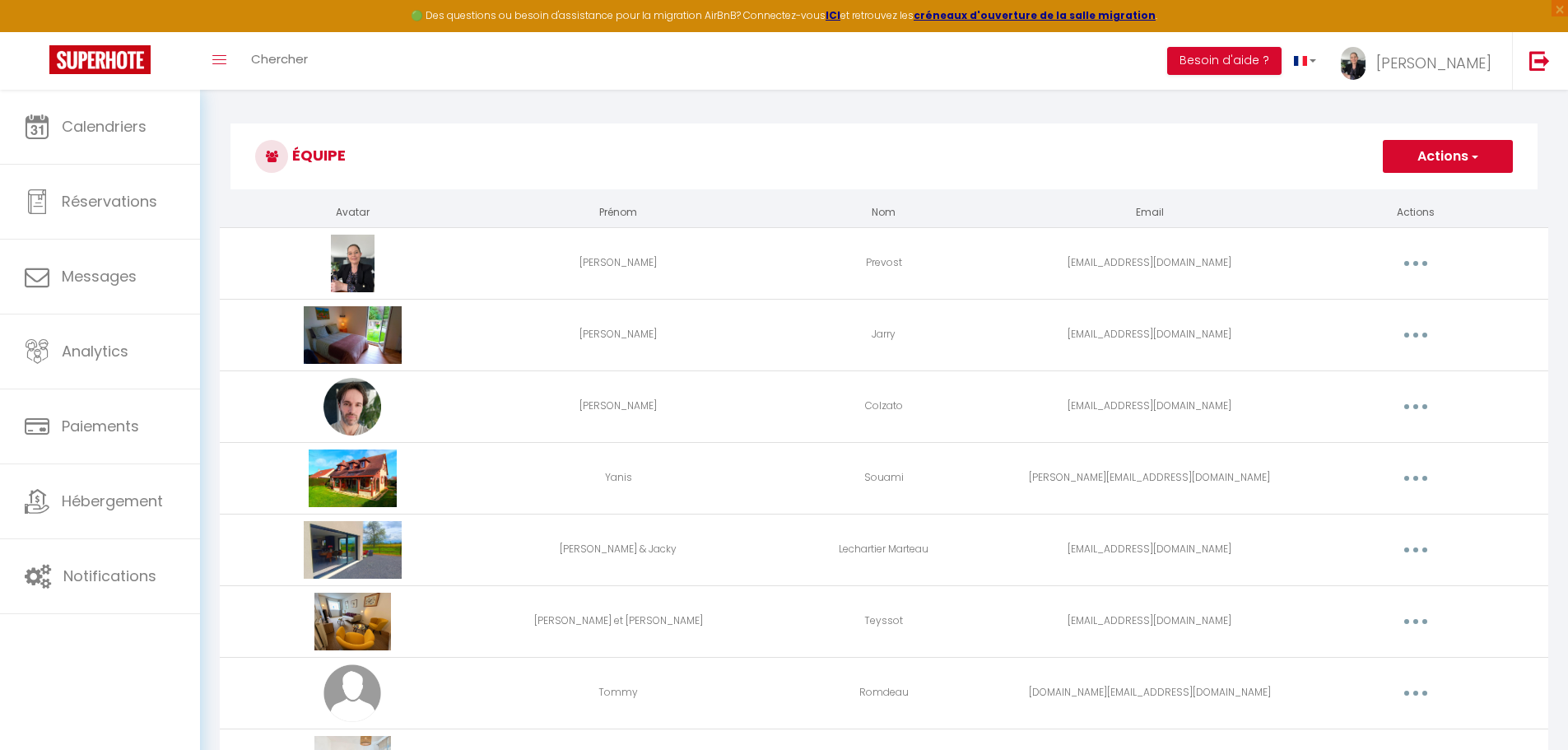
click at [1410, 258] on button "button" at bounding box center [1416, 263] width 46 height 26
click at [1352, 300] on link "Editer" at bounding box center [1373, 301] width 122 height 28
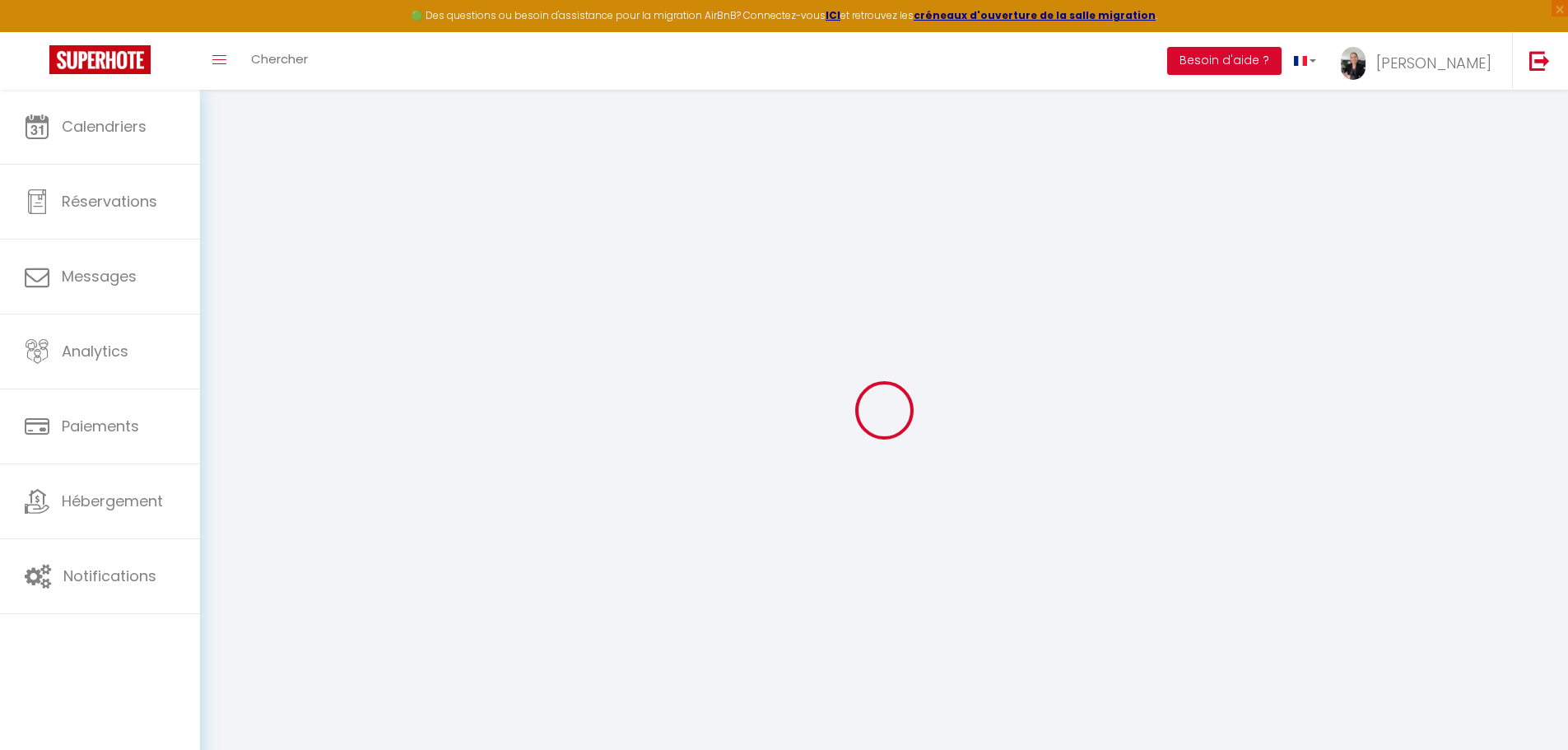
type input "[PERSON_NAME]"
type input "Prevost"
type input "[EMAIL_ADDRESS][DOMAIN_NAME]"
type textarea "[URL][DOMAIN_NAME]"
checkbox input "true"
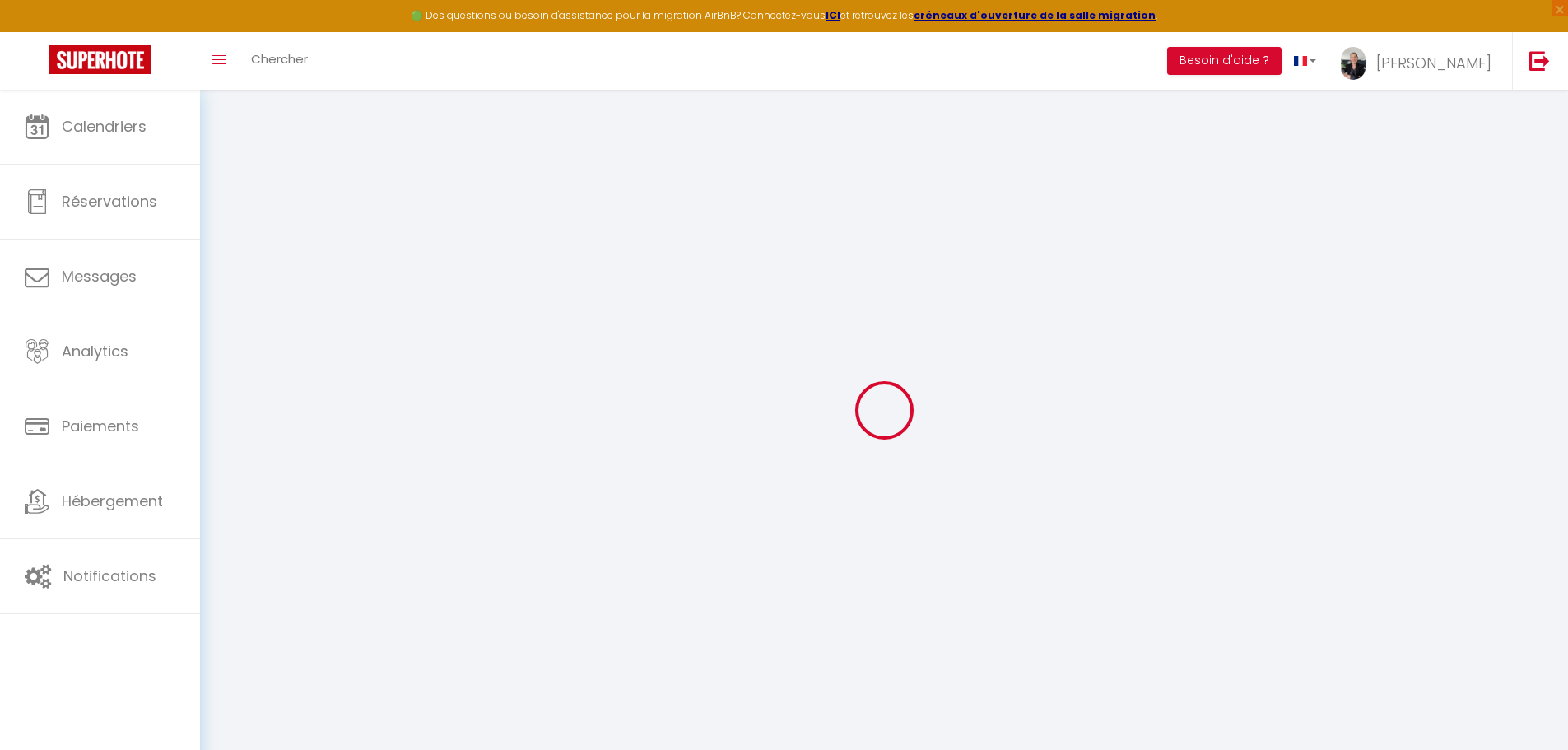
checkbox input "true"
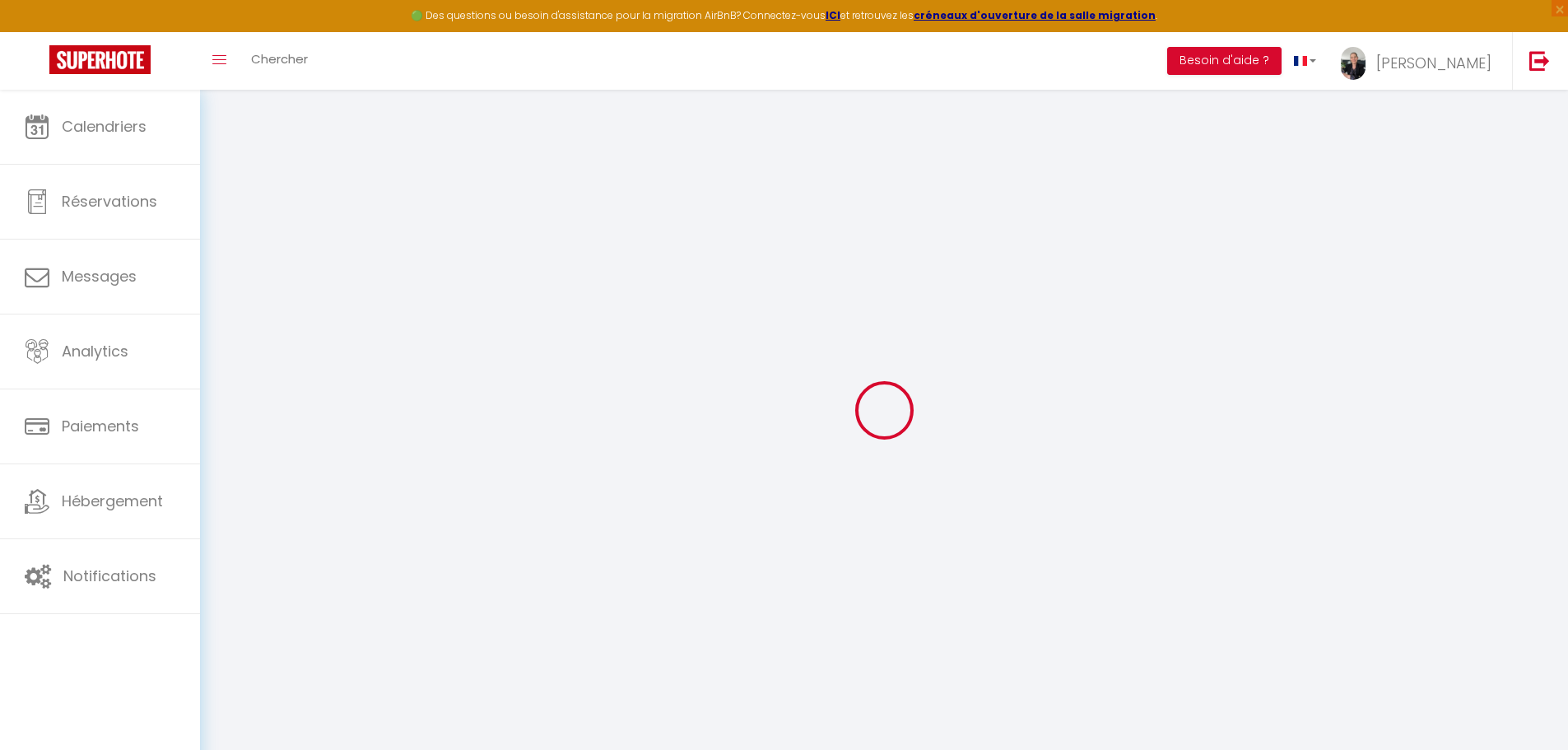
checkbox input "true"
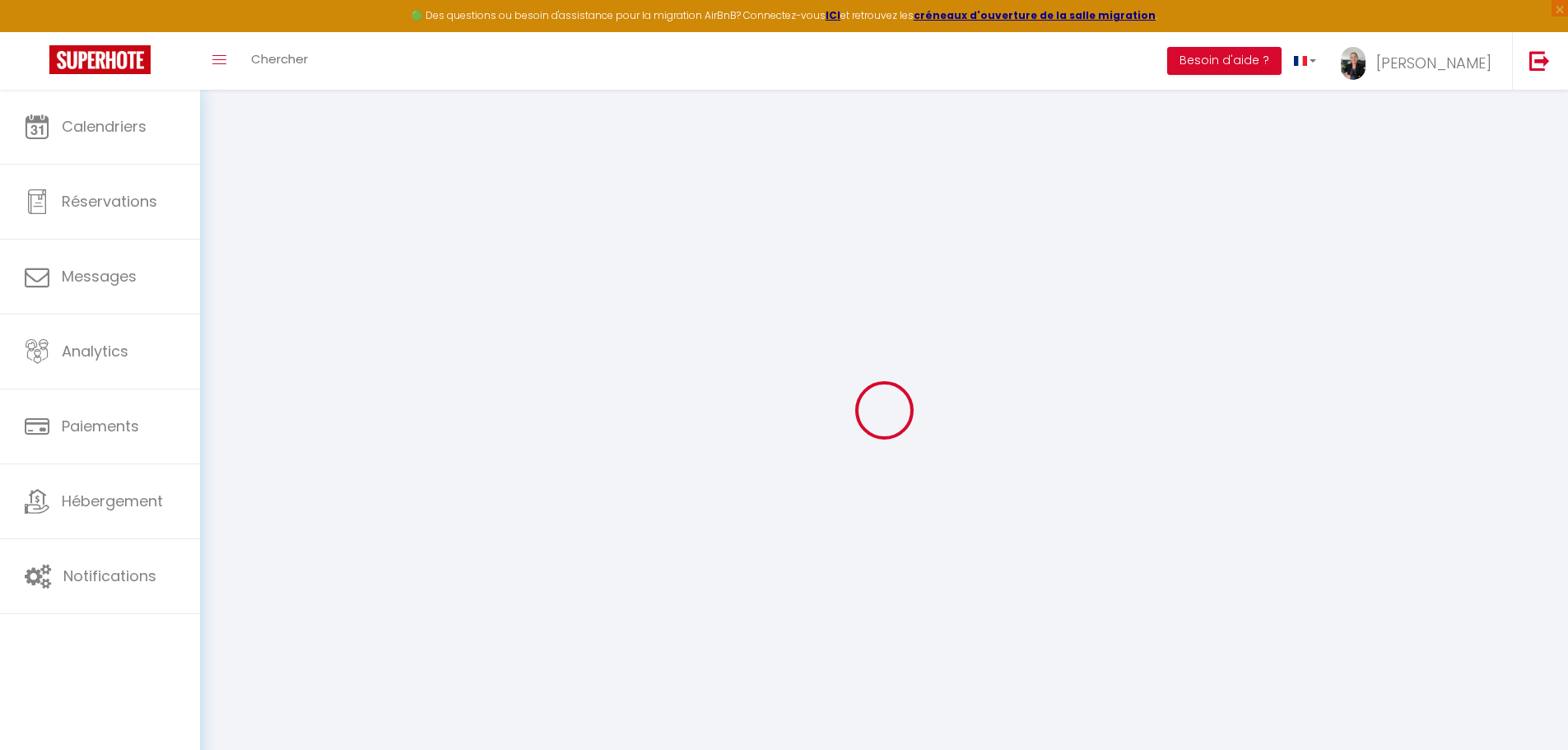
checkbox input "true"
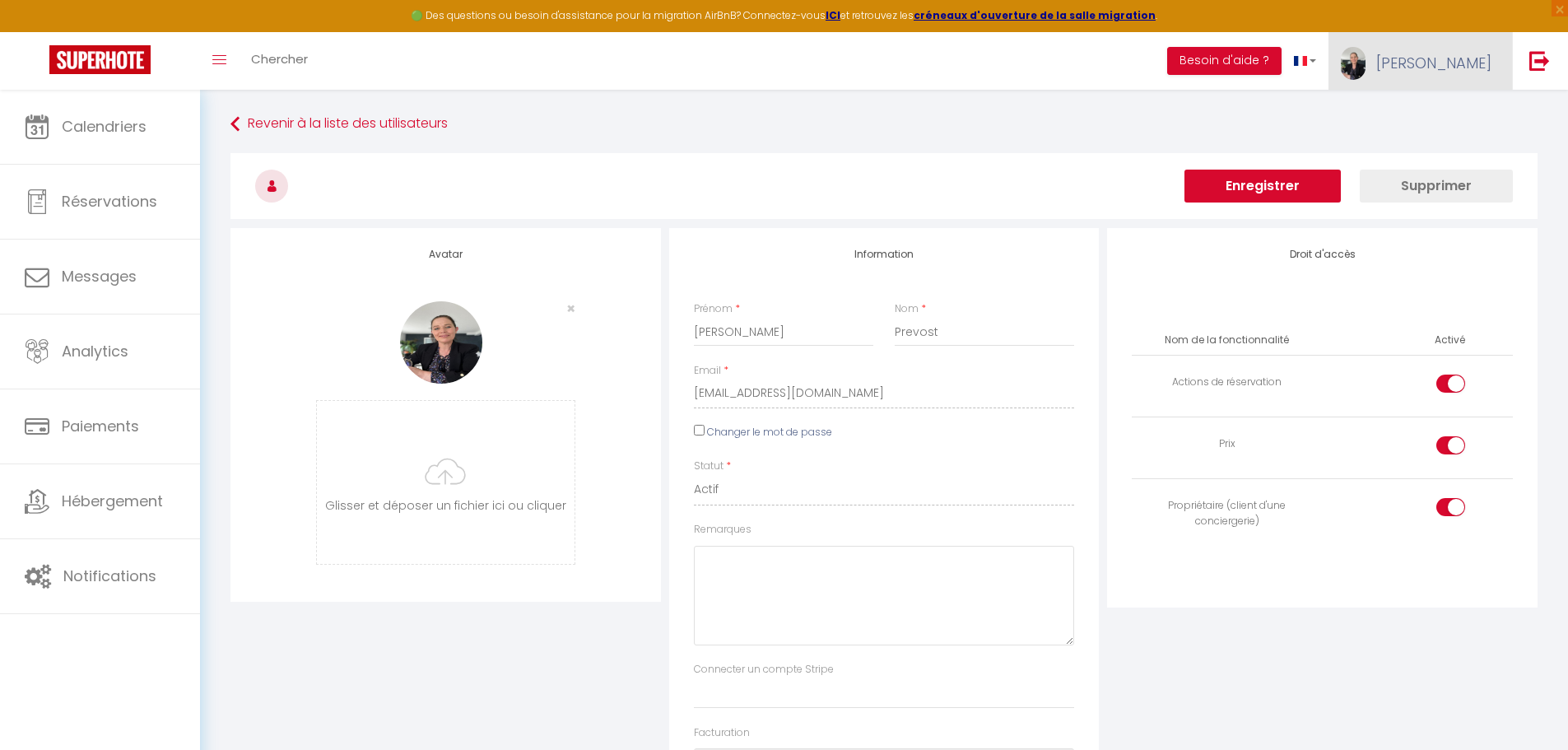
click at [1467, 67] on span "[PERSON_NAME]" at bounding box center [1434, 62] width 115 height 20
click at [1431, 146] on link "Équipe" at bounding box center [1446, 143] width 122 height 28
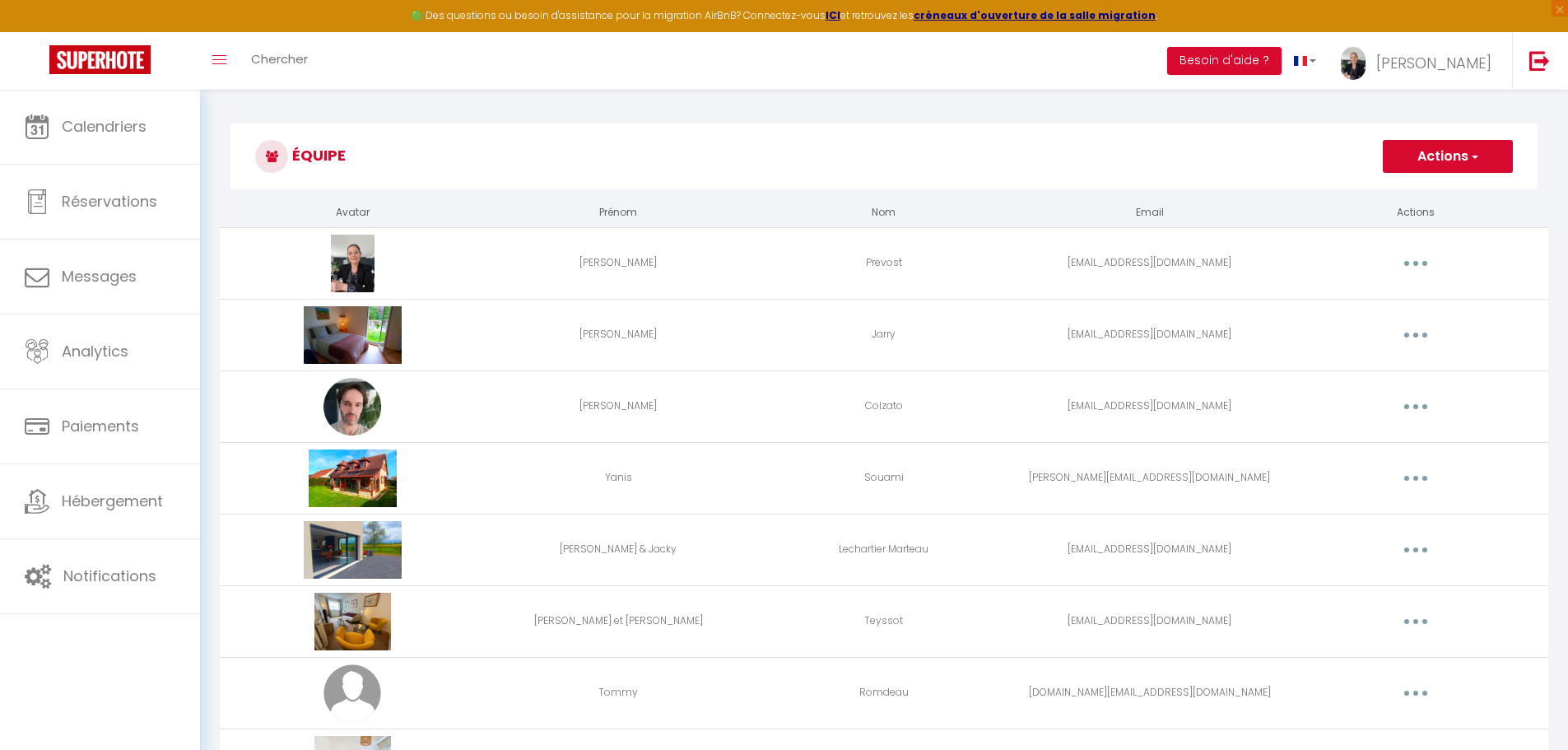
click at [1447, 152] on button "Actions" at bounding box center [1447, 157] width 130 height 33
click at [1425, 195] on link "Ajouter un nouvel utilisateur" at bounding box center [1415, 193] width 194 height 21
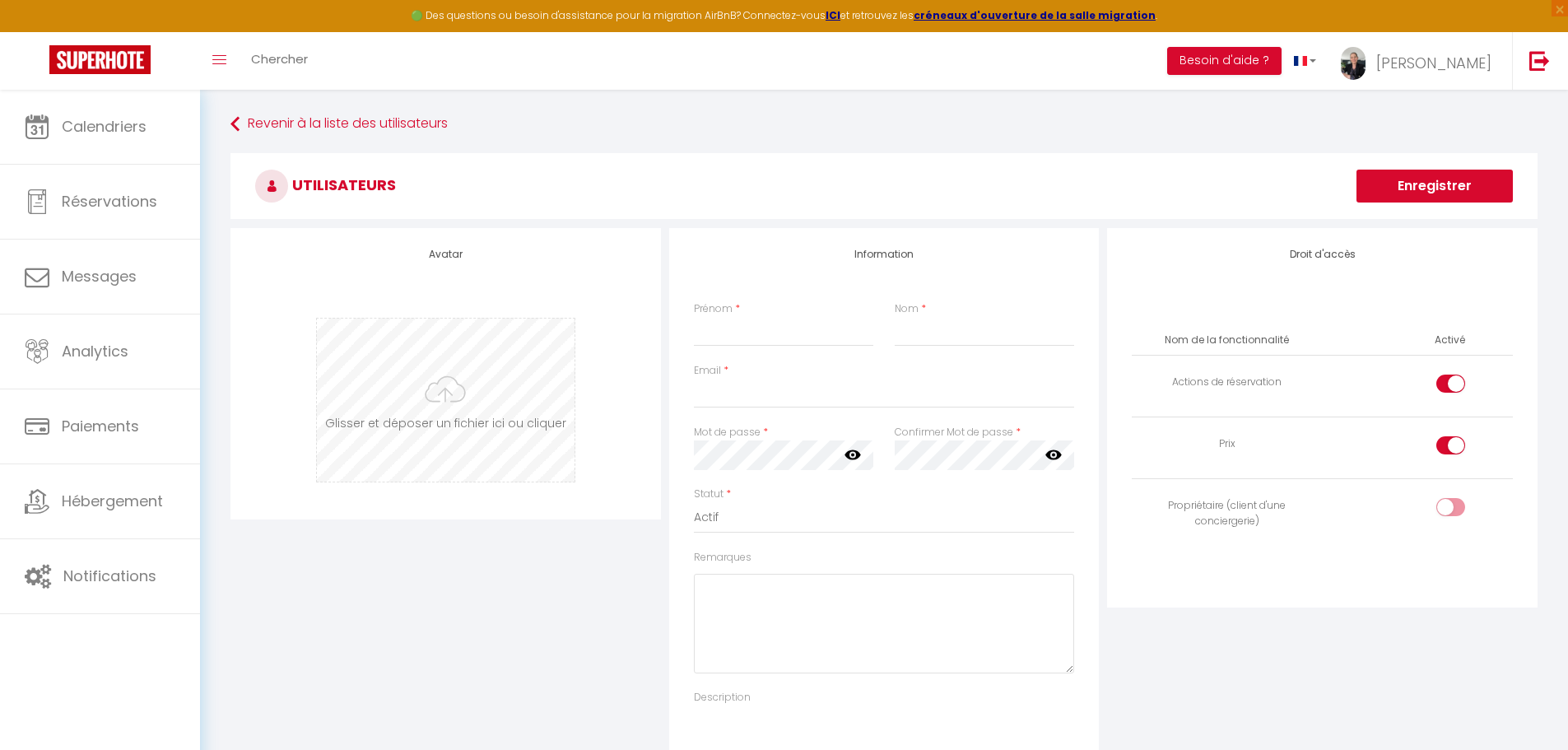
click at [461, 399] on input "file" at bounding box center [446, 400] width 257 height 163
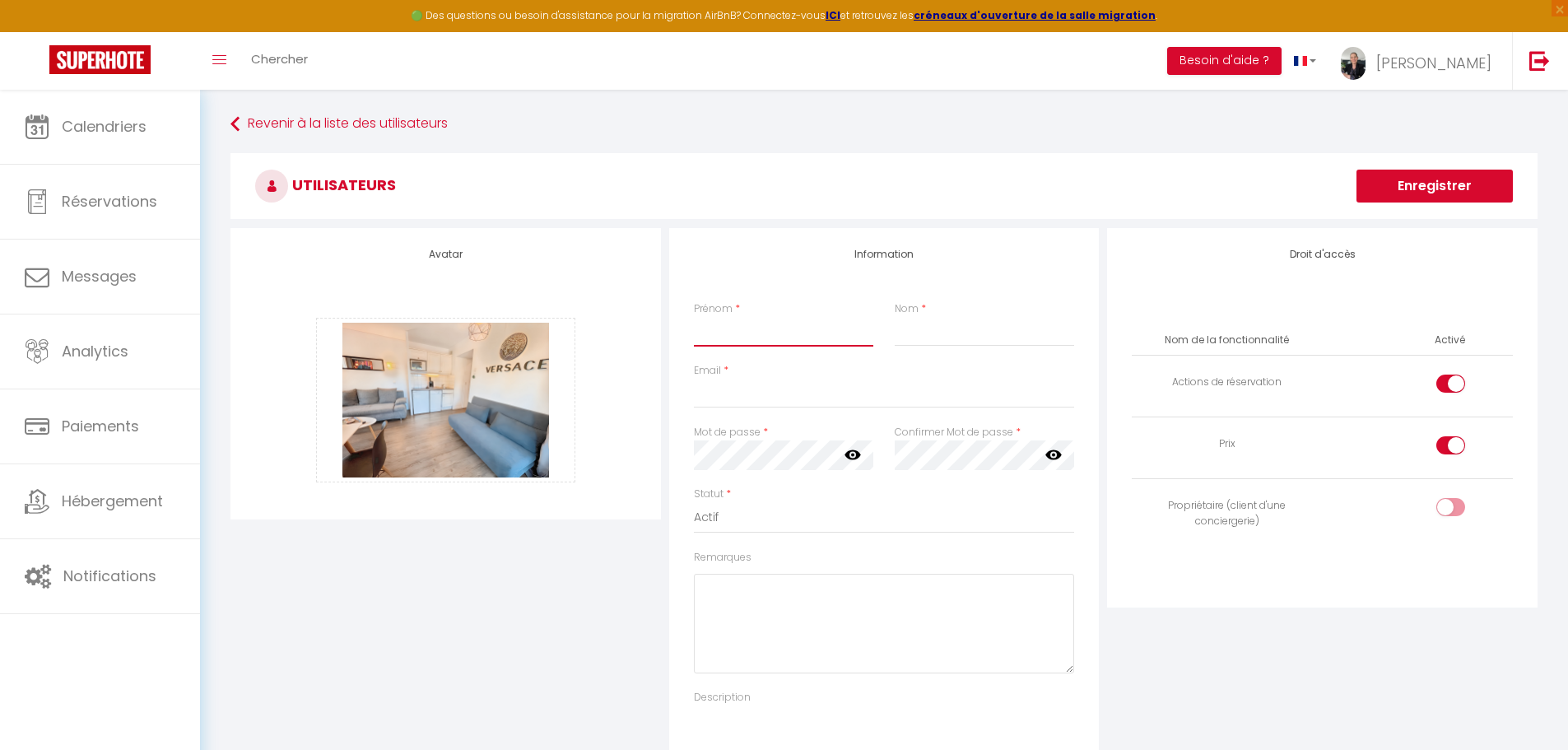
click at [722, 337] on input "Prénom" at bounding box center [784, 332] width 179 height 29
click at [938, 325] on input "Nom" at bounding box center [985, 332] width 179 height 29
drag, startPoint x: 954, startPoint y: 336, endPoint x: 895, endPoint y: 330, distance: 59.3
click at [895, 330] on input "Bachelar" at bounding box center [985, 332] width 179 height 29
paste input "ACHELARD"
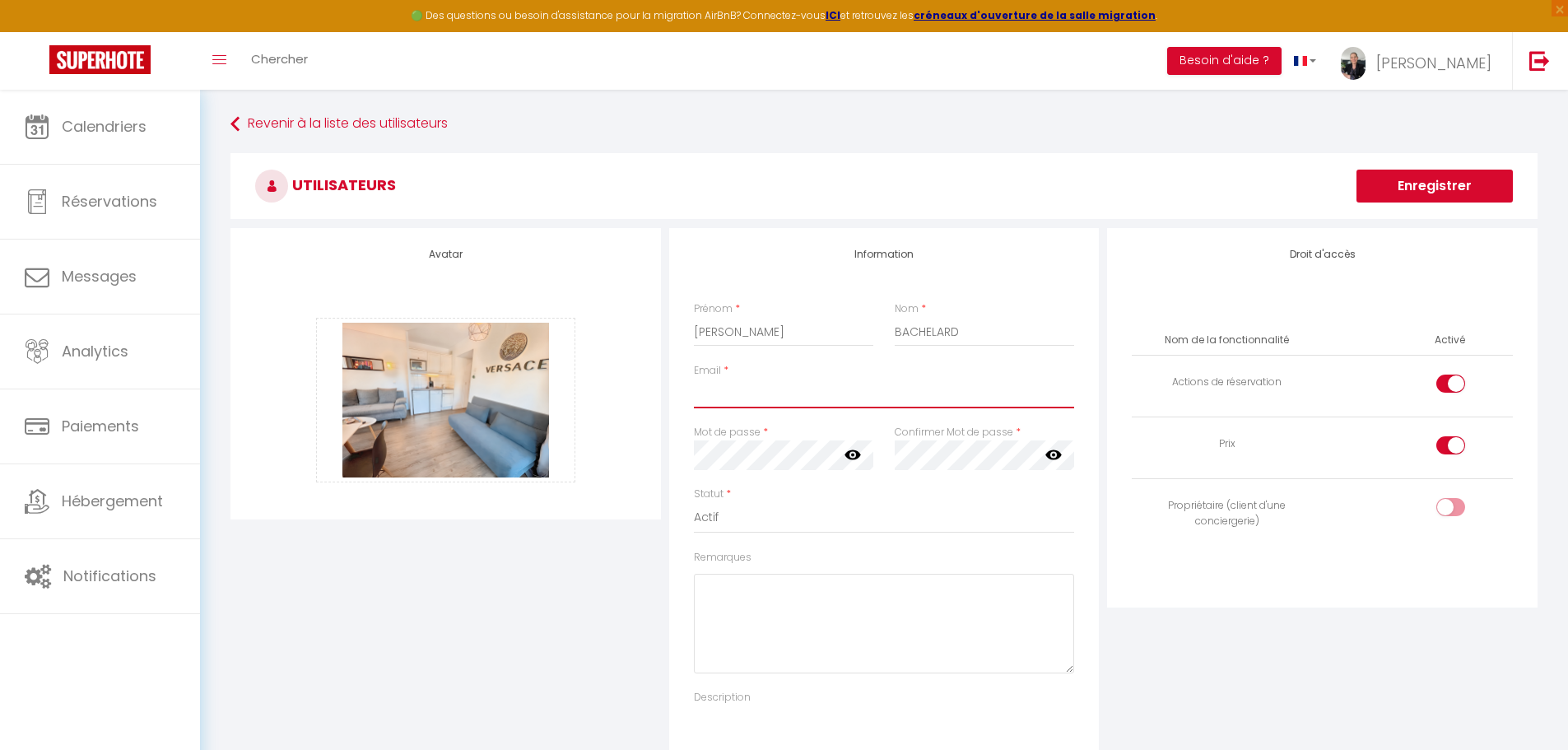
click at [759, 394] on input "Email" at bounding box center [884, 393] width 381 height 29
paste input "[PERSON_NAME][EMAIL_ADDRESS][DOMAIN_NAME]"
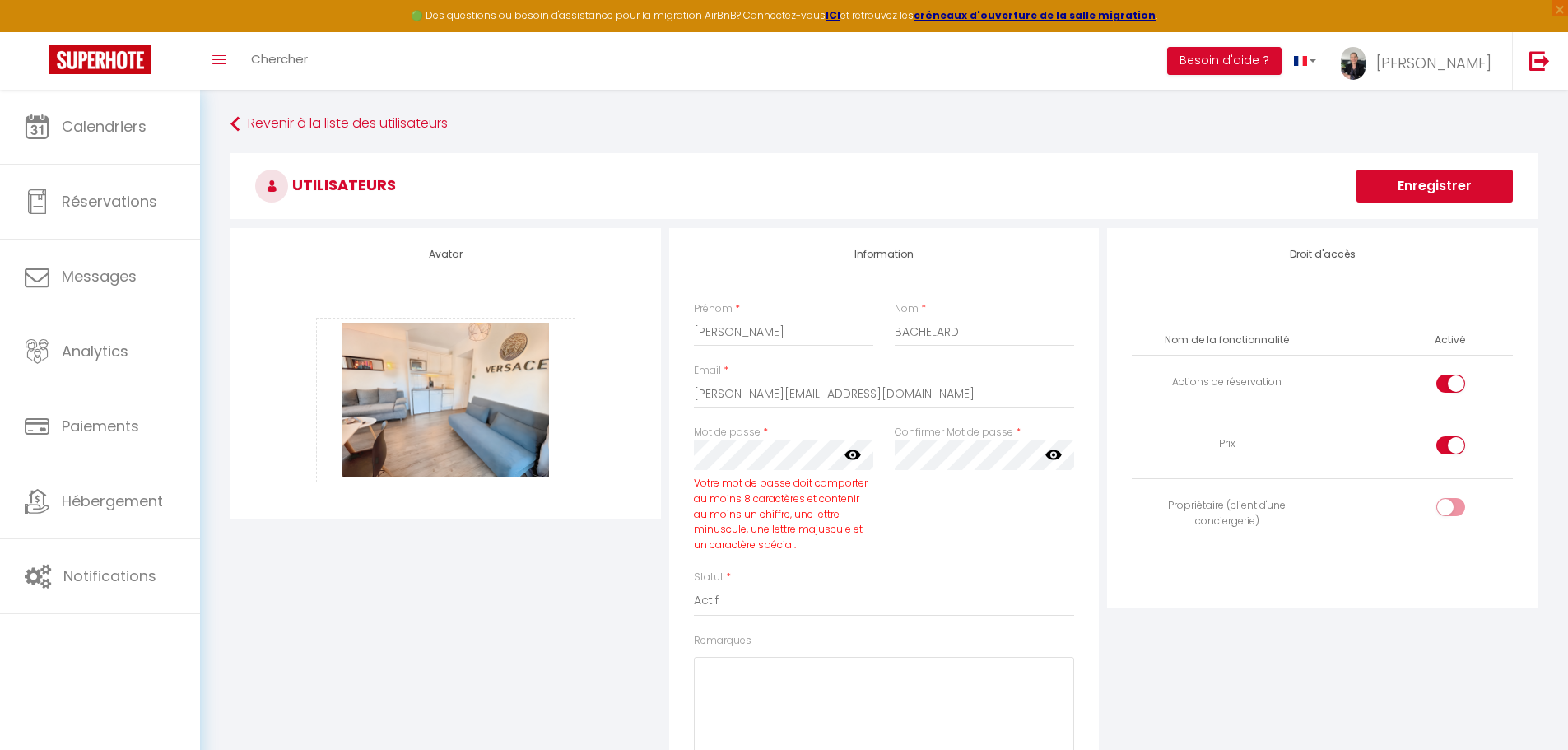
click at [643, 573] on div "Avatar [PERSON_NAME] et déposer un fichier ici ou cliquer Ooops, something wron…" at bounding box center [446, 554] width 439 height 651
click at [843, 521] on select "Actif Inactif" at bounding box center [884, 518] width 381 height 31
click at [1212, 662] on div "Droit d'accès Nom de la fonctionnalité Activé Actions de réservation Prix Propr…" at bounding box center [1322, 512] width 439 height 569
click at [1449, 510] on div at bounding box center [1451, 507] width 29 height 19
click at [1451, 510] on input "checkbox" at bounding box center [1466, 510] width 29 height 24
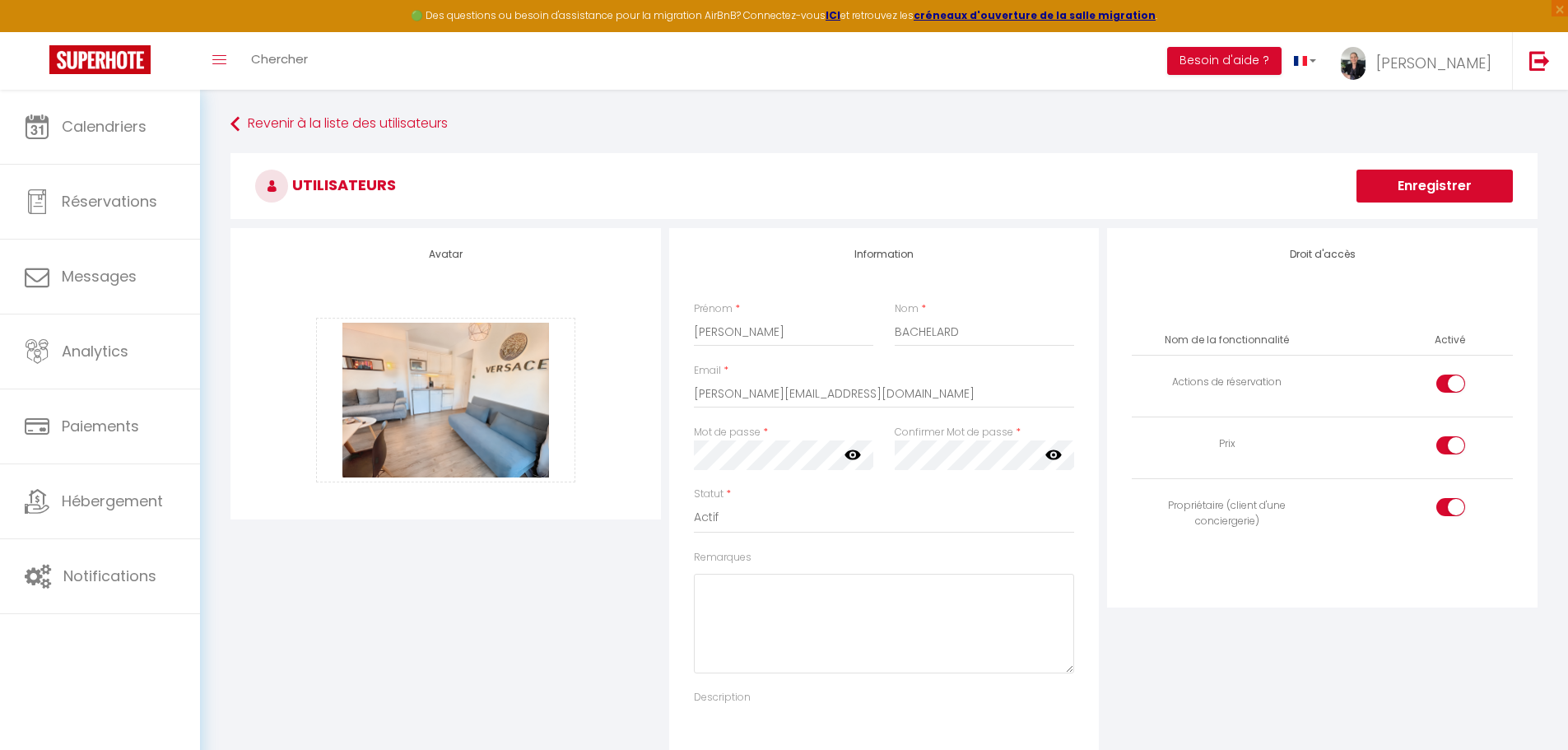
click at [1443, 381] on div at bounding box center [1451, 383] width 29 height 19
click at [1451, 381] on input "checkbox" at bounding box center [1466, 386] width 29 height 24
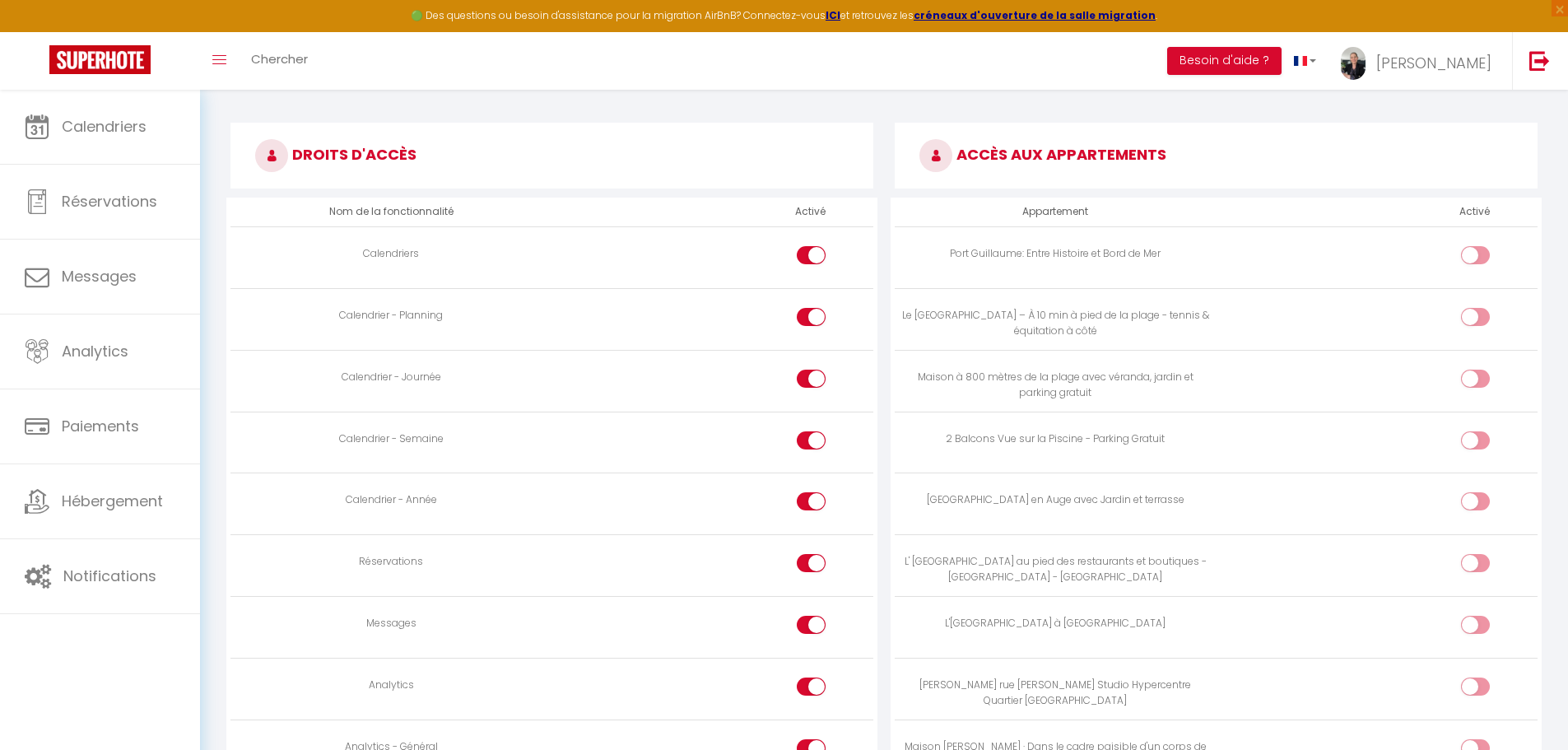
scroll to position [702, 0]
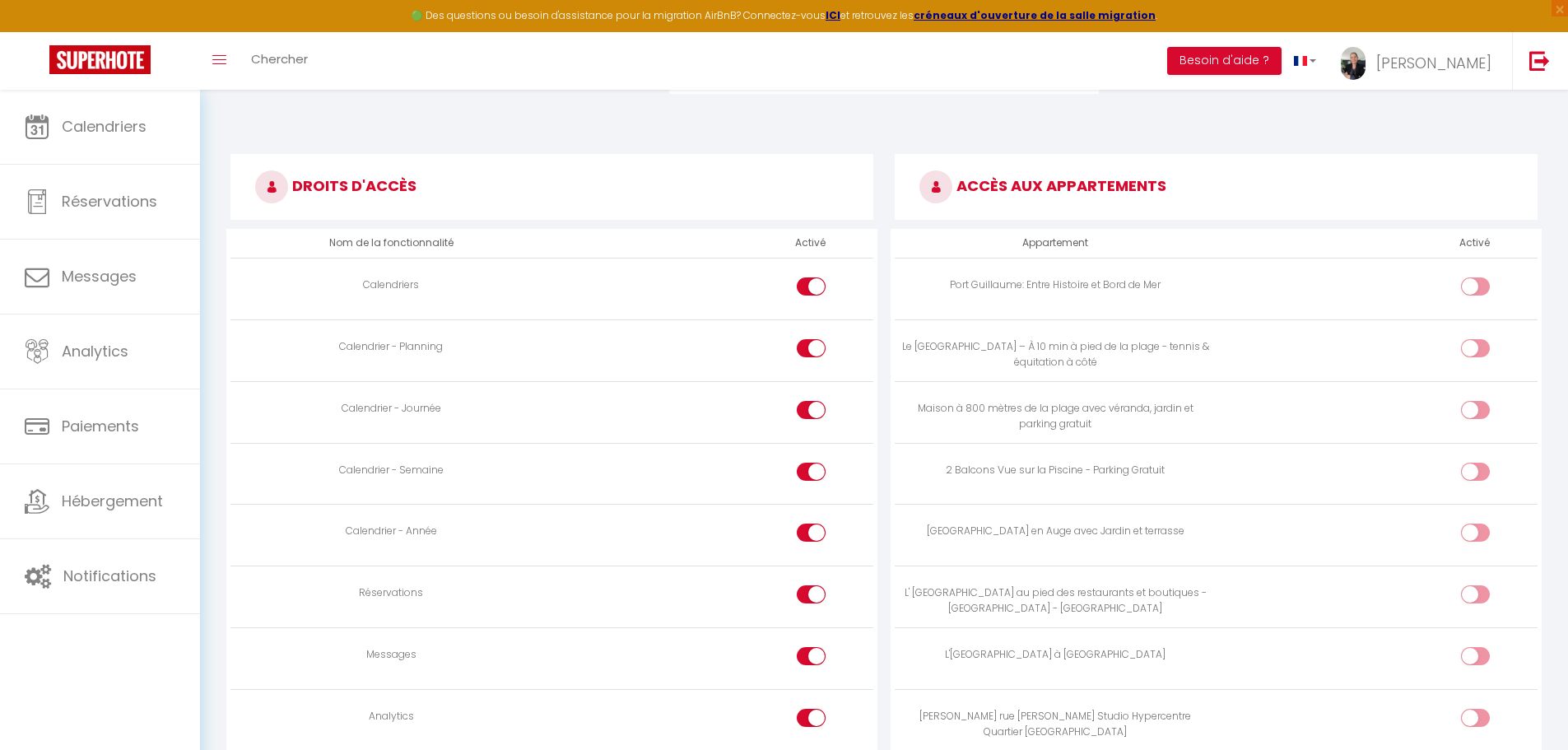
click at [1471, 475] on div at bounding box center [1476, 471] width 29 height 19
click at [1475, 475] on input "checkbox" at bounding box center [1490, 474] width 29 height 24
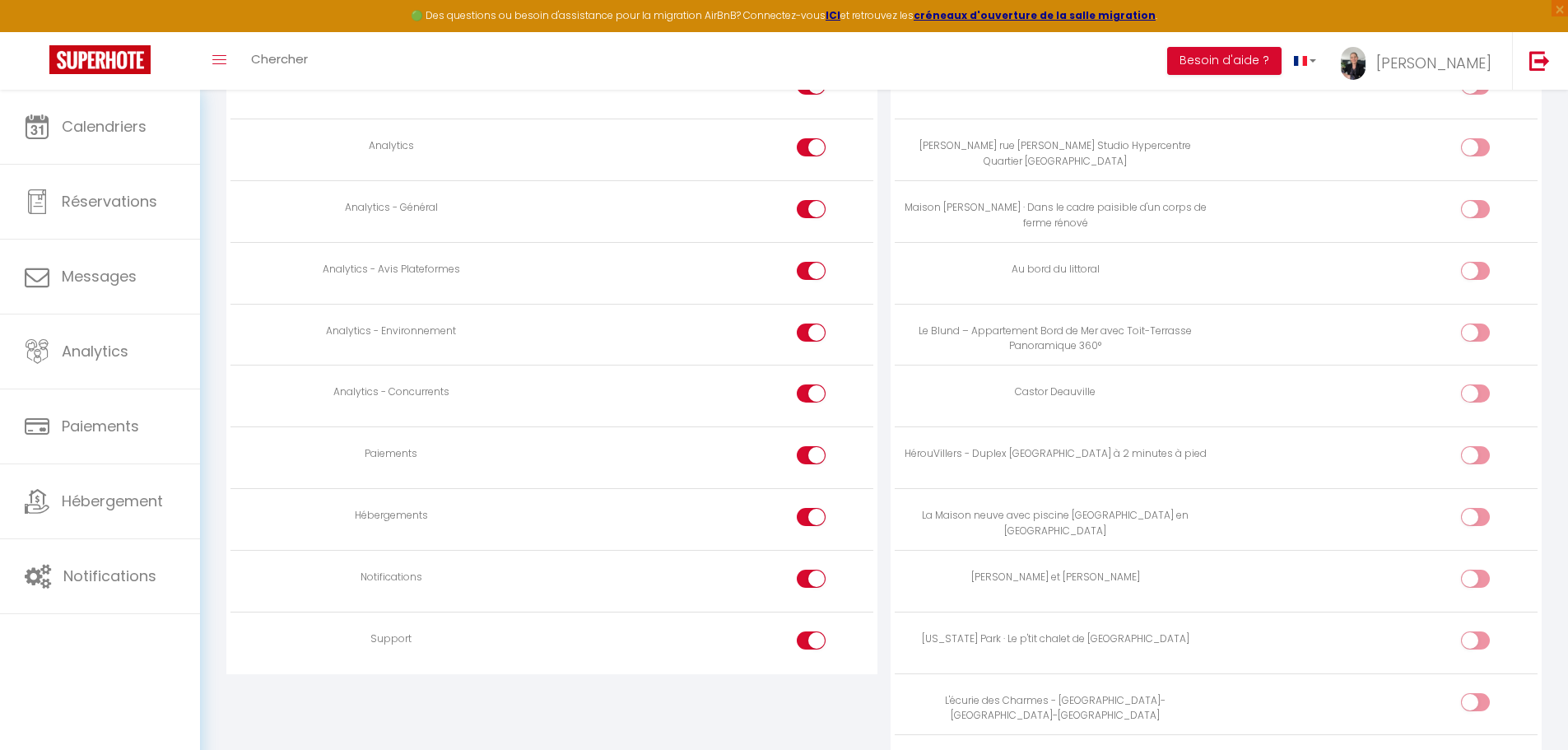
scroll to position [1279, 0]
click at [806, 632] on div at bounding box center [811, 635] width 29 height 19
click at [811, 632] on input "checkbox" at bounding box center [826, 638] width 29 height 24
click at [812, 572] on input "checkbox" at bounding box center [826, 575] width 29 height 24
click at [808, 456] on div at bounding box center [811, 450] width 29 height 19
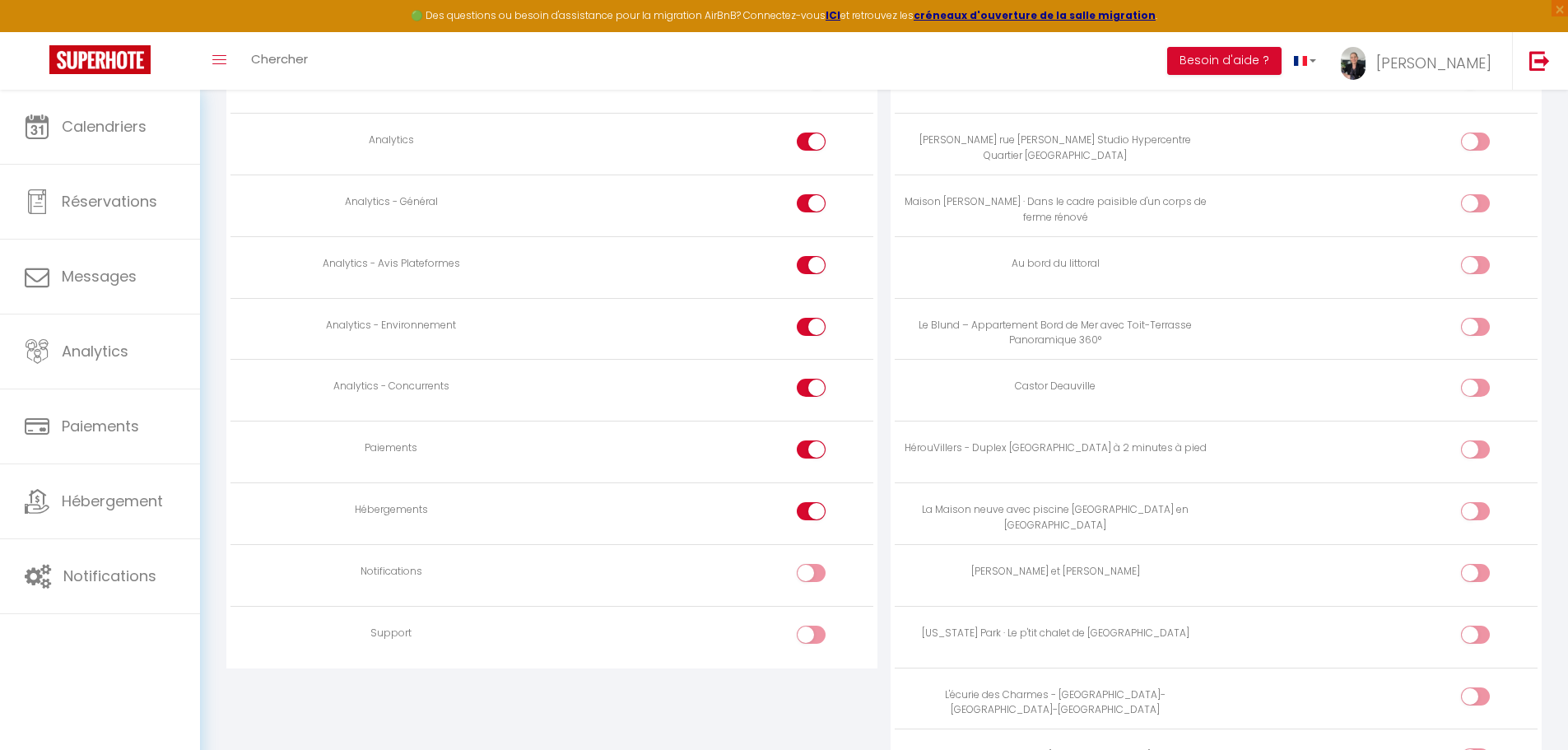
click at [811, 456] on input "checkbox" at bounding box center [826, 453] width 29 height 24
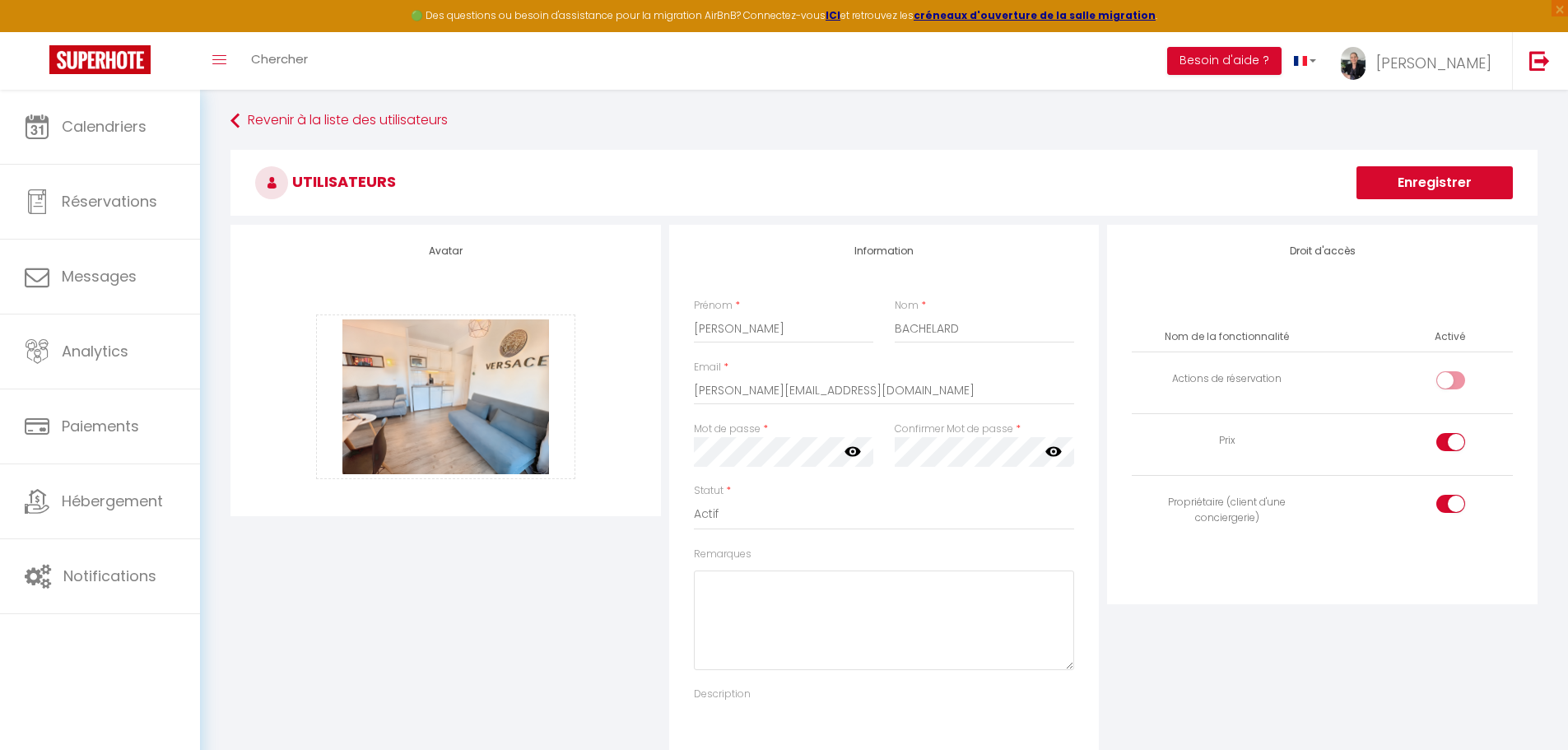
scroll to position [0, 0]
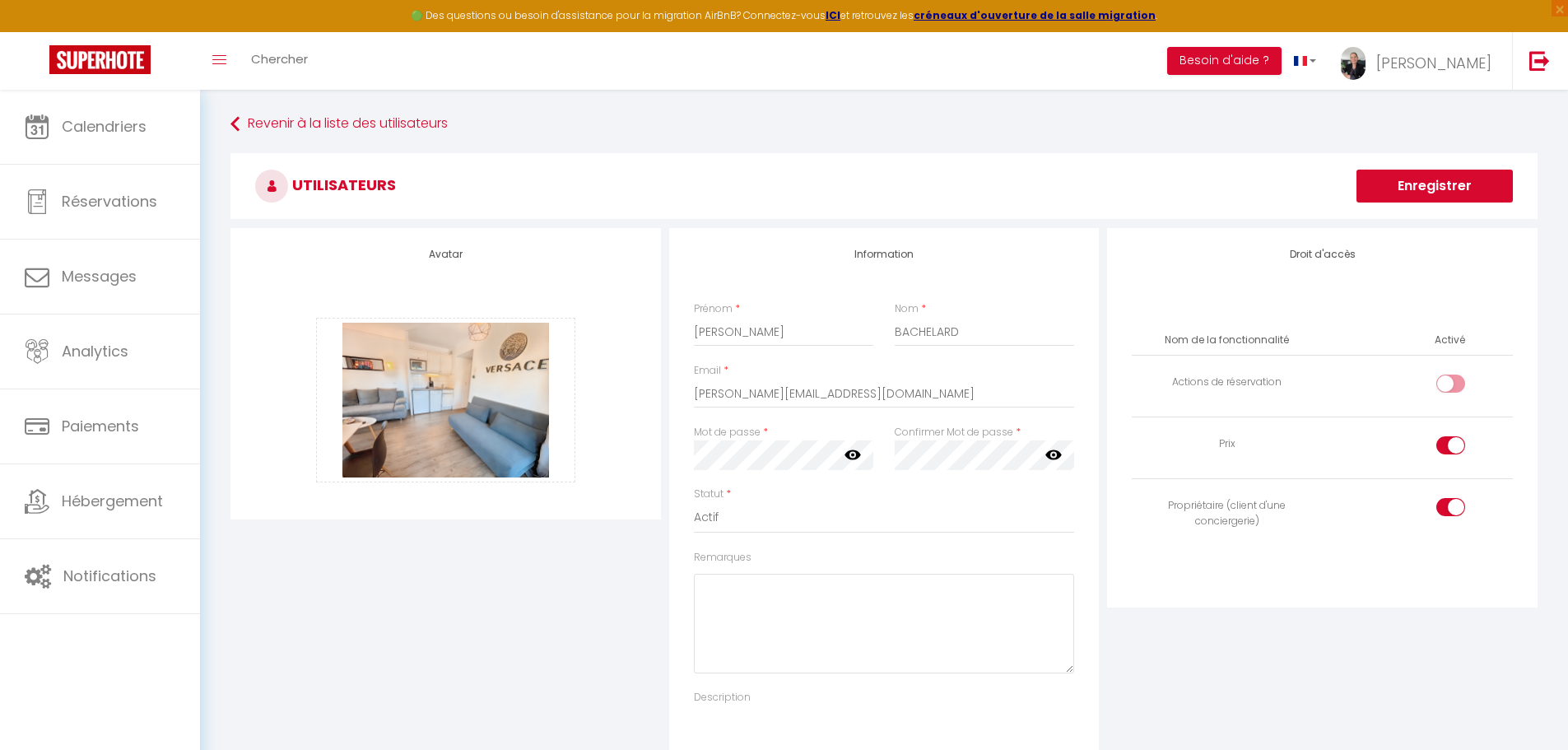
click at [1409, 185] on button "Enregistrer" at bounding box center [1434, 186] width 156 height 33
